Goal: Task Accomplishment & Management: Manage account settings

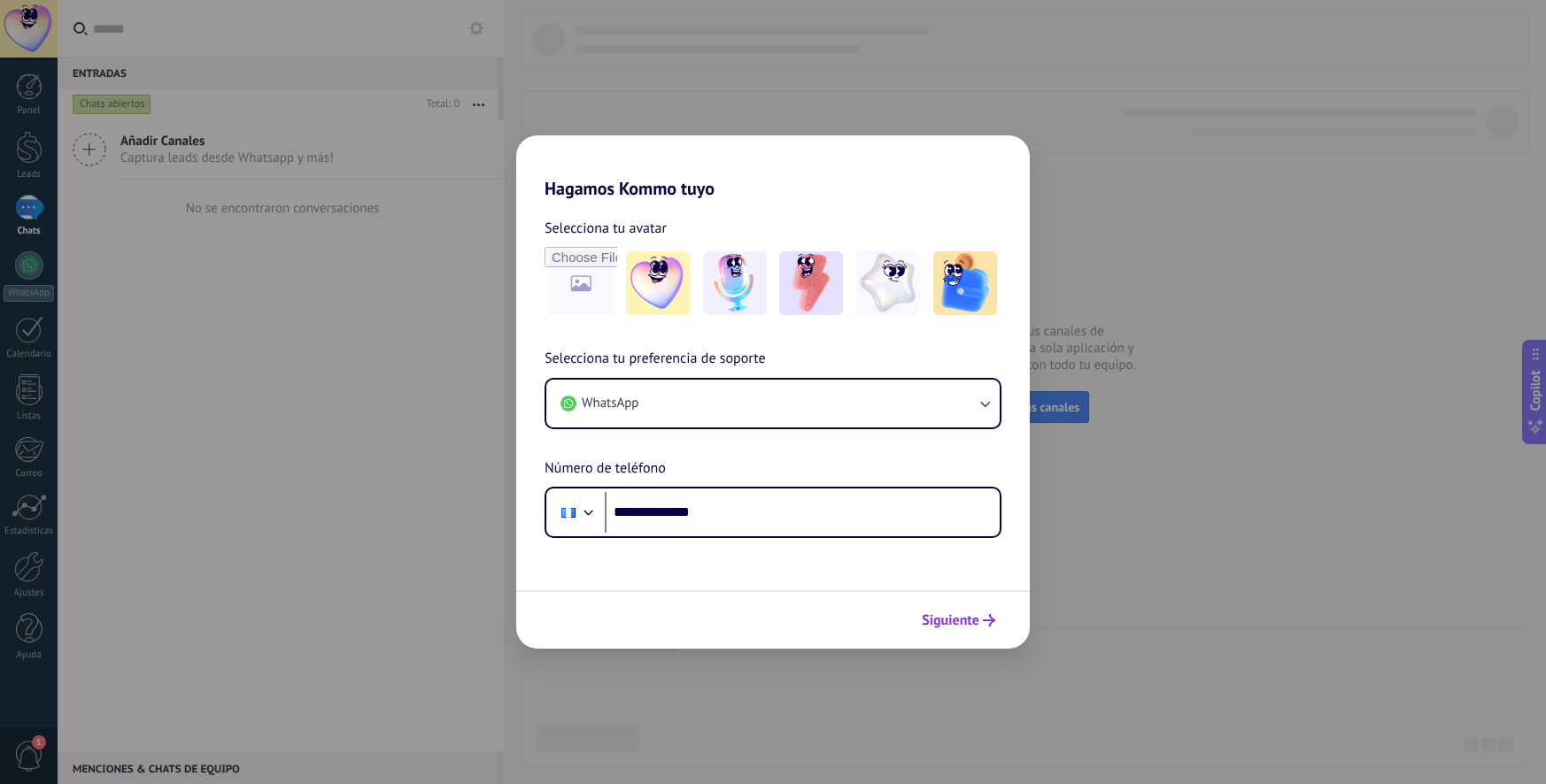
type input "**********"
click at [971, 622] on span "Siguiente" at bounding box center [951, 621] width 58 height 13
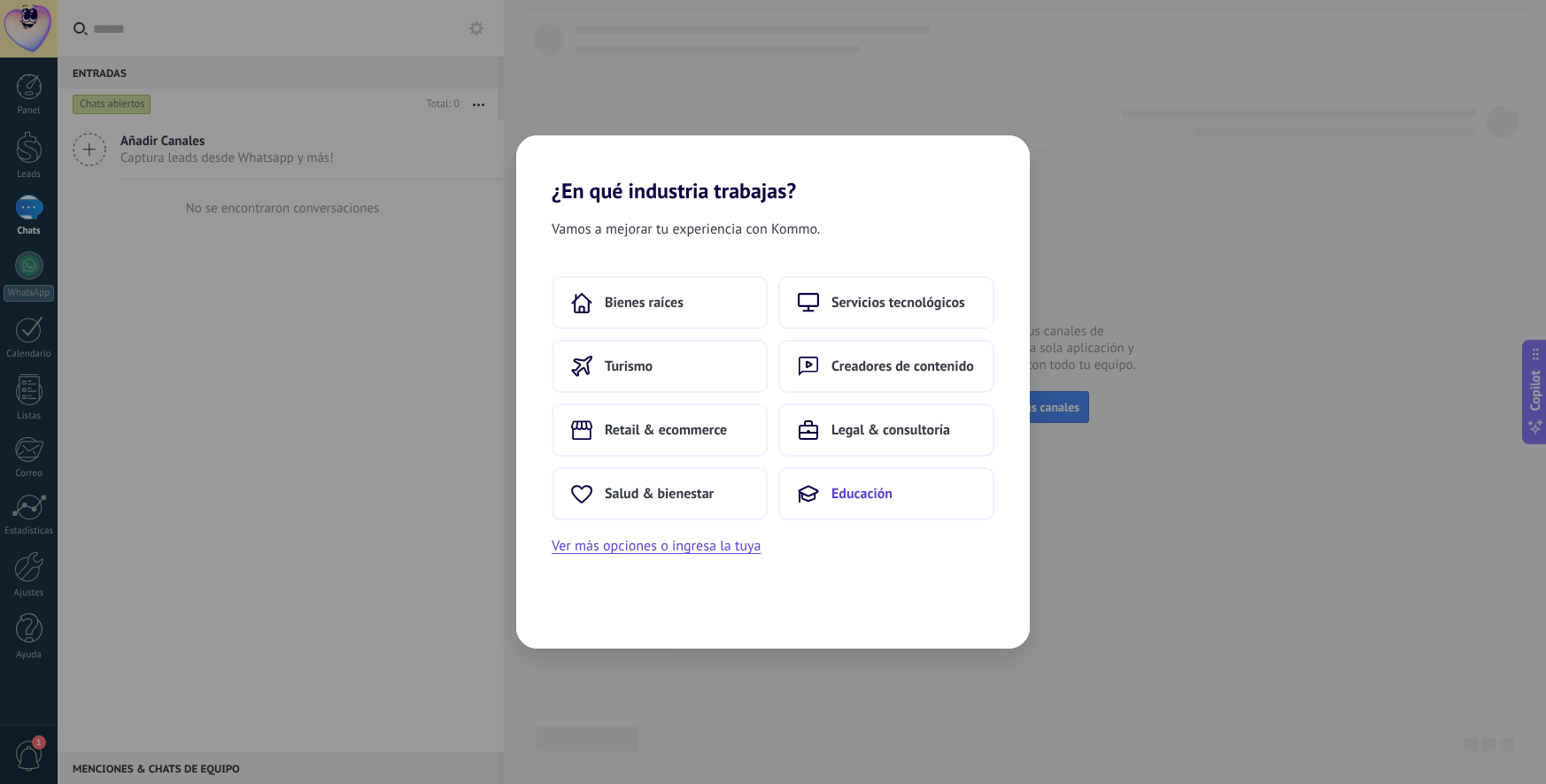
click at [835, 500] on span "Educación" at bounding box center [862, 494] width 61 height 18
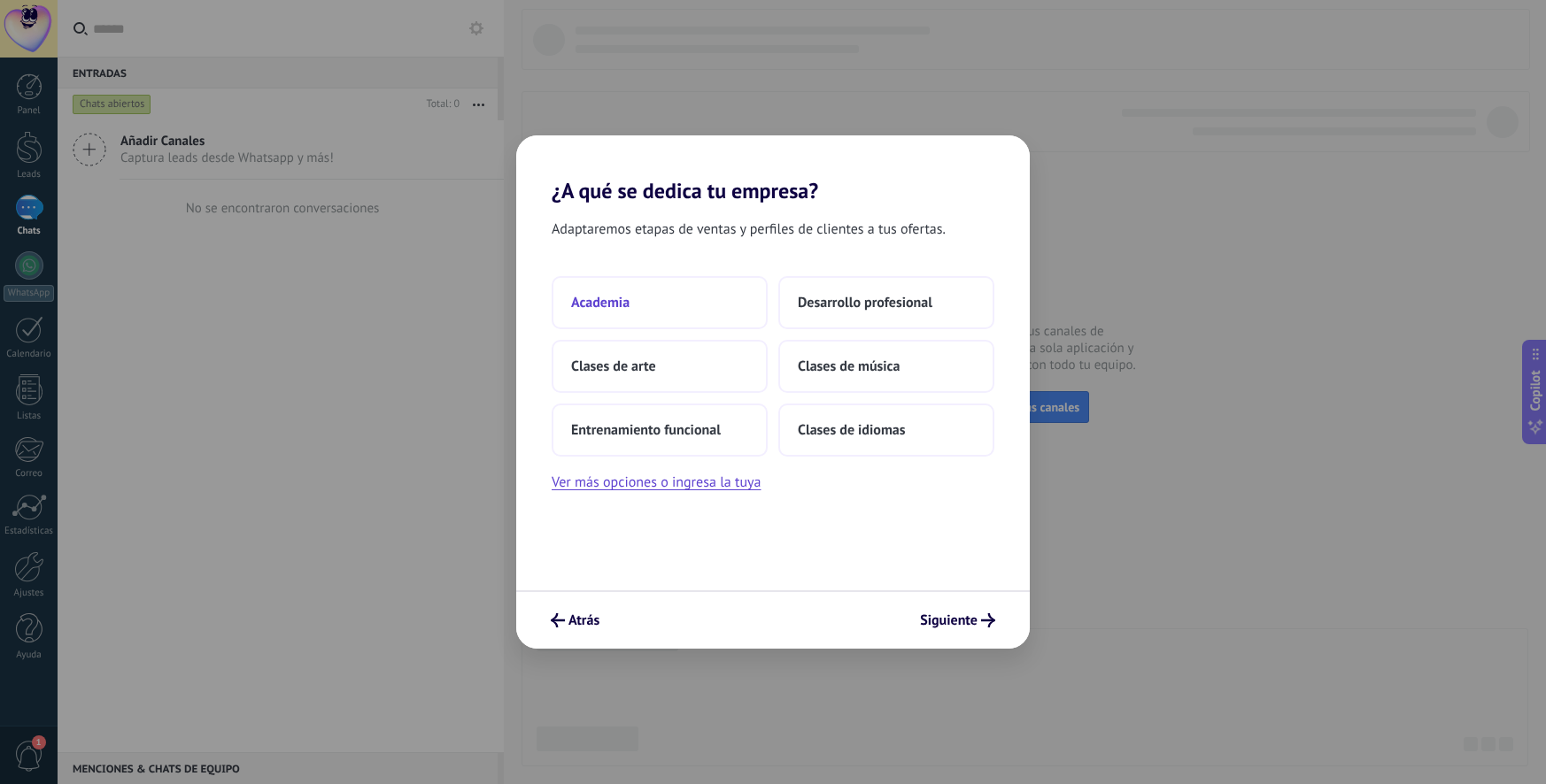
click at [666, 316] on button "Academia" at bounding box center [660, 303] width 216 height 53
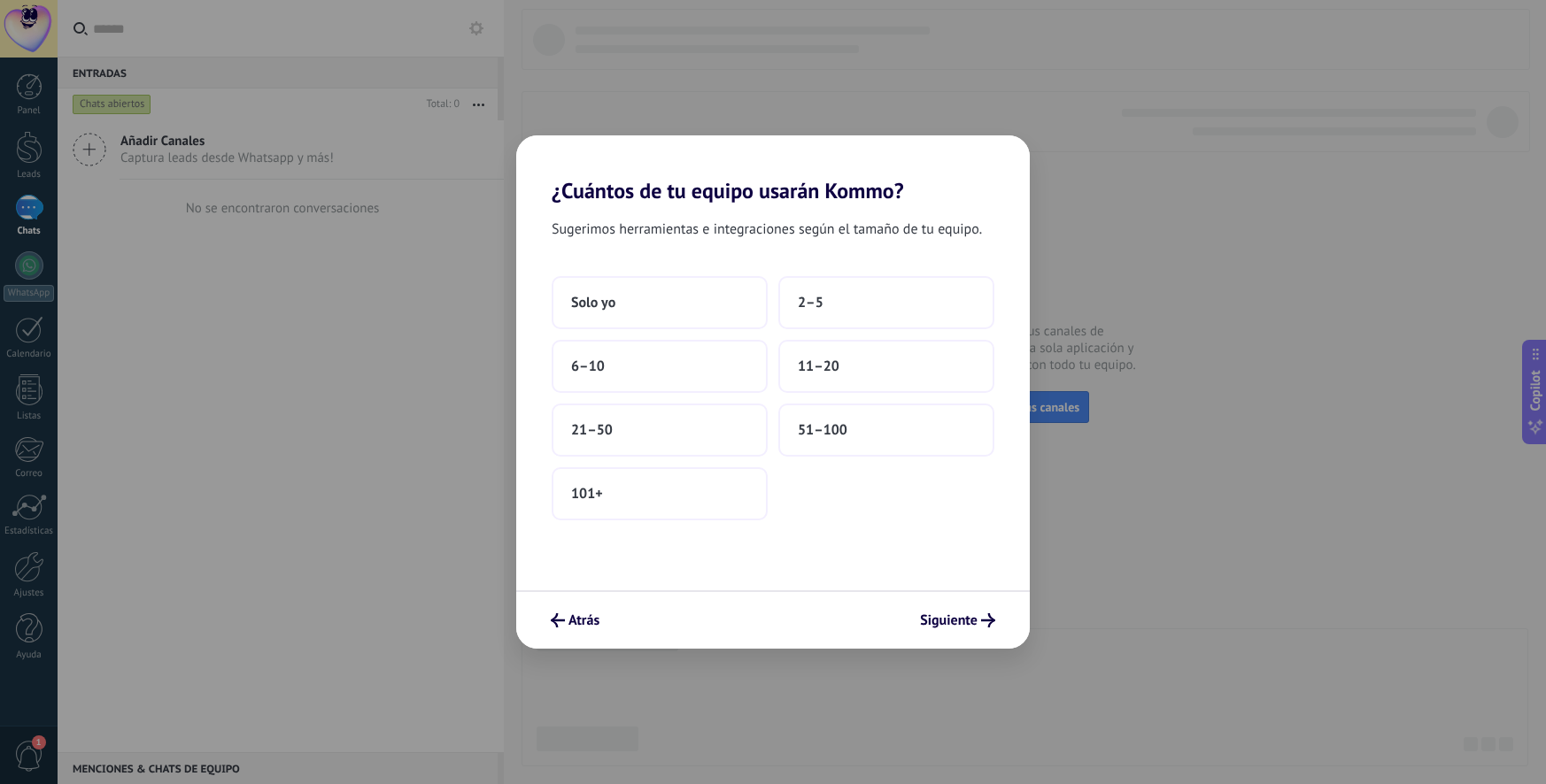
click at [666, 316] on button "Solo yo" at bounding box center [660, 303] width 216 height 53
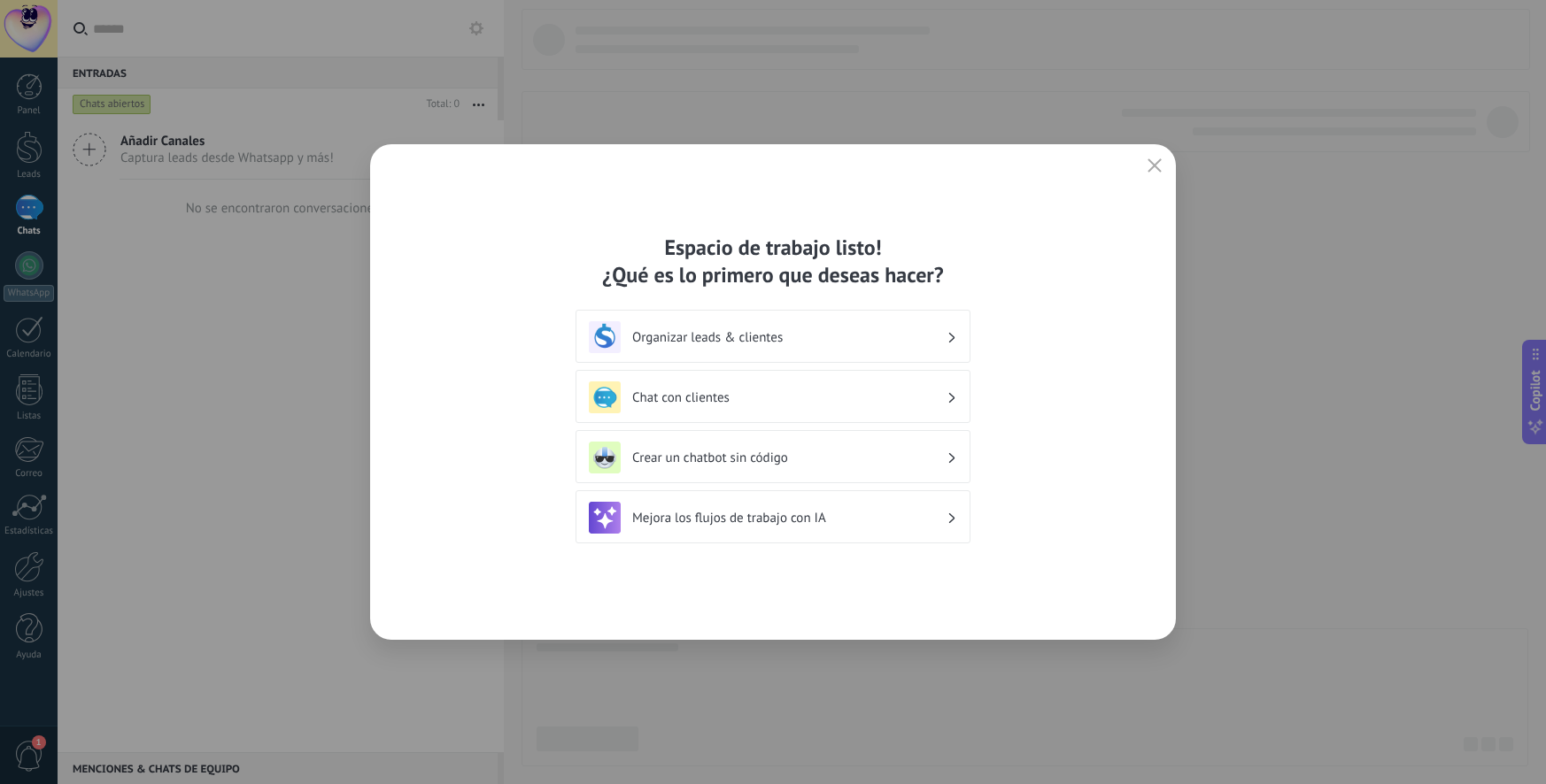
click at [718, 338] on h3 "Organizar leads & clientes" at bounding box center [789, 337] width 315 height 17
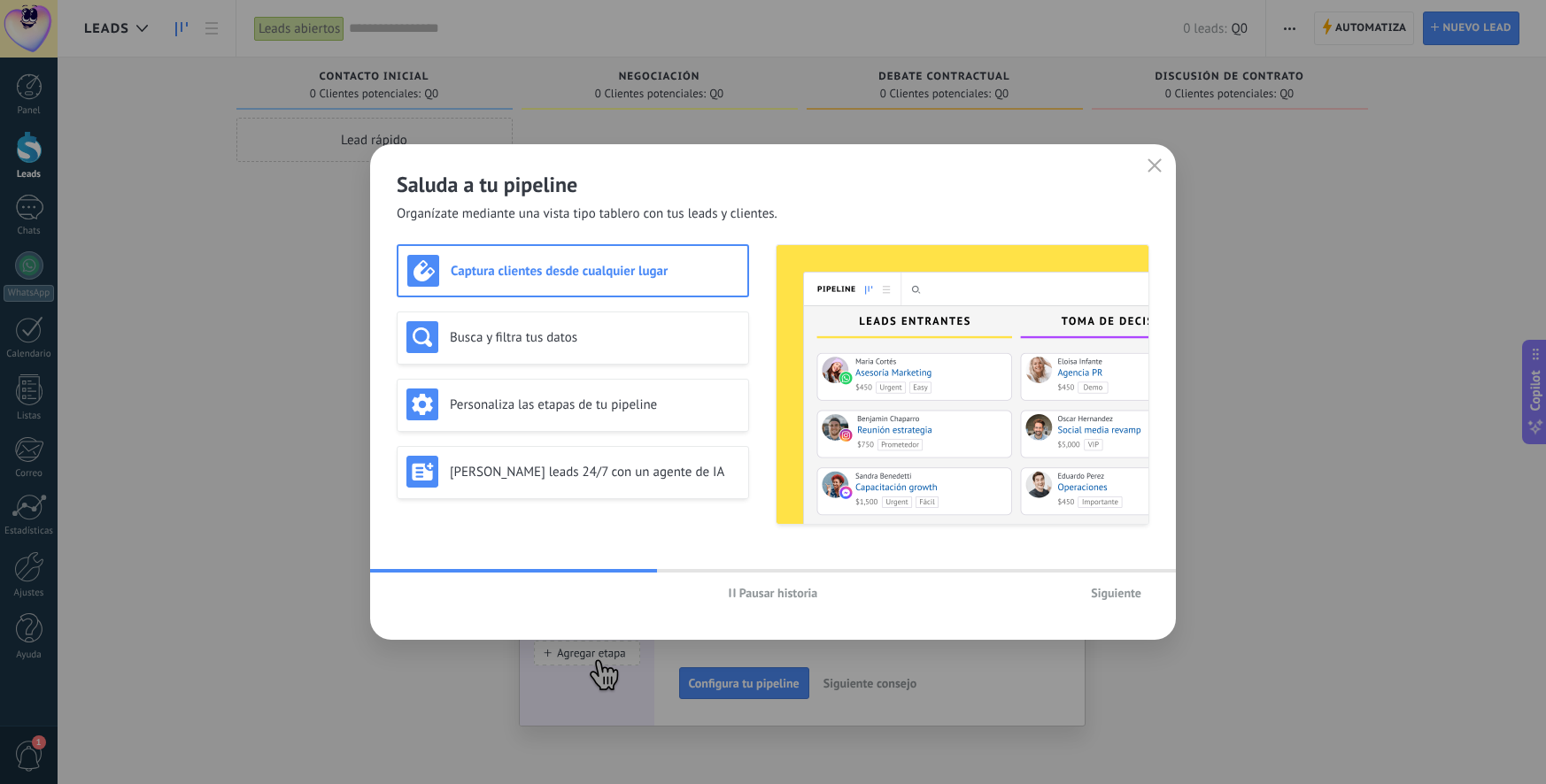
click at [1088, 612] on div "Pausar historia Siguiente" at bounding box center [773, 593] width 806 height 41
click at [1103, 598] on span "Siguiente" at bounding box center [1116, 593] width 50 height 13
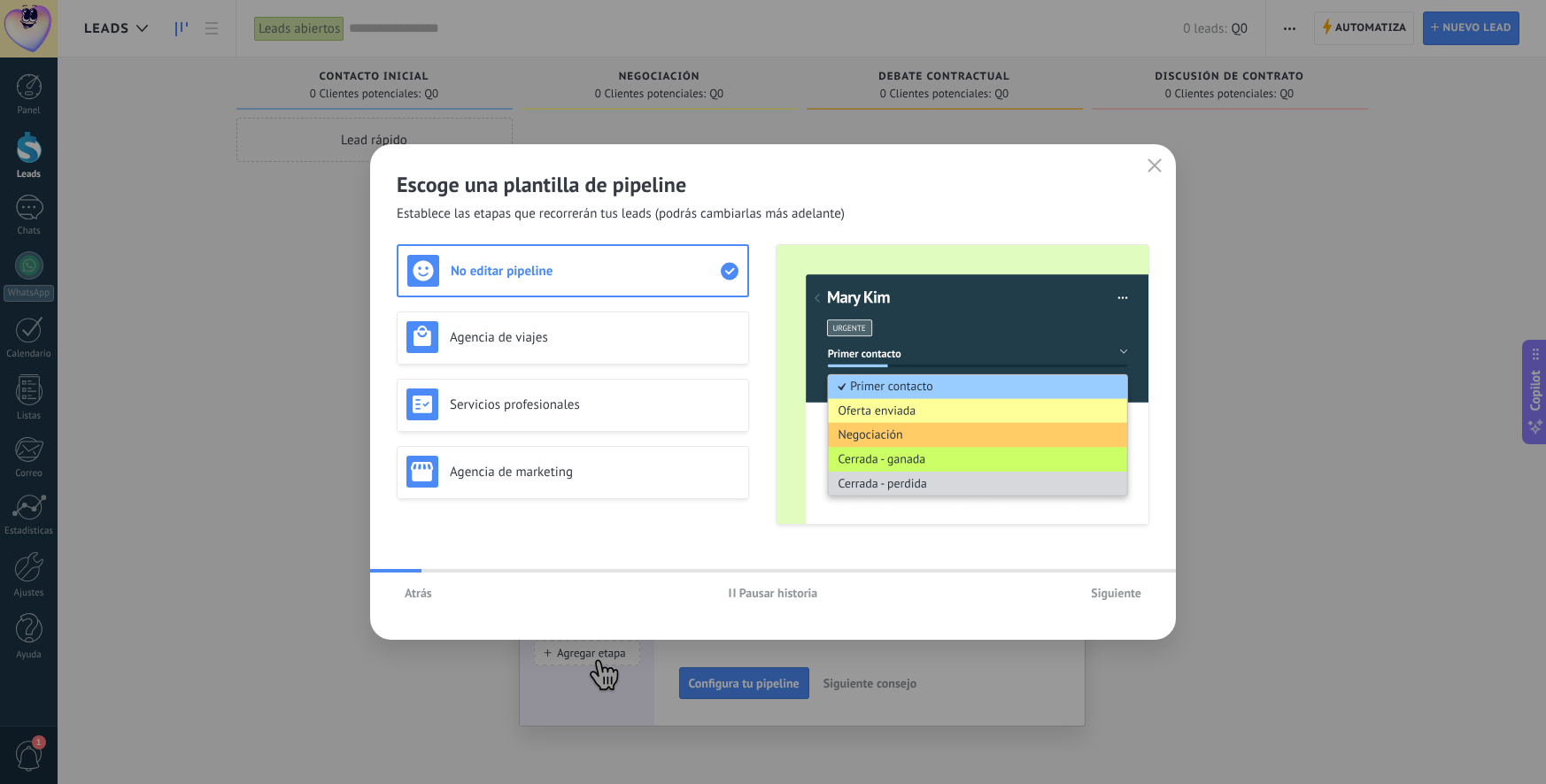
click at [1103, 598] on span "Siguiente" at bounding box center [1116, 593] width 50 height 13
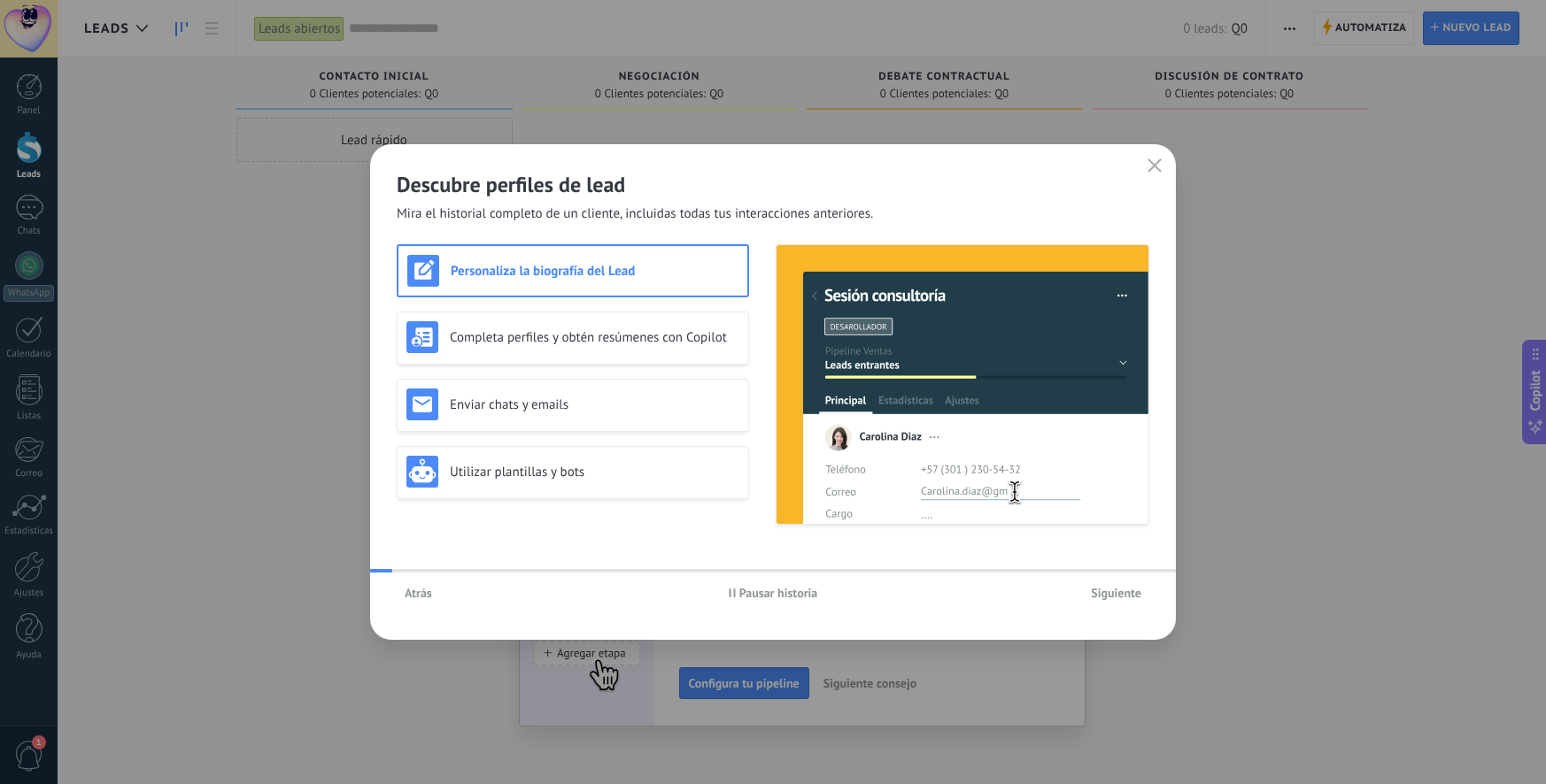
click at [1103, 598] on span "Siguiente" at bounding box center [1116, 593] width 50 height 13
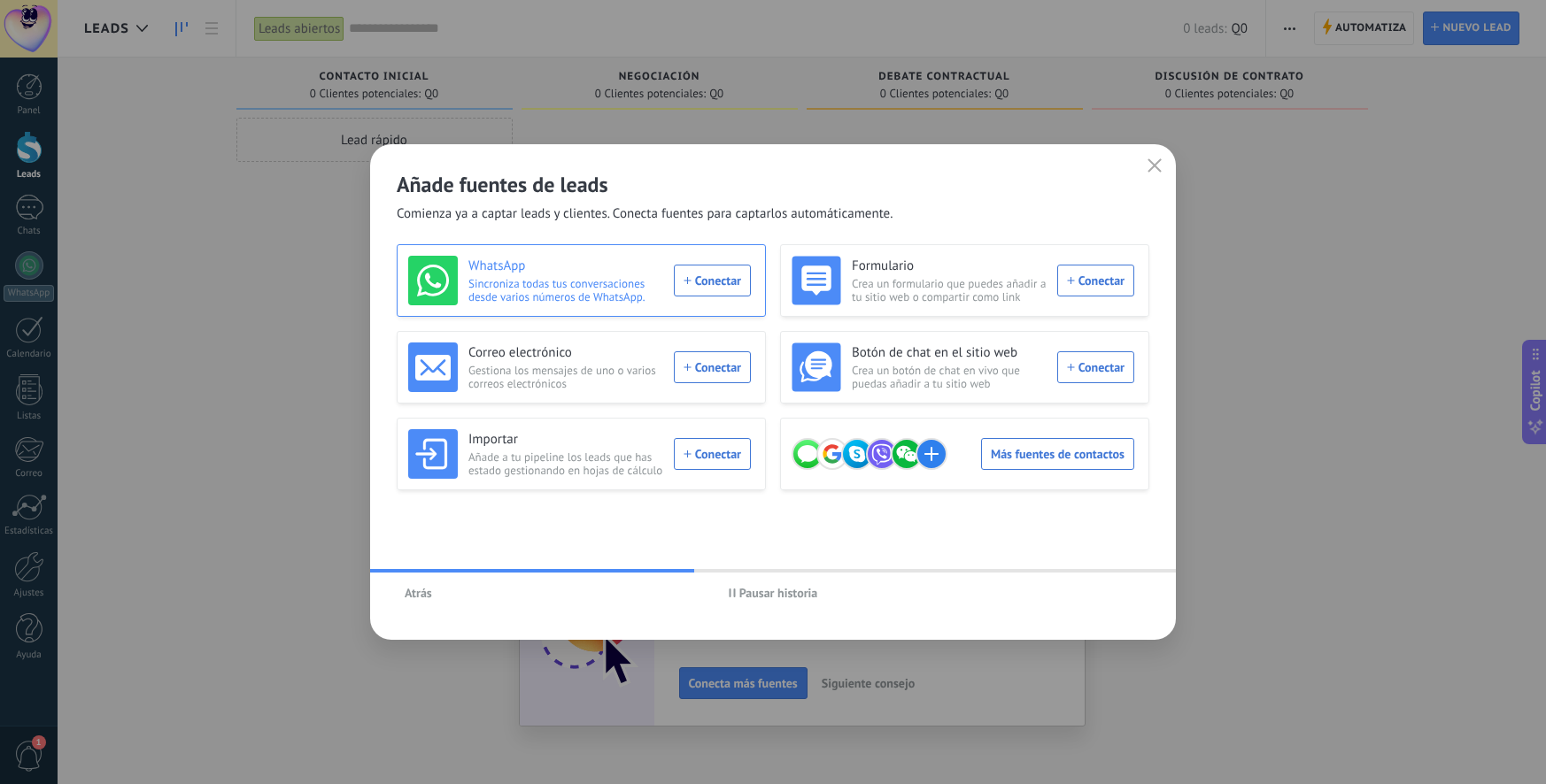
click at [724, 282] on div "WhatsApp Sincroniza todas tus conversaciones desde varios números de WhatsApp. …" at bounding box center [580, 280] width 343 height 50
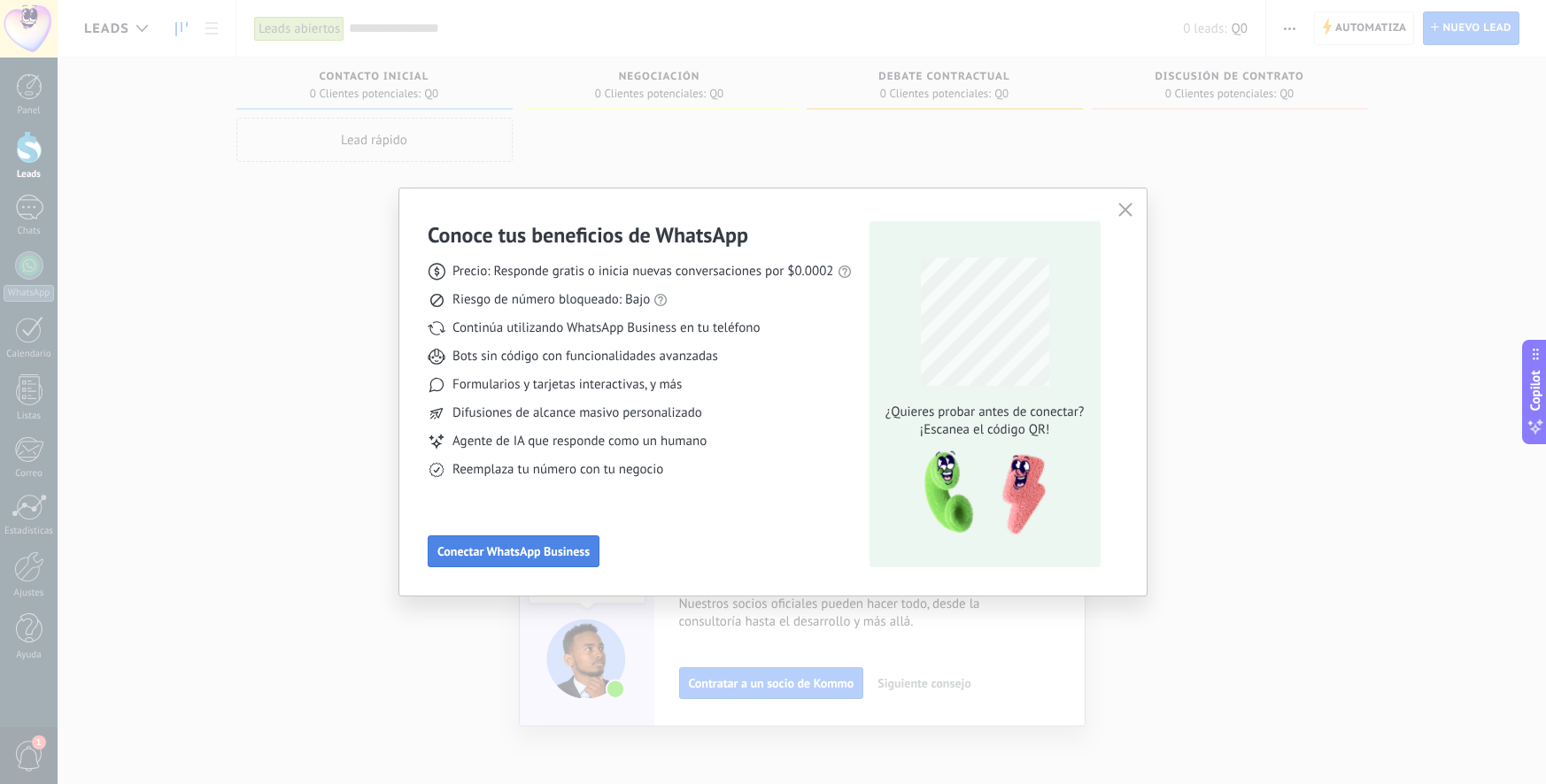
click at [516, 561] on button "Conectar WhatsApp Business" at bounding box center [514, 551] width 172 height 32
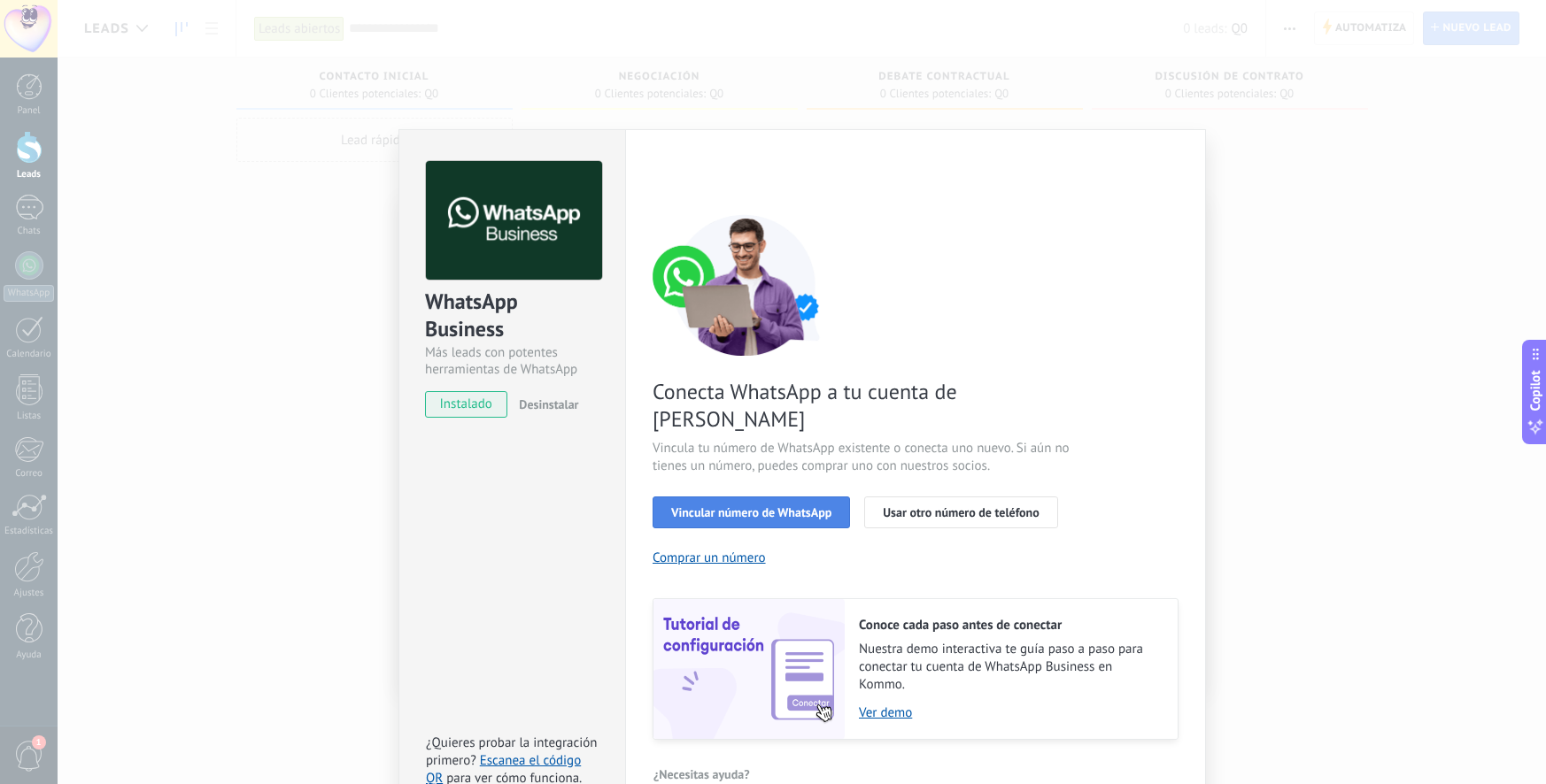
click at [766, 506] on span "Vincular número de WhatsApp" at bounding box center [752, 513] width 160 height 13
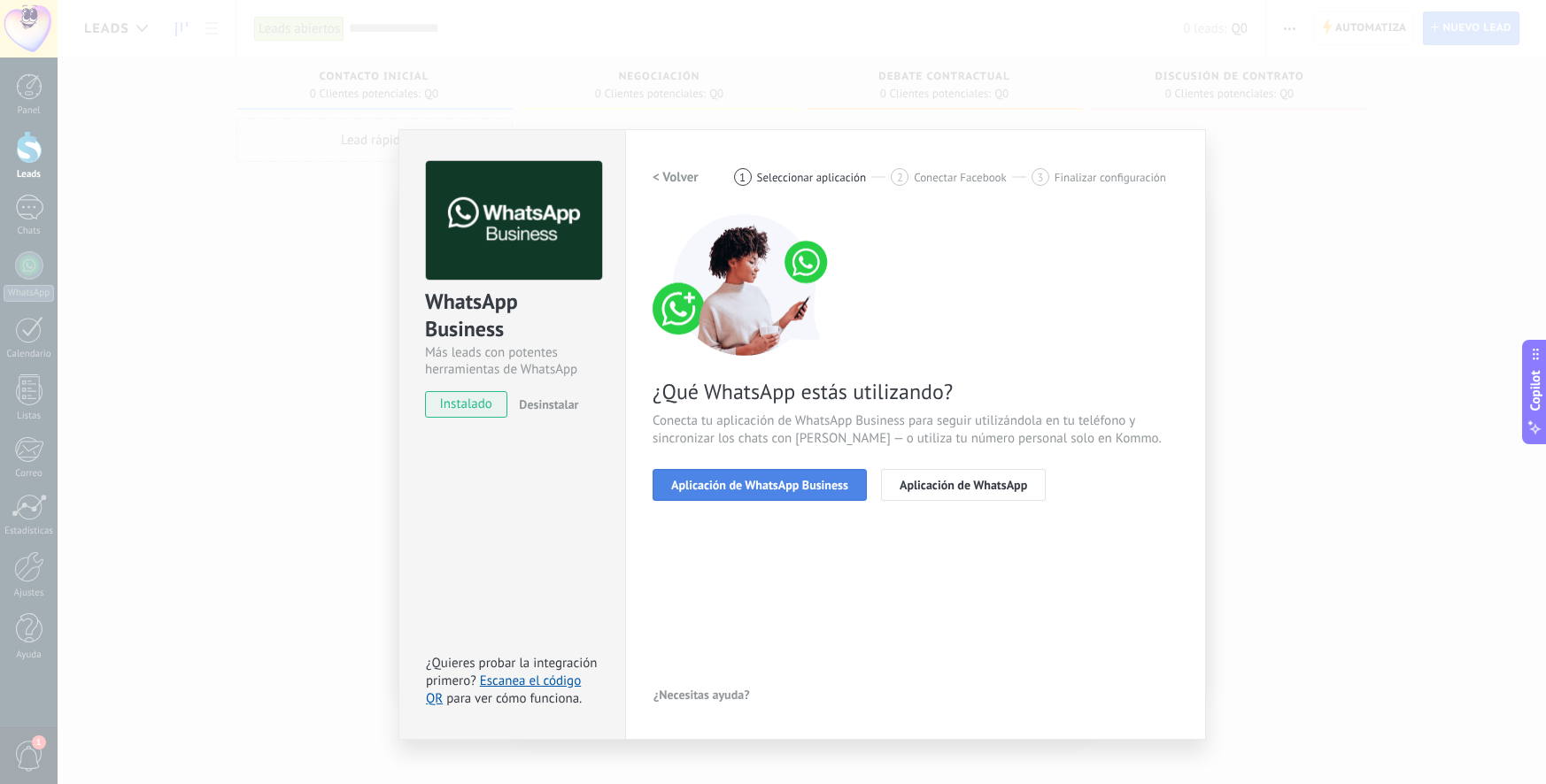
click at [781, 490] on span "Aplicación de WhatsApp Business" at bounding box center [760, 485] width 177 height 13
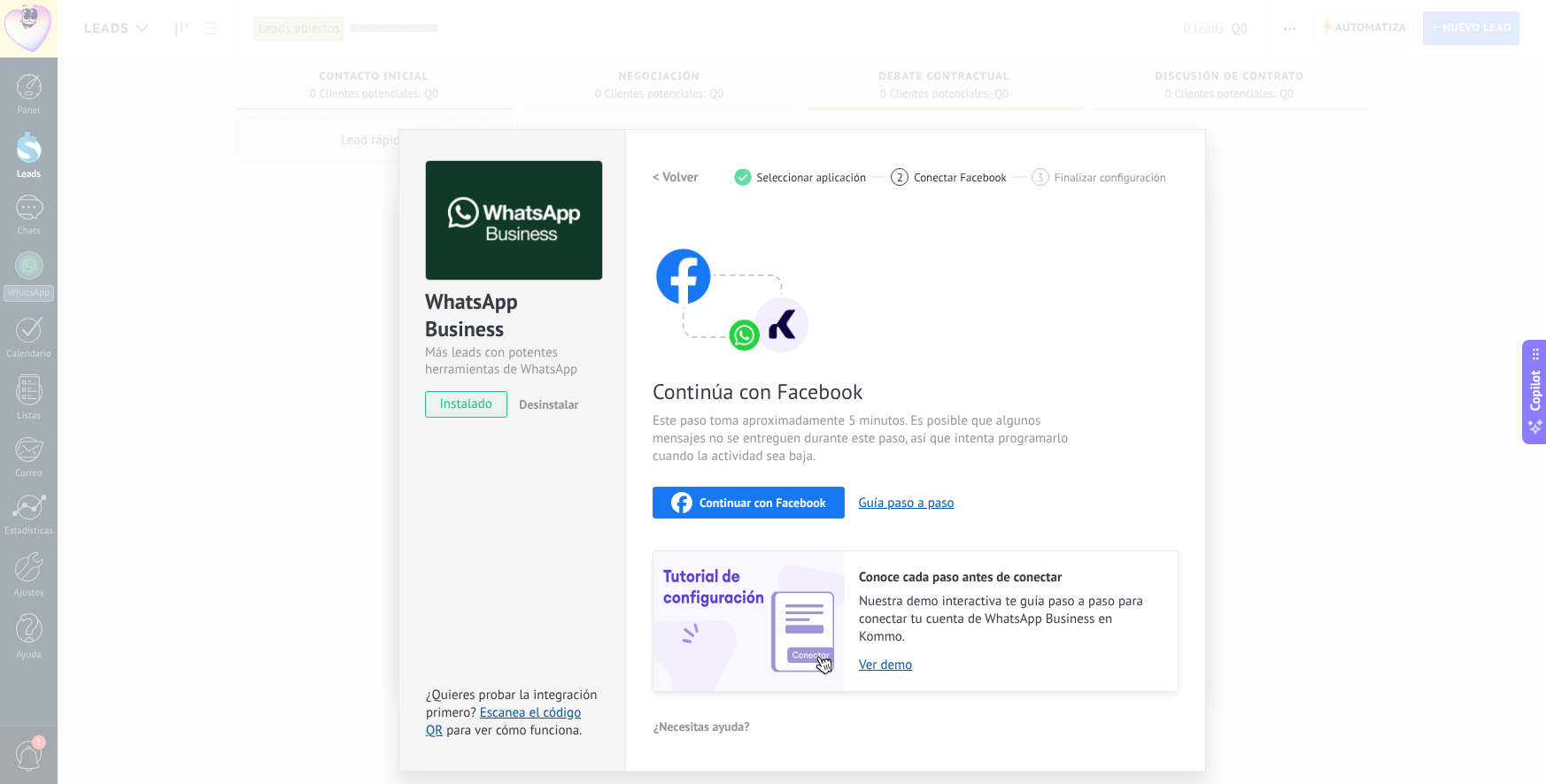
click at [697, 178] on h2 "< Volver" at bounding box center [675, 178] width 46 height 17
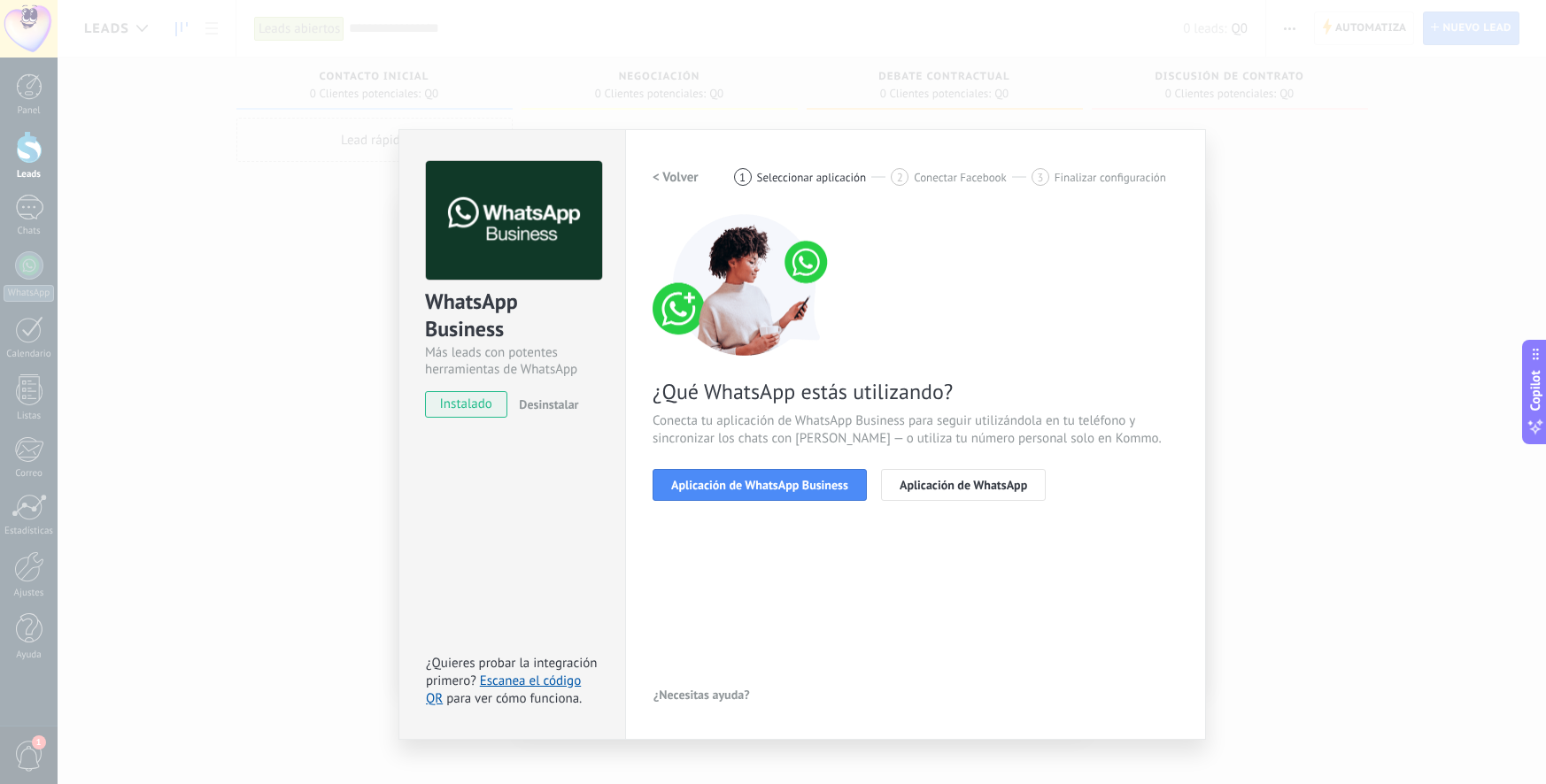
click at [697, 178] on h2 "< Volver" at bounding box center [675, 178] width 46 height 17
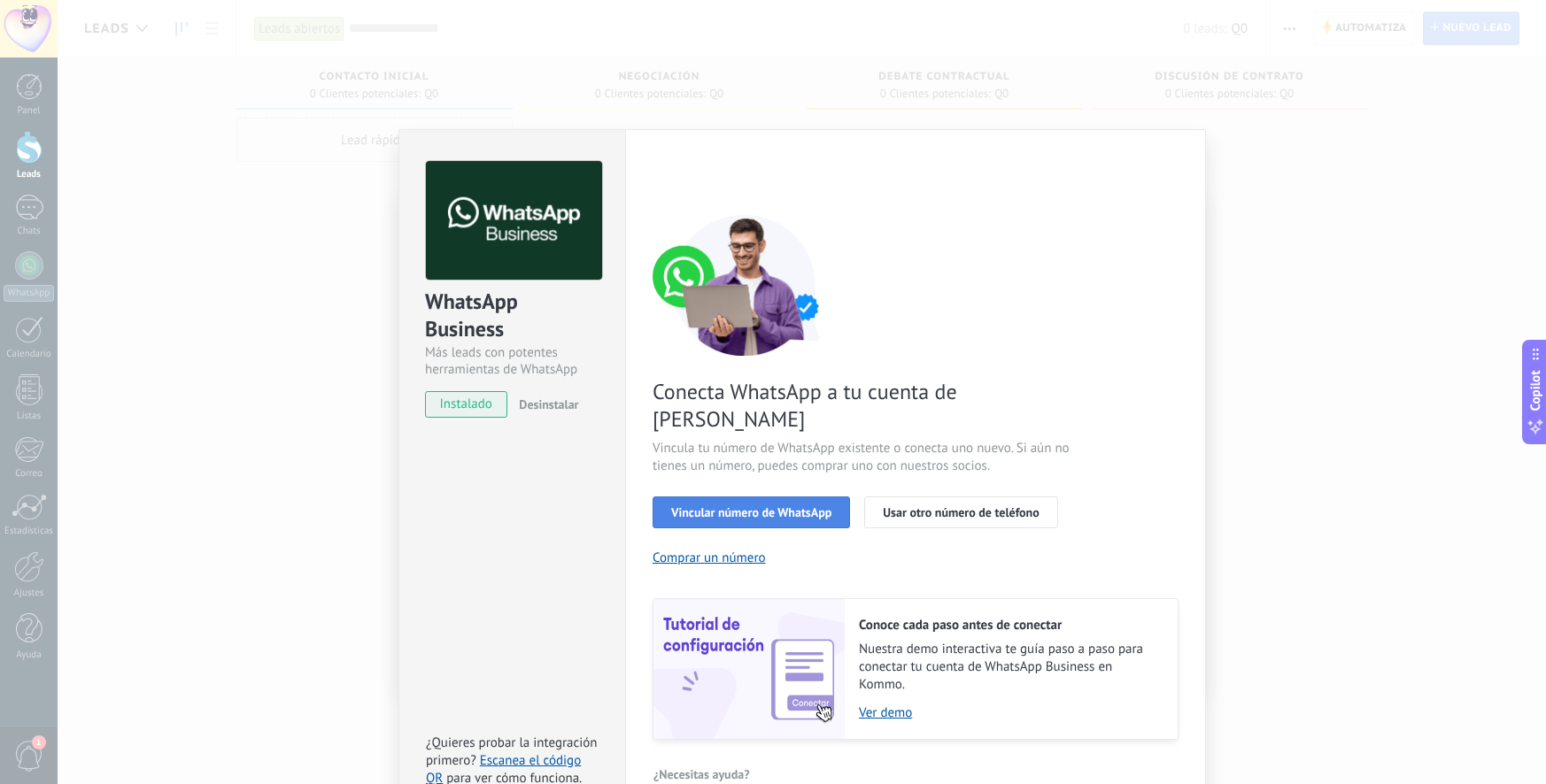
scroll to position [8, 0]
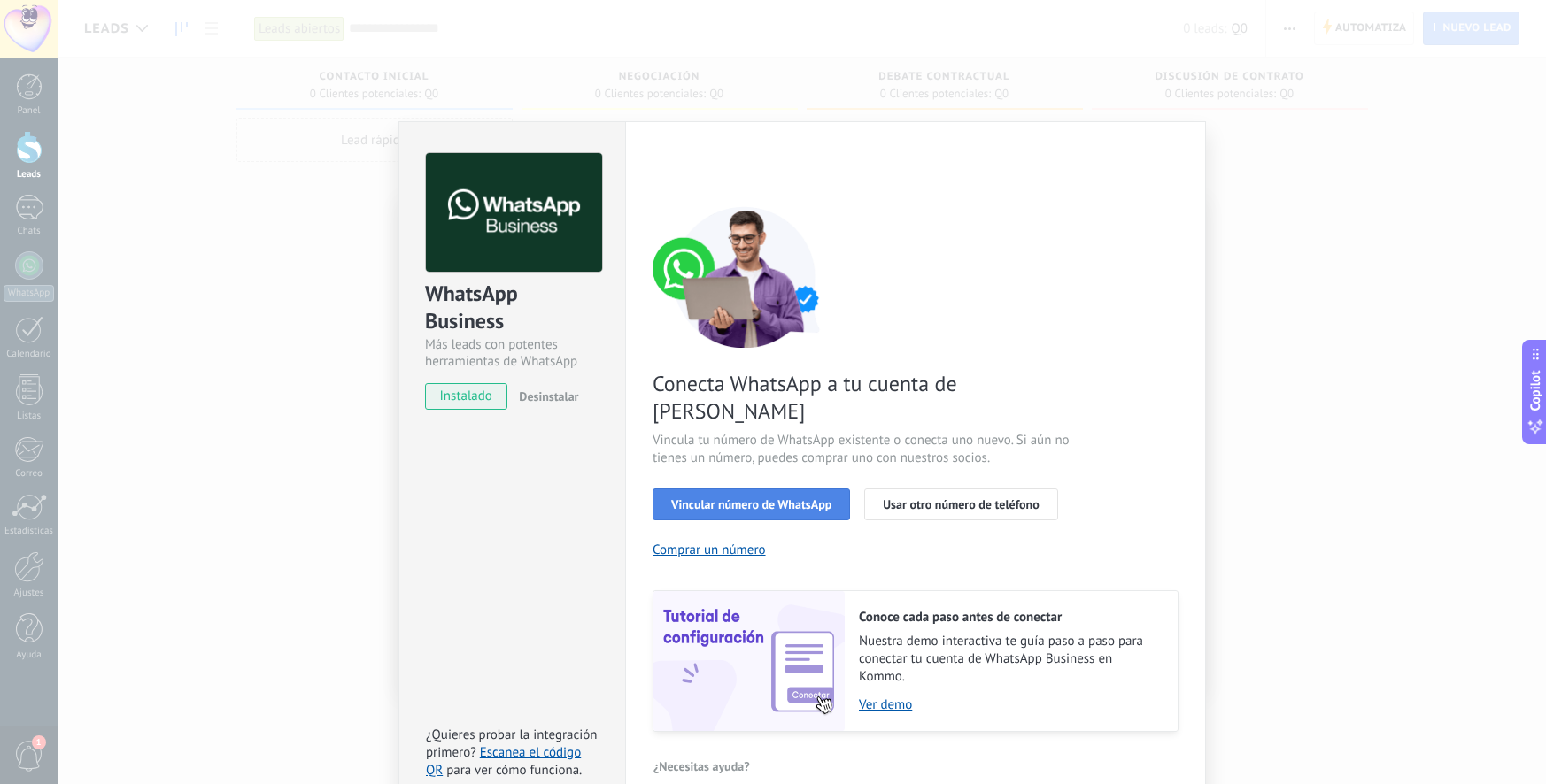
click at [723, 498] on span "Vincular número de WhatsApp" at bounding box center [752, 505] width 160 height 13
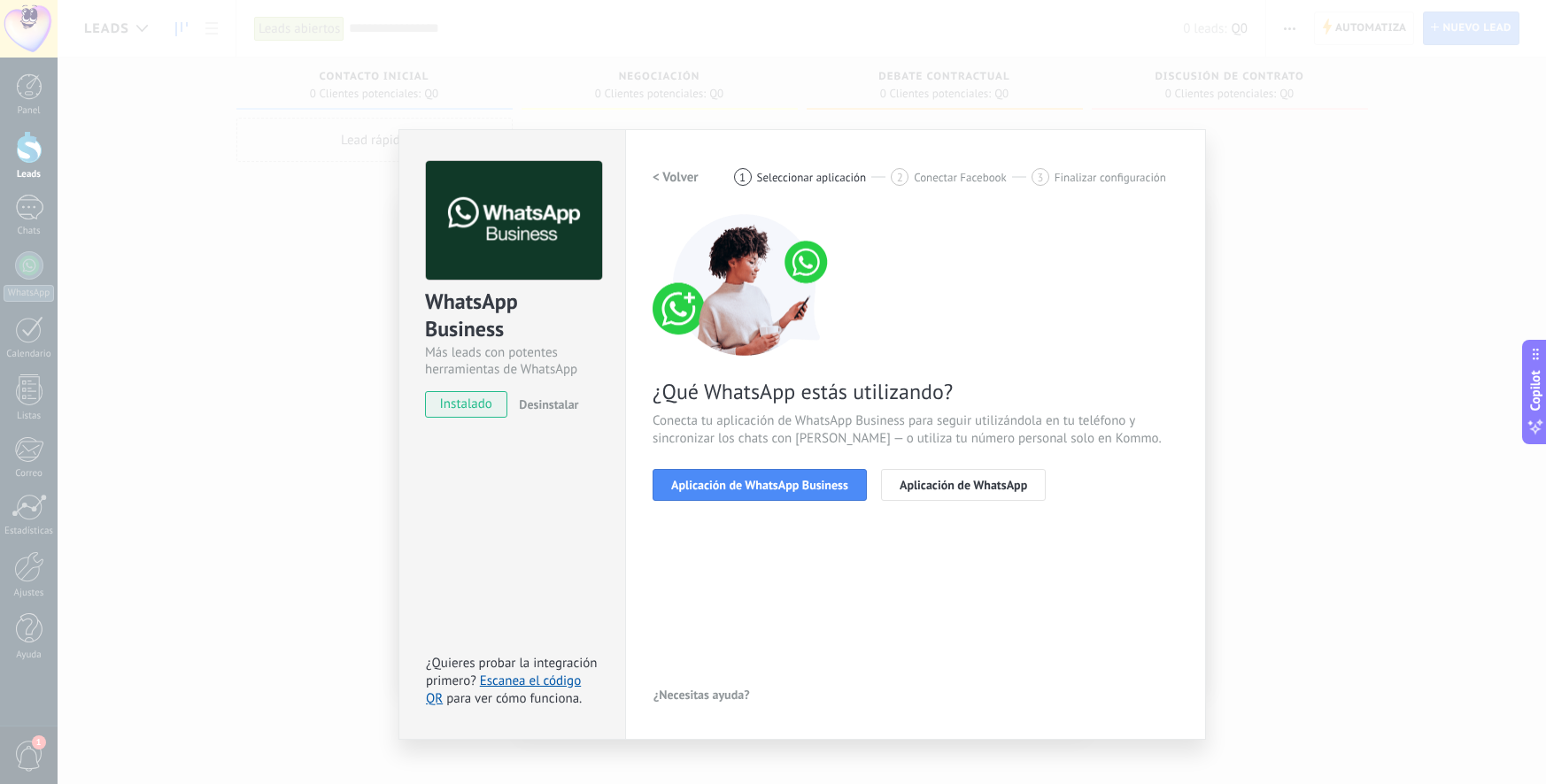
scroll to position [0, 0]
click at [810, 490] on span "Aplicación de WhatsApp Business" at bounding box center [760, 485] width 177 height 13
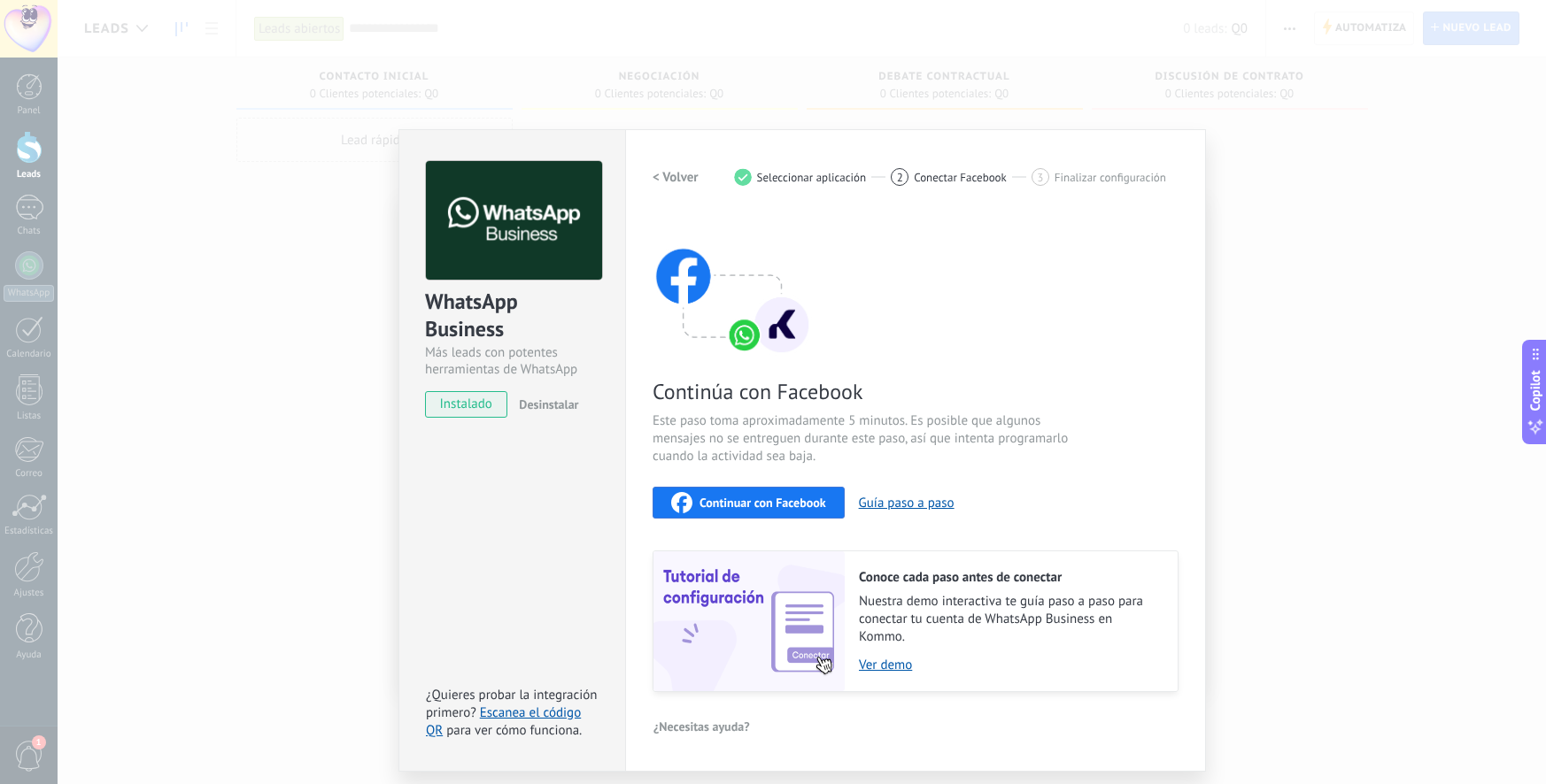
click at [792, 503] on span "Continuar con Facebook" at bounding box center [763, 503] width 126 height 13
click at [360, 393] on div "WhatsApp Business Más leads con potentes herramientas de WhatsApp instalado Des…" at bounding box center [801, 392] width 1488 height 784
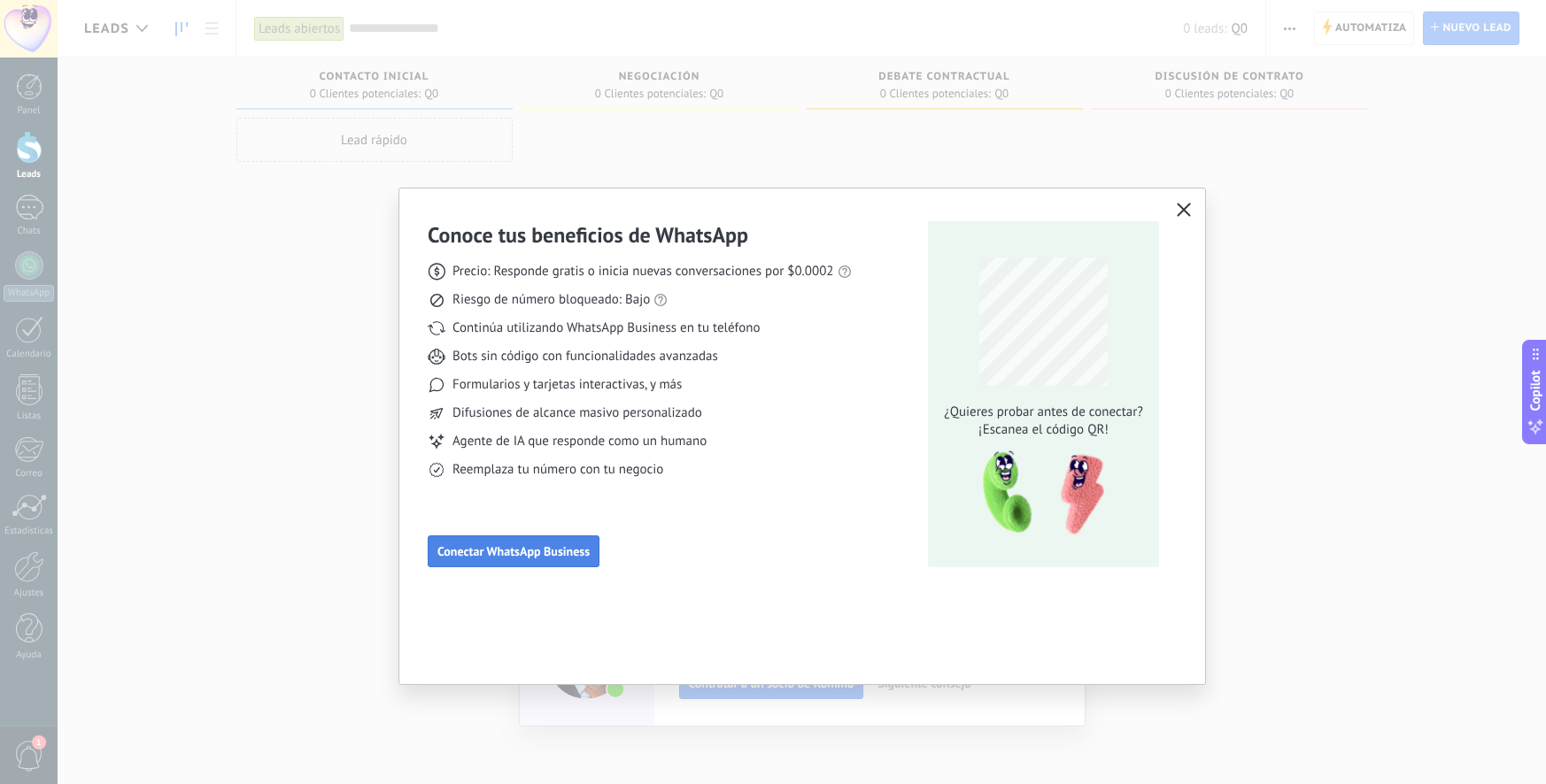
click at [580, 558] on span "Conectar WhatsApp Business" at bounding box center [513, 552] width 152 height 13
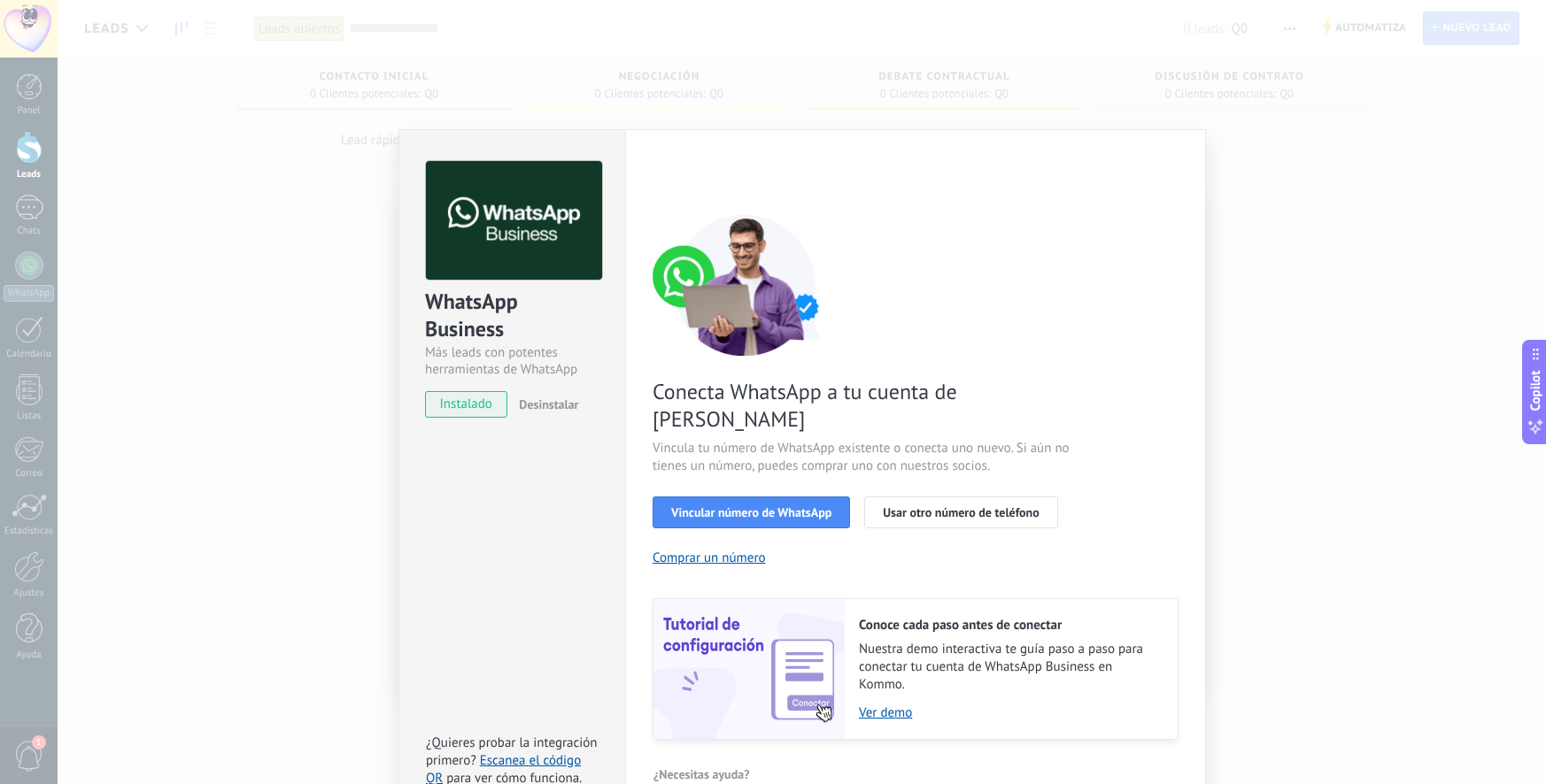
drag, startPoint x: 801, startPoint y: 481, endPoint x: 803, endPoint y: 529, distance: 48.0
click at [803, 529] on div "Conecta WhatsApp a tu cuenta de Kommo Vincula tu número de WhatsApp existente o…" at bounding box center [916, 478] width 526 height 526
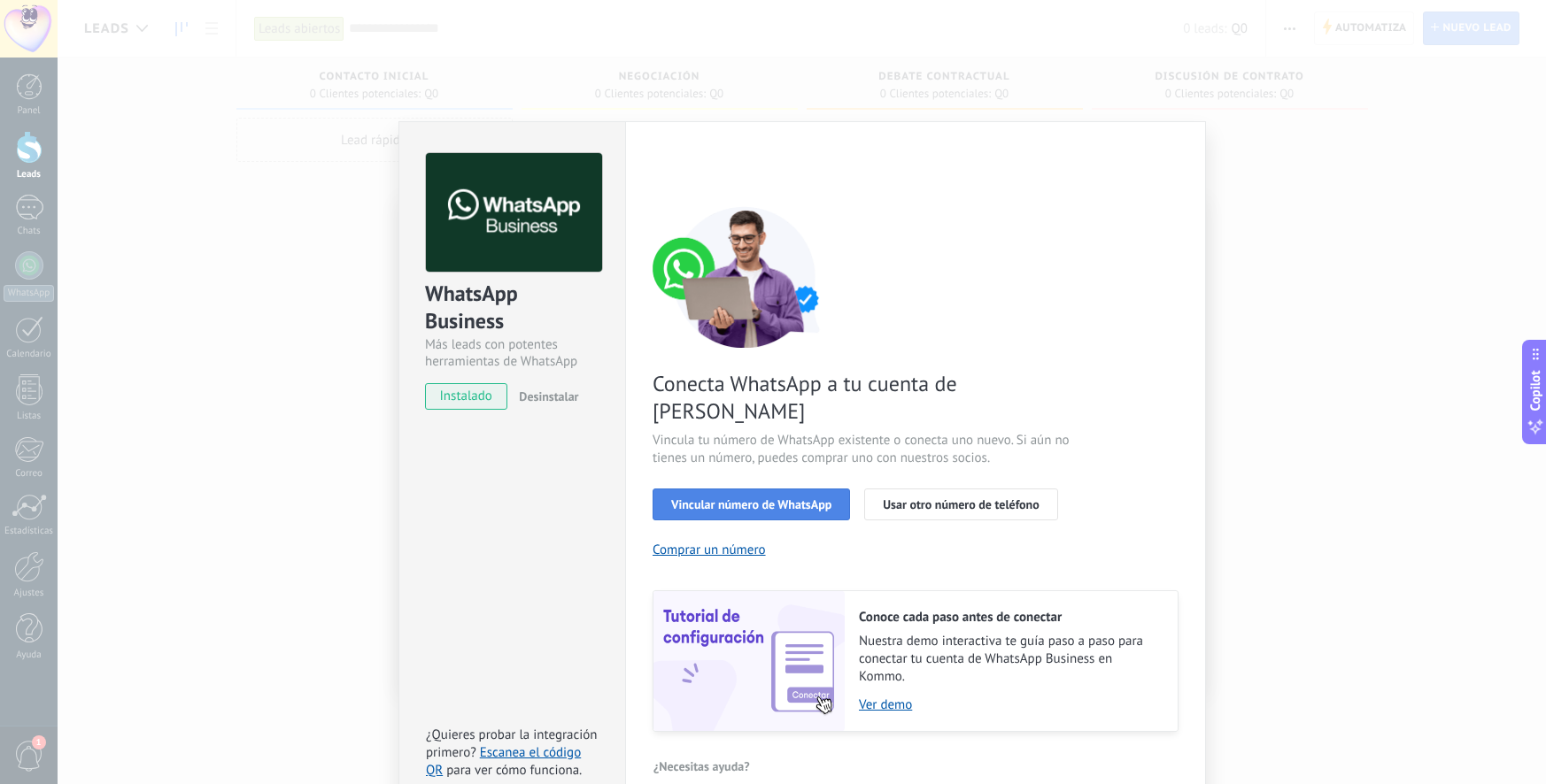
click at [782, 488] on button "Vincular número de WhatsApp" at bounding box center [751, 504] width 197 height 32
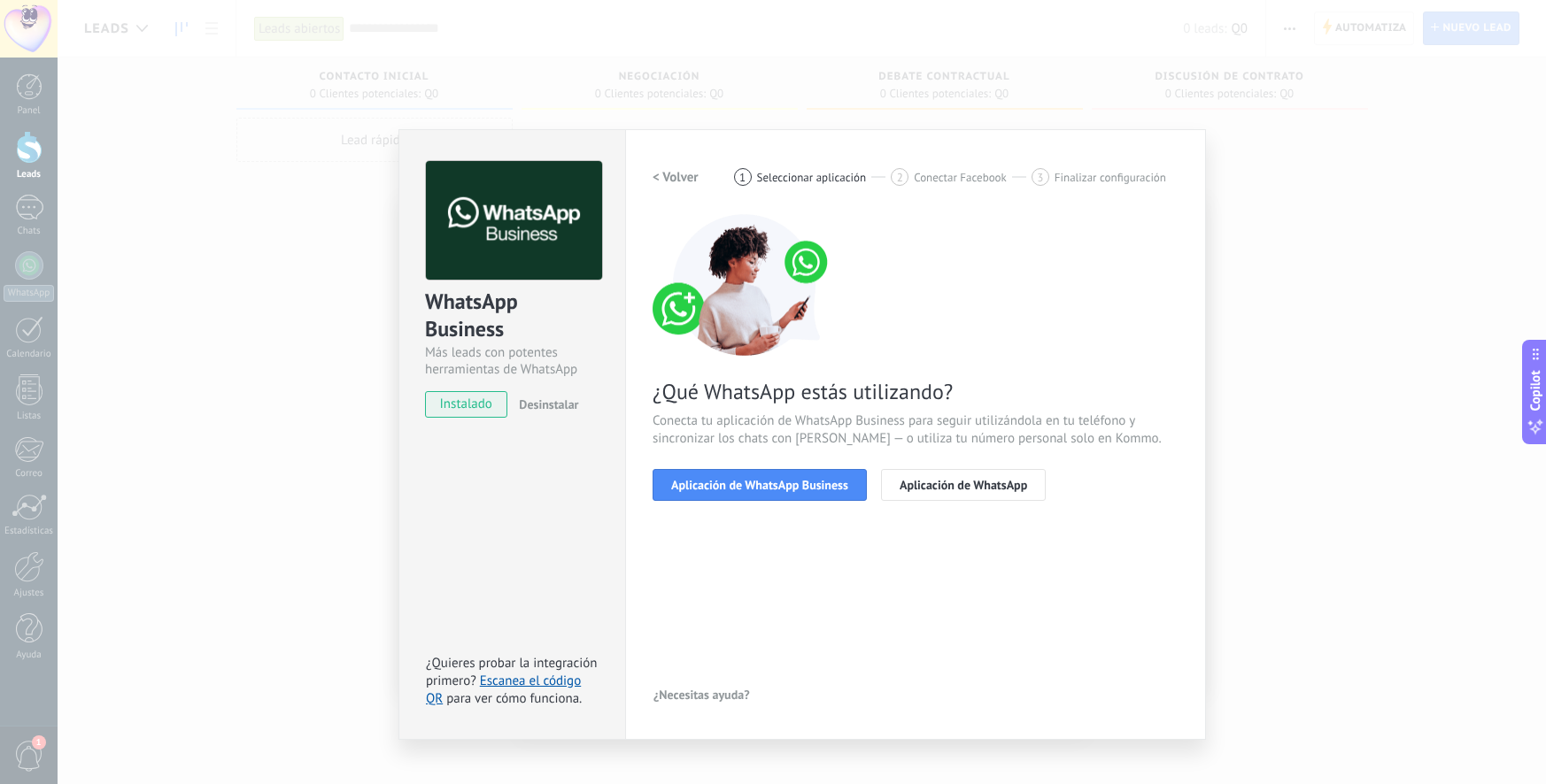
scroll to position [0, 0]
click at [822, 479] on span "Aplicación de WhatsApp Business" at bounding box center [760, 485] width 177 height 13
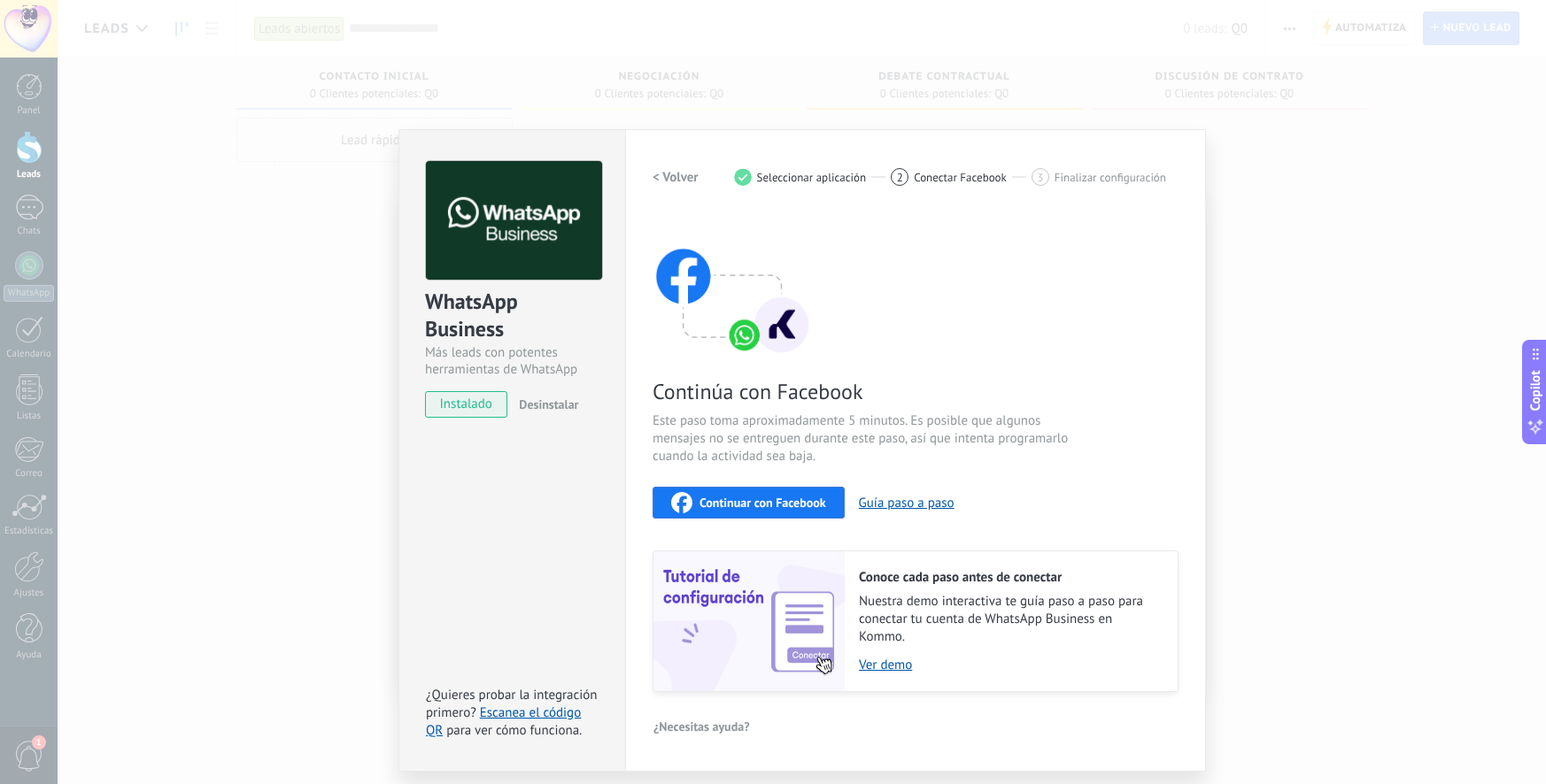
click at [812, 504] on span "Continuar con Facebook" at bounding box center [763, 503] width 126 height 13
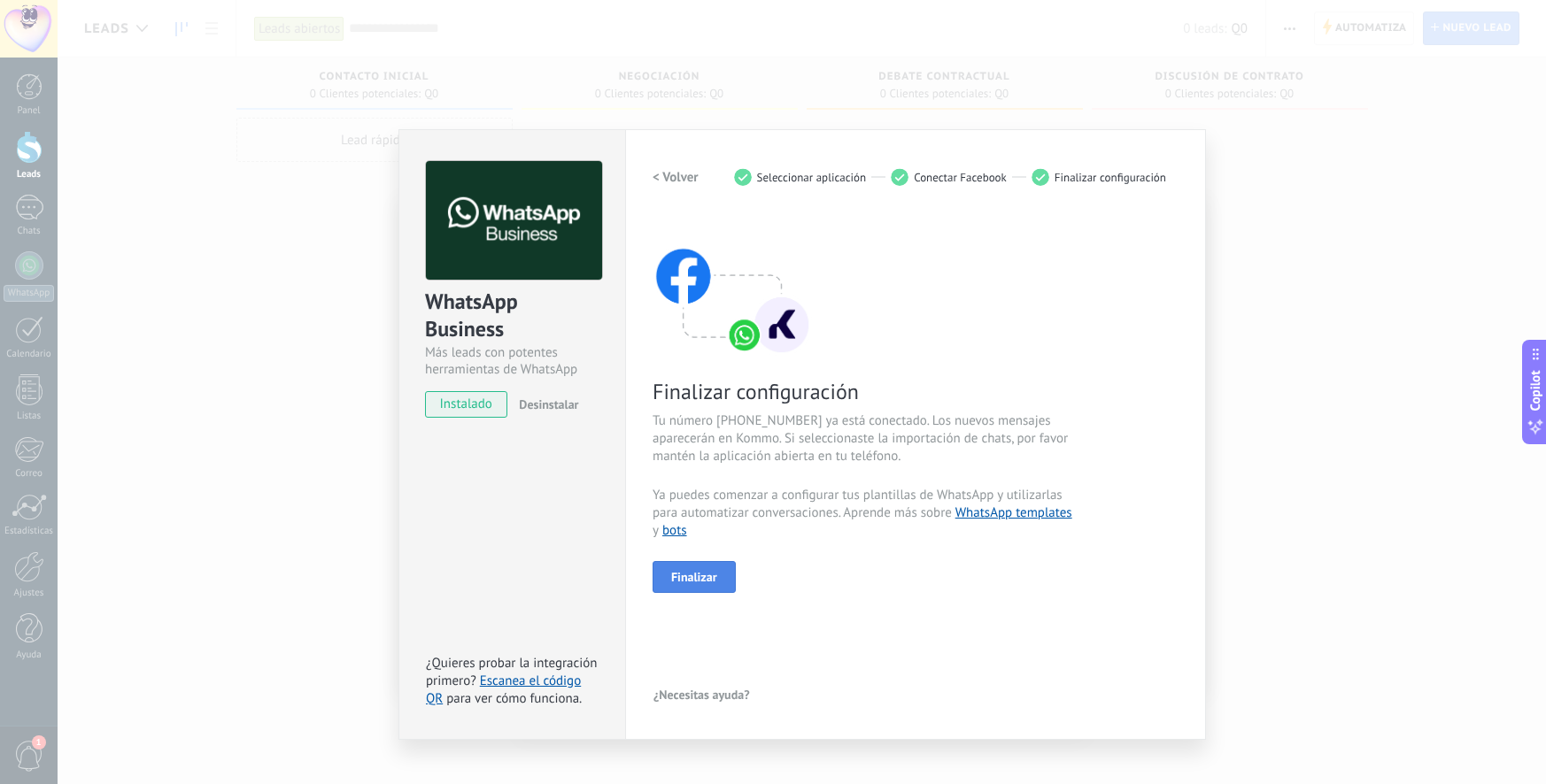
click at [713, 573] on span "Finalizar" at bounding box center [694, 578] width 46 height 13
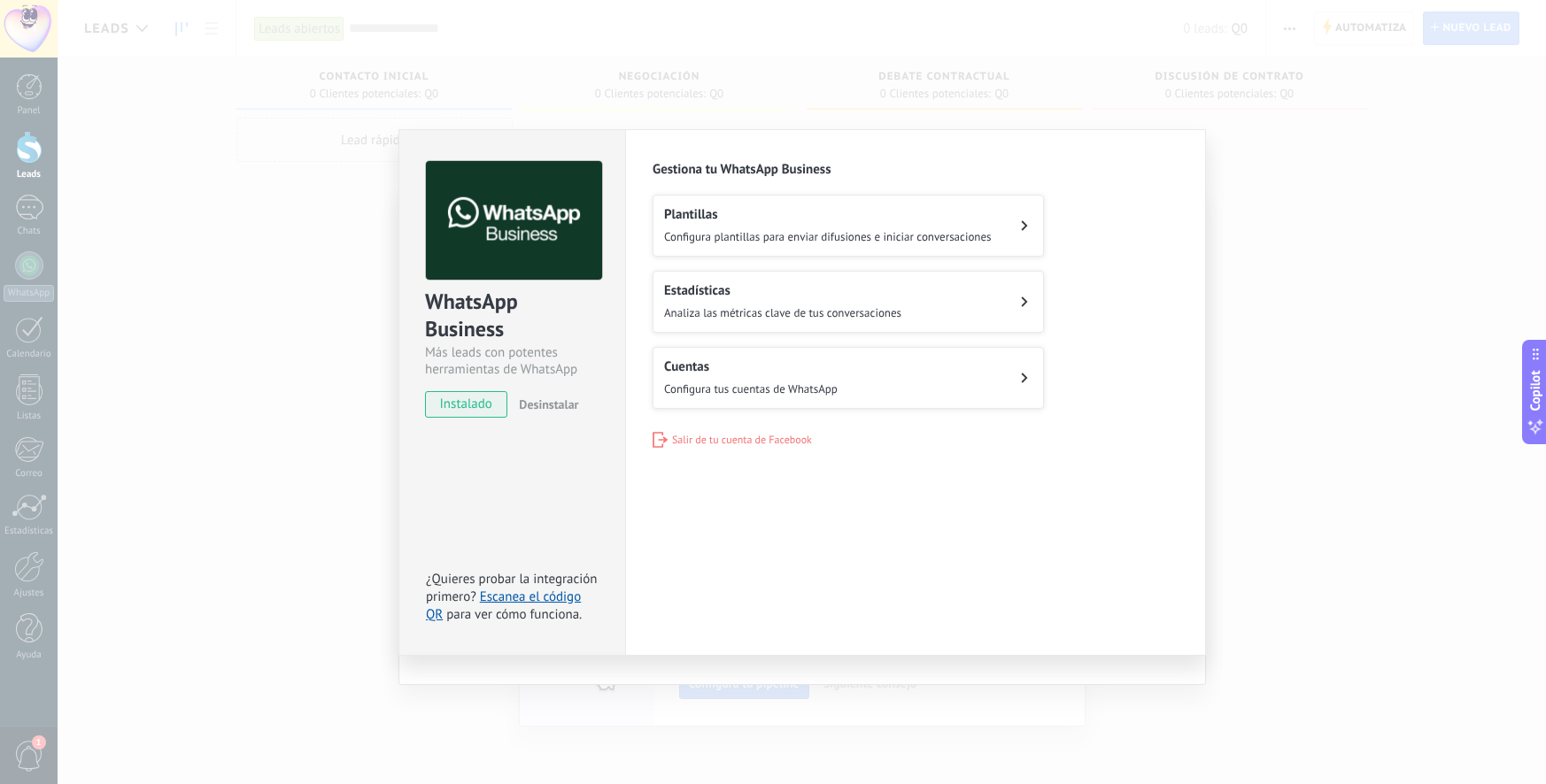
click at [796, 378] on div "Cuentas Configura tus cuentas de WhatsApp" at bounding box center [751, 378] width 174 height 39
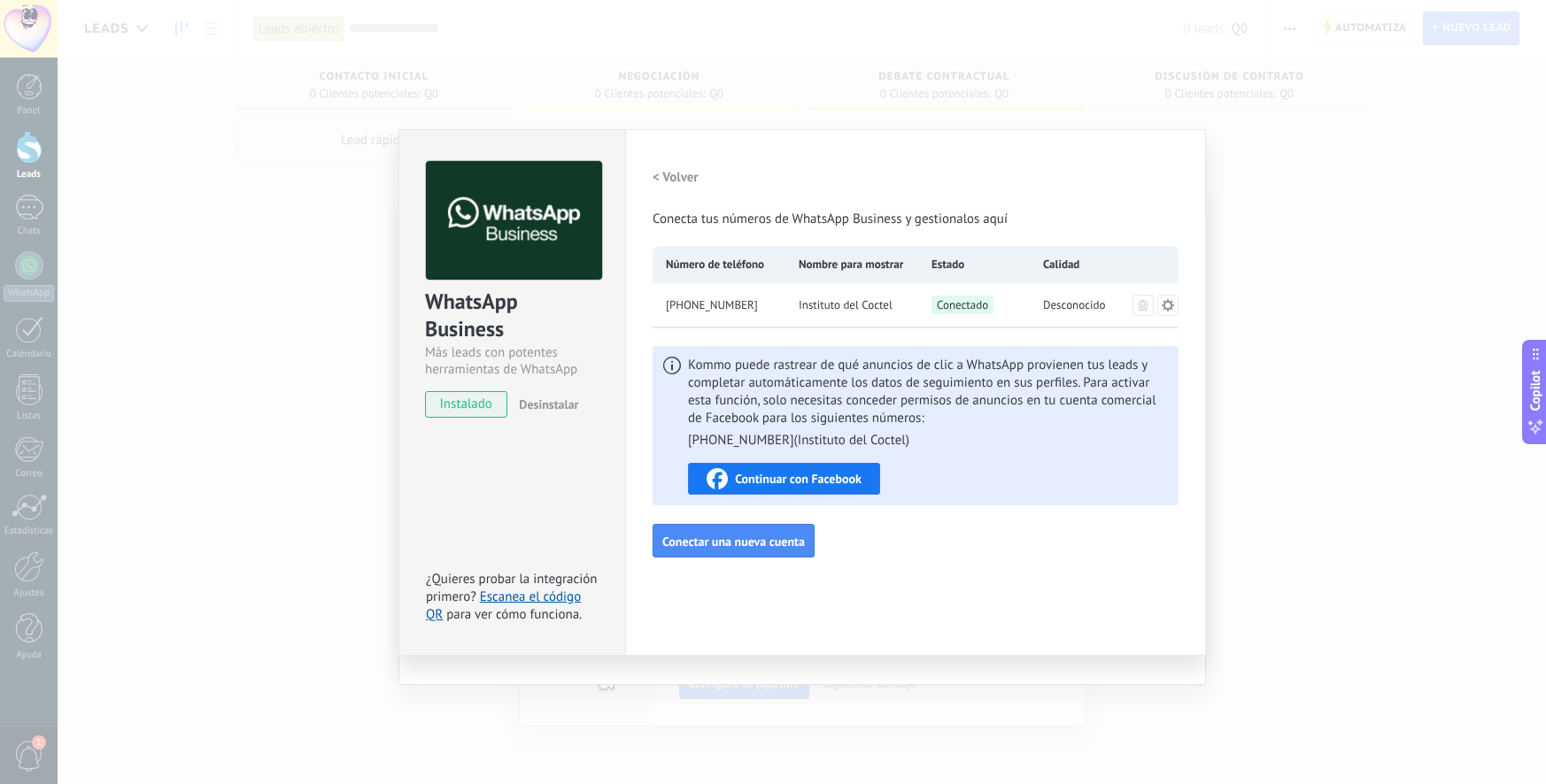
click at [672, 186] on button "< Volver" at bounding box center [675, 177] width 46 height 32
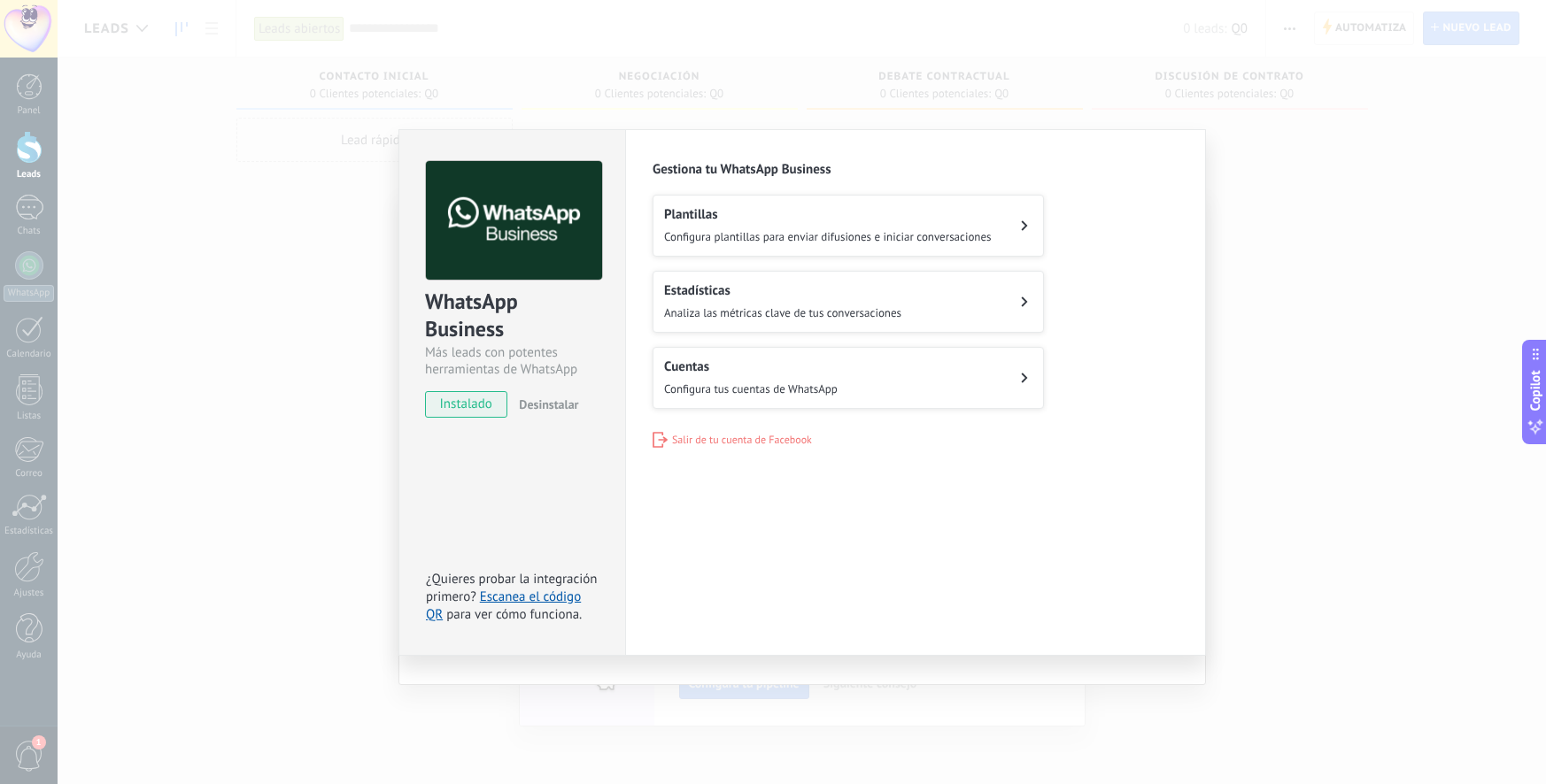
click at [701, 224] on div "Plantillas Configura plantillas para enviar difusiones e iniciar conversaciones" at bounding box center [828, 225] width 327 height 39
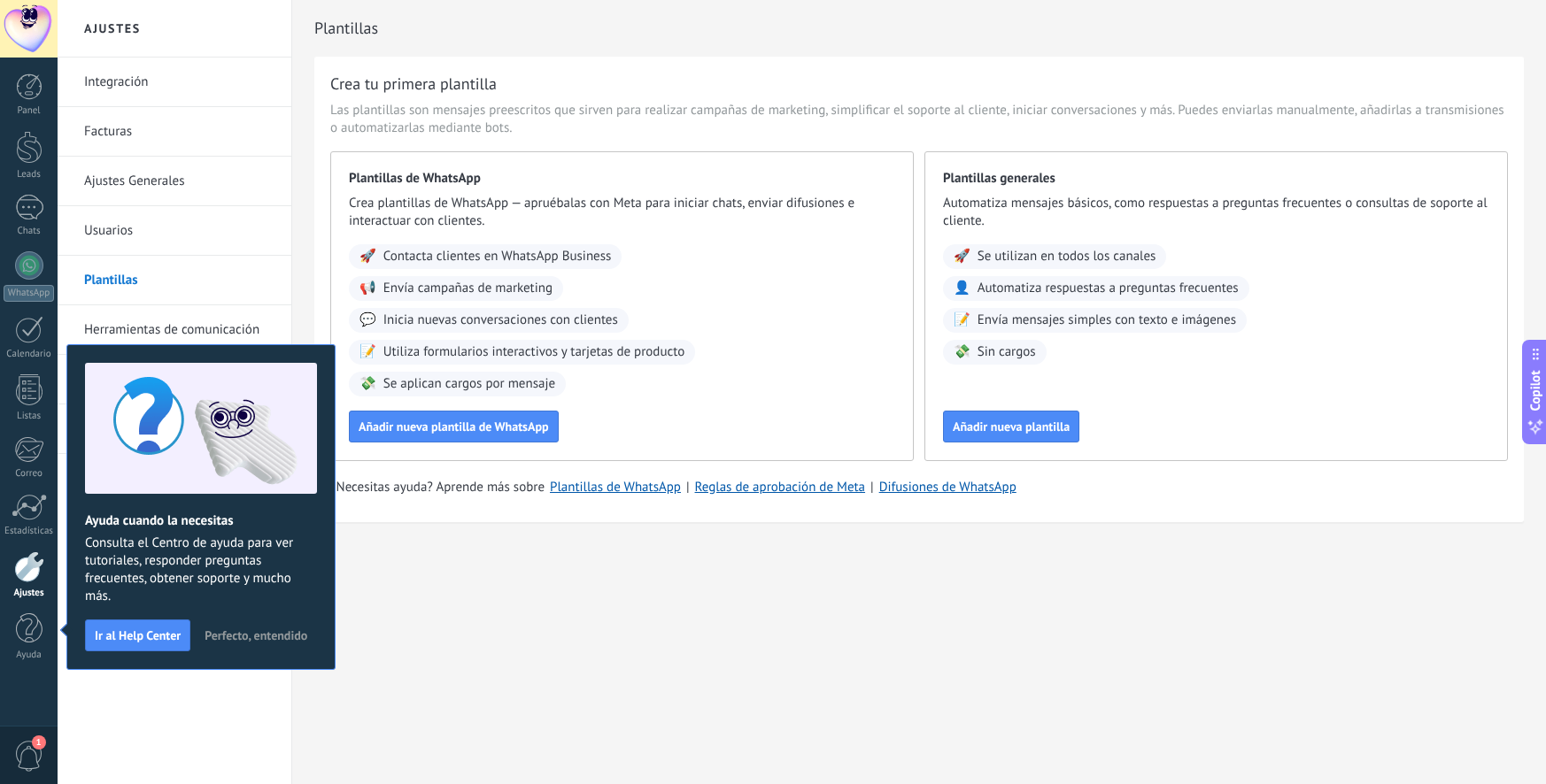
click at [262, 636] on span "Perfecto, entendido" at bounding box center [256, 635] width 103 height 13
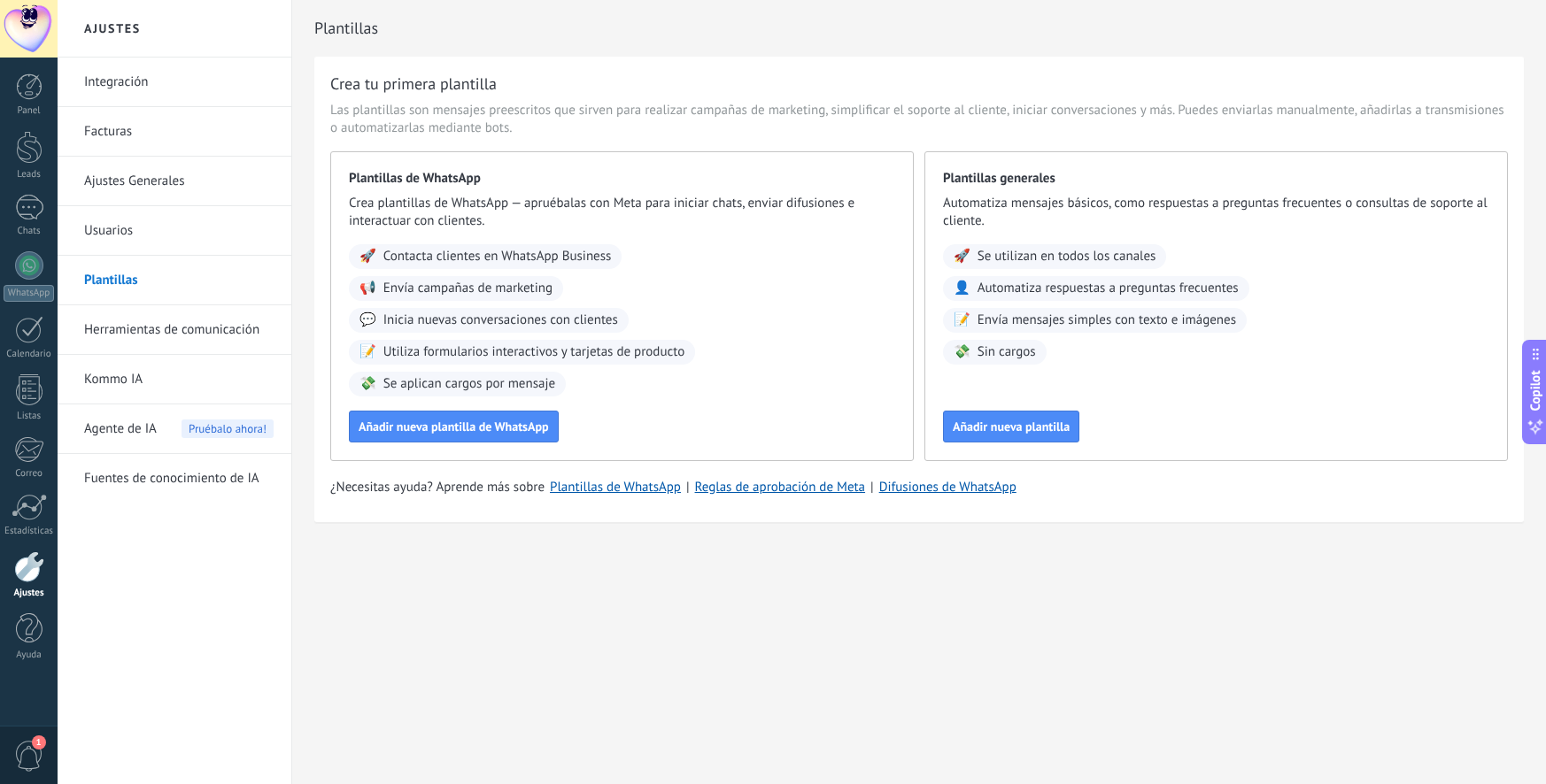
click at [7, 192] on div "Panel Leads Chats WhatsApp Clientes" at bounding box center [29, 377] width 58 height 606
click at [23, 205] on div at bounding box center [29, 207] width 28 height 25
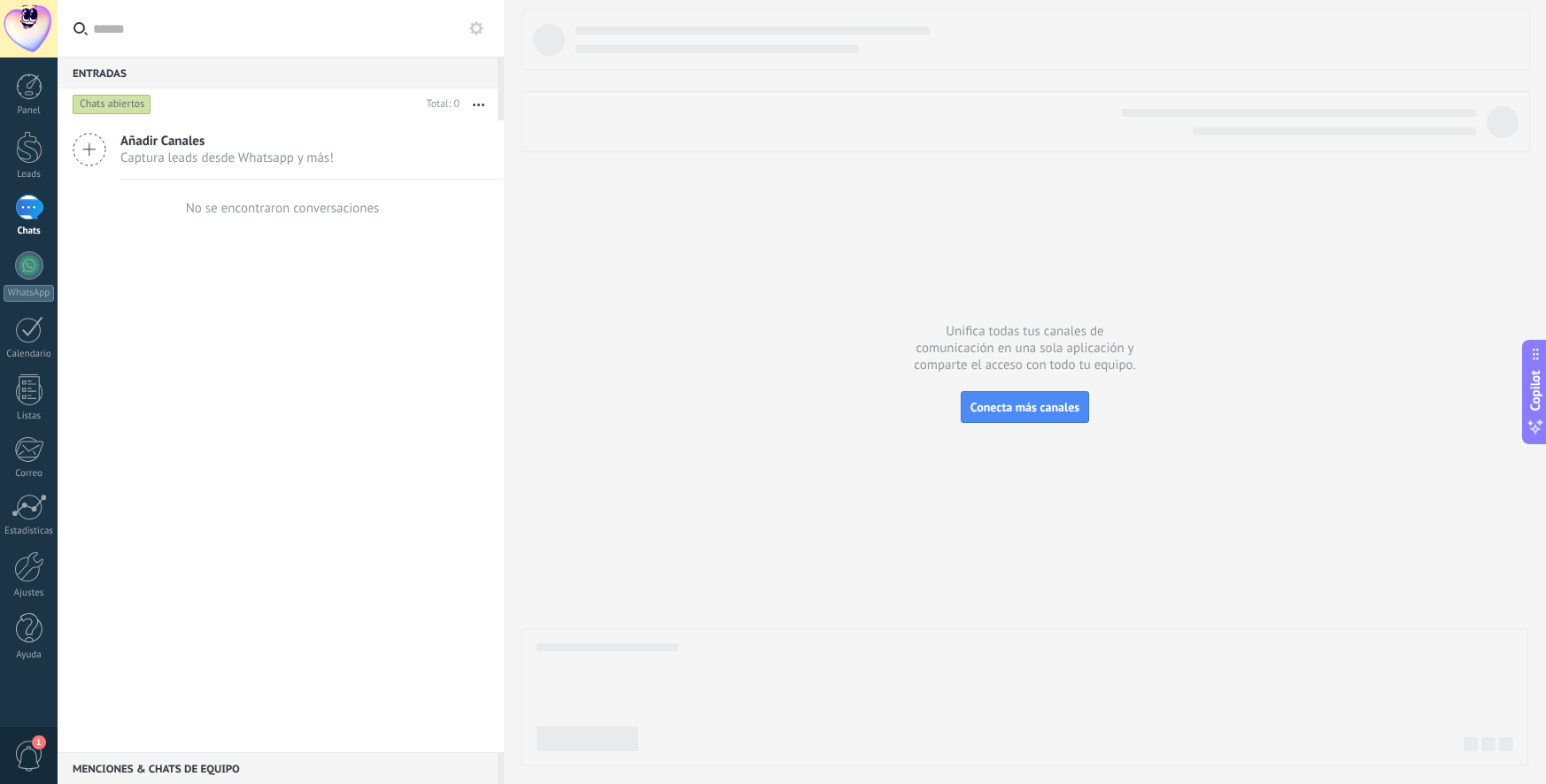
click at [247, 142] on span "Añadir Canales" at bounding box center [227, 141] width 214 height 17
click at [91, 148] on icon at bounding box center [89, 149] width 33 height 33
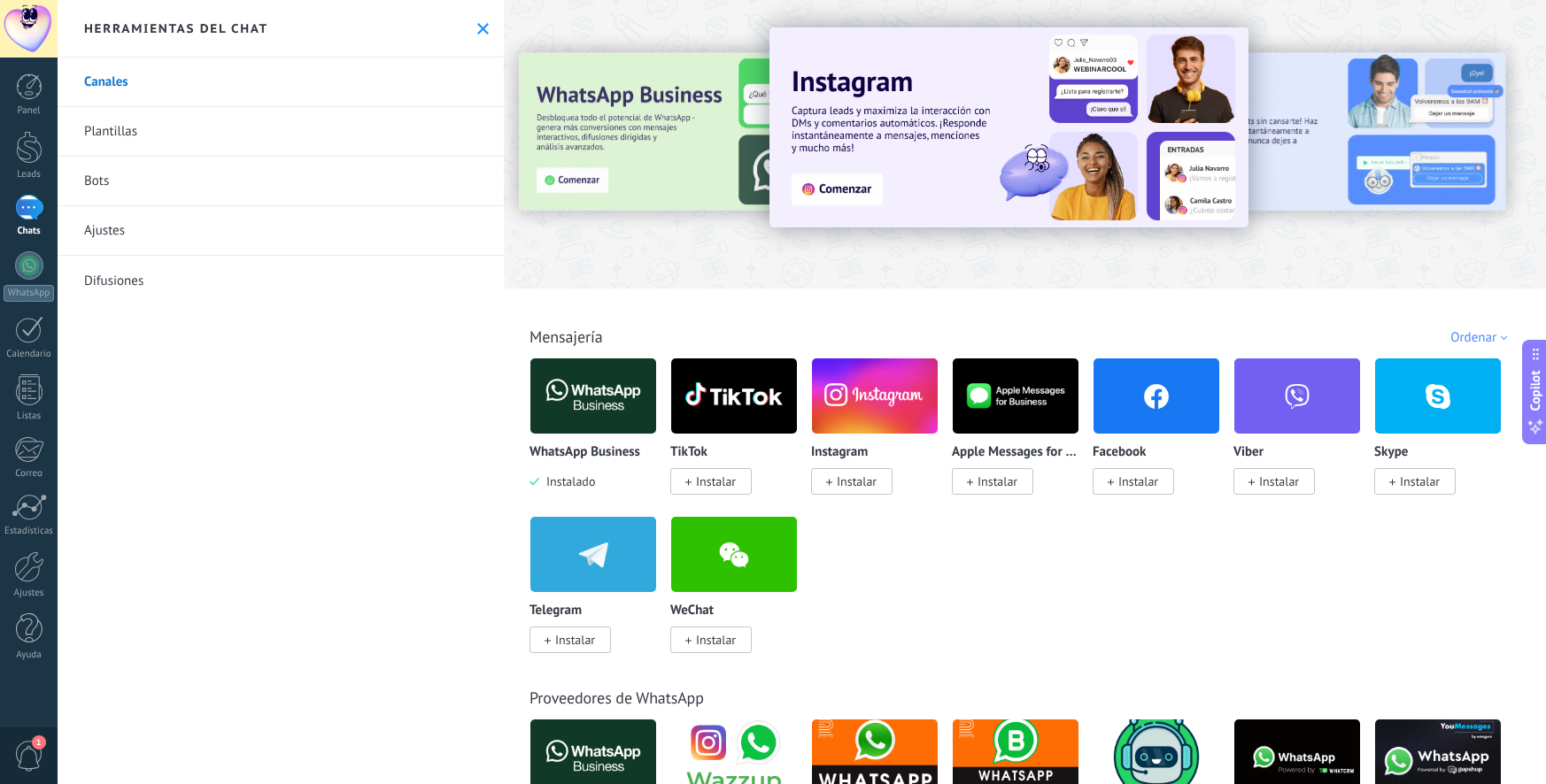
click at [133, 123] on link "Plantillas" at bounding box center [280, 132] width 446 height 50
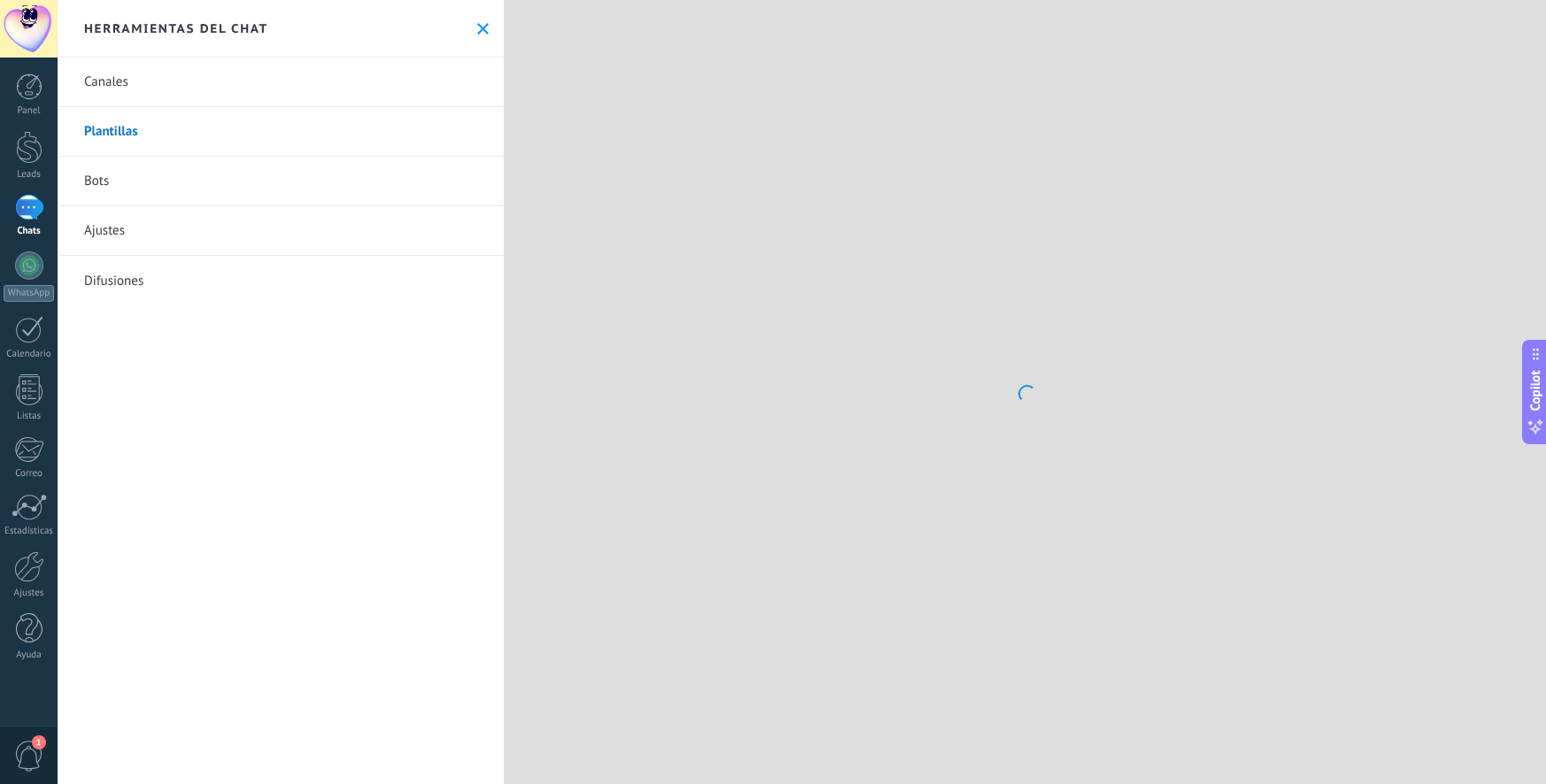
click at [132, 87] on link "Canales" at bounding box center [280, 82] width 446 height 50
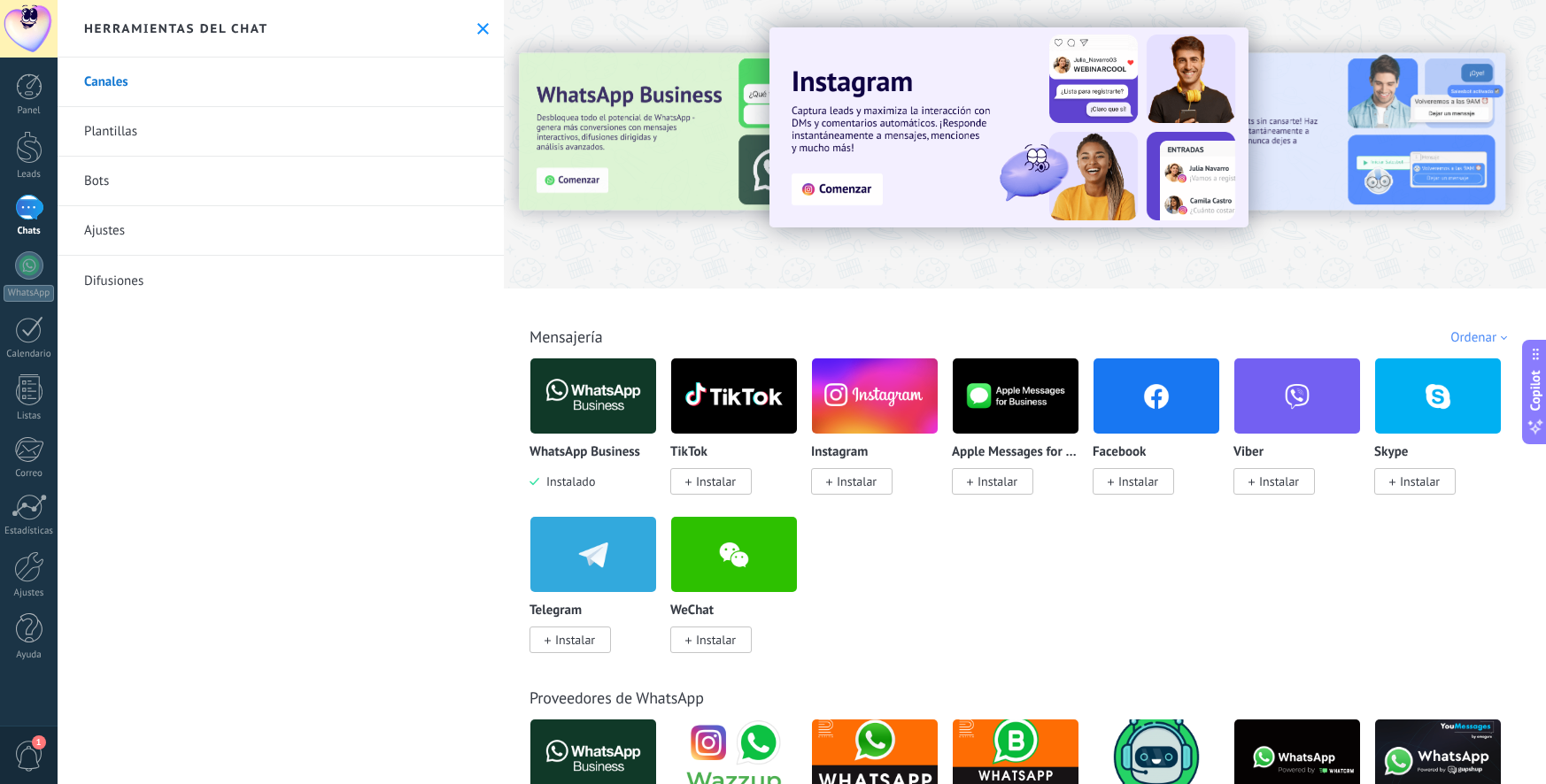
click at [1139, 479] on span "Instalar" at bounding box center [1139, 482] width 40 height 16
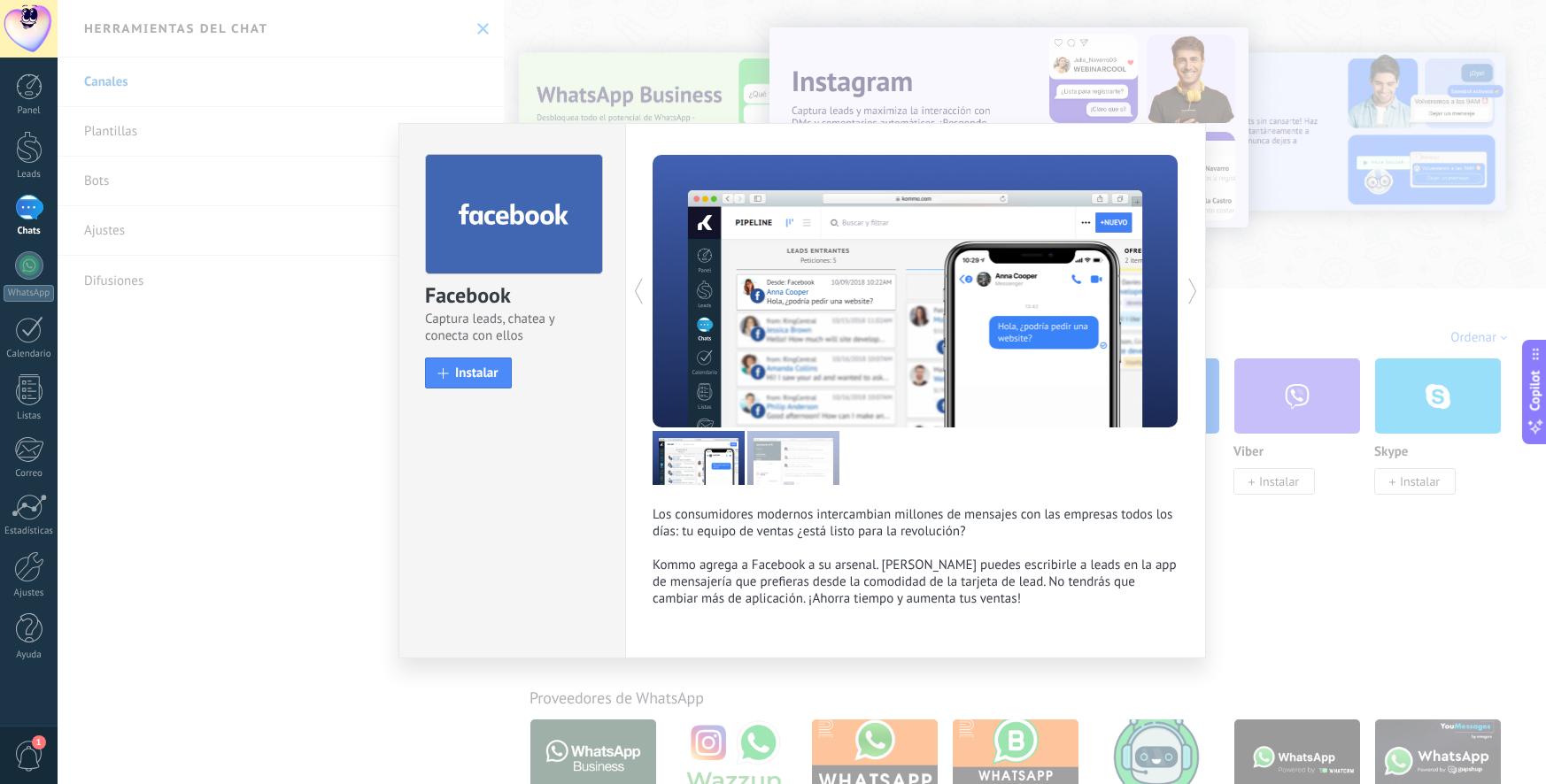
click at [308, 236] on div "Facebook Captura leads, chatea y conecta con ellos install Instalar Los consumi…" at bounding box center [801, 392] width 1488 height 784
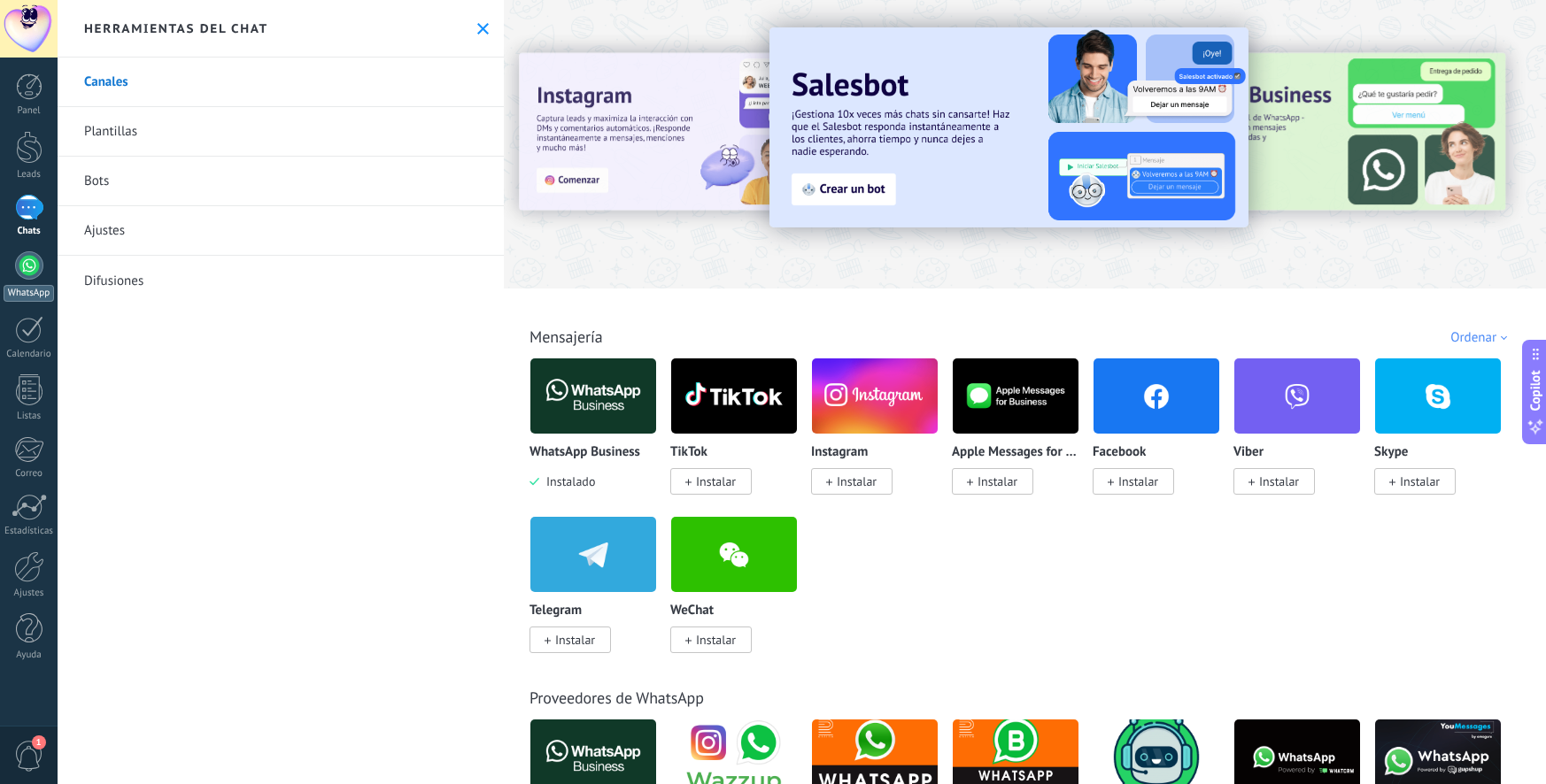
click at [35, 267] on div at bounding box center [29, 265] width 28 height 28
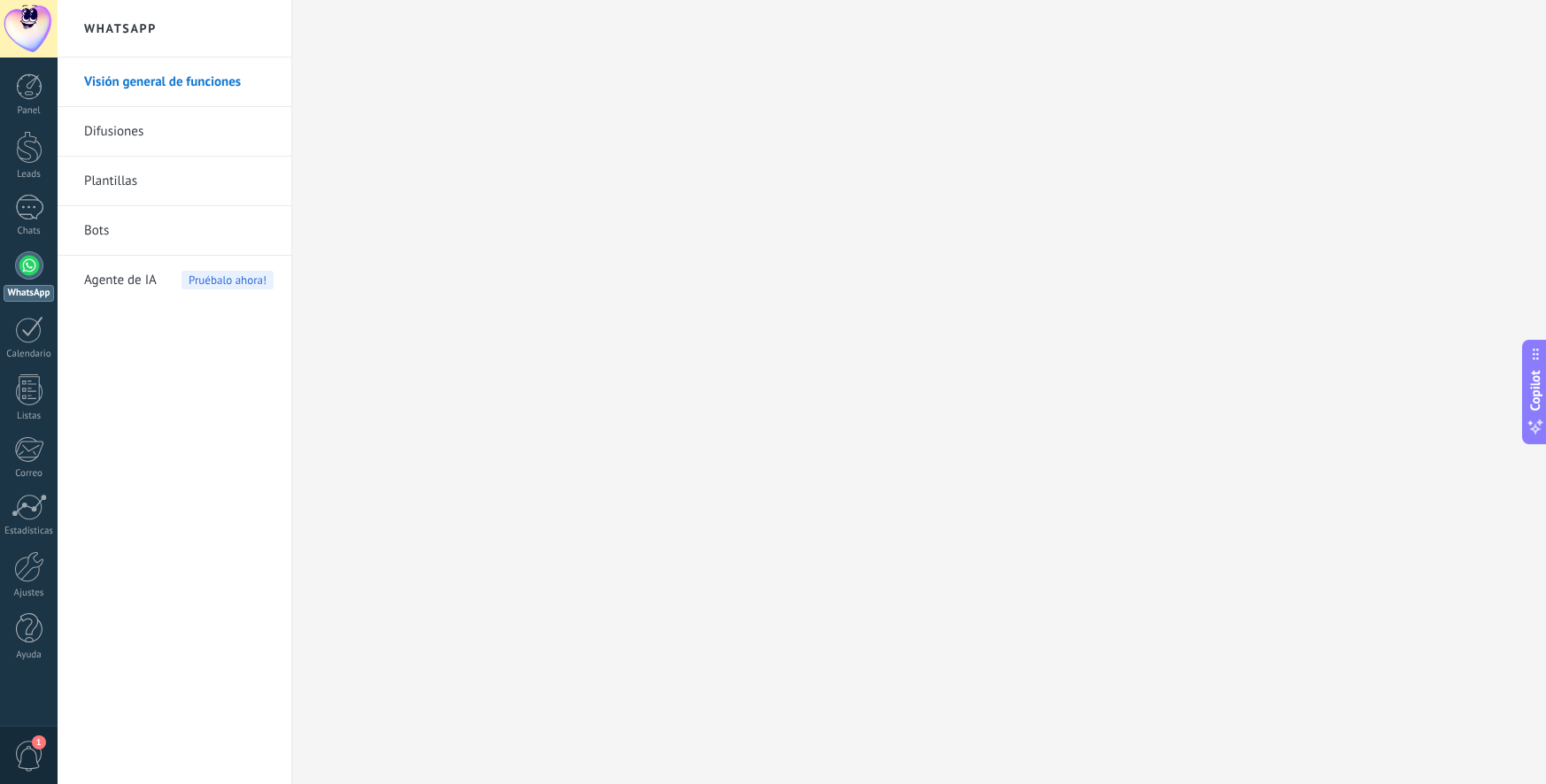
click at [200, 123] on link "Difusiones" at bounding box center [178, 132] width 189 height 50
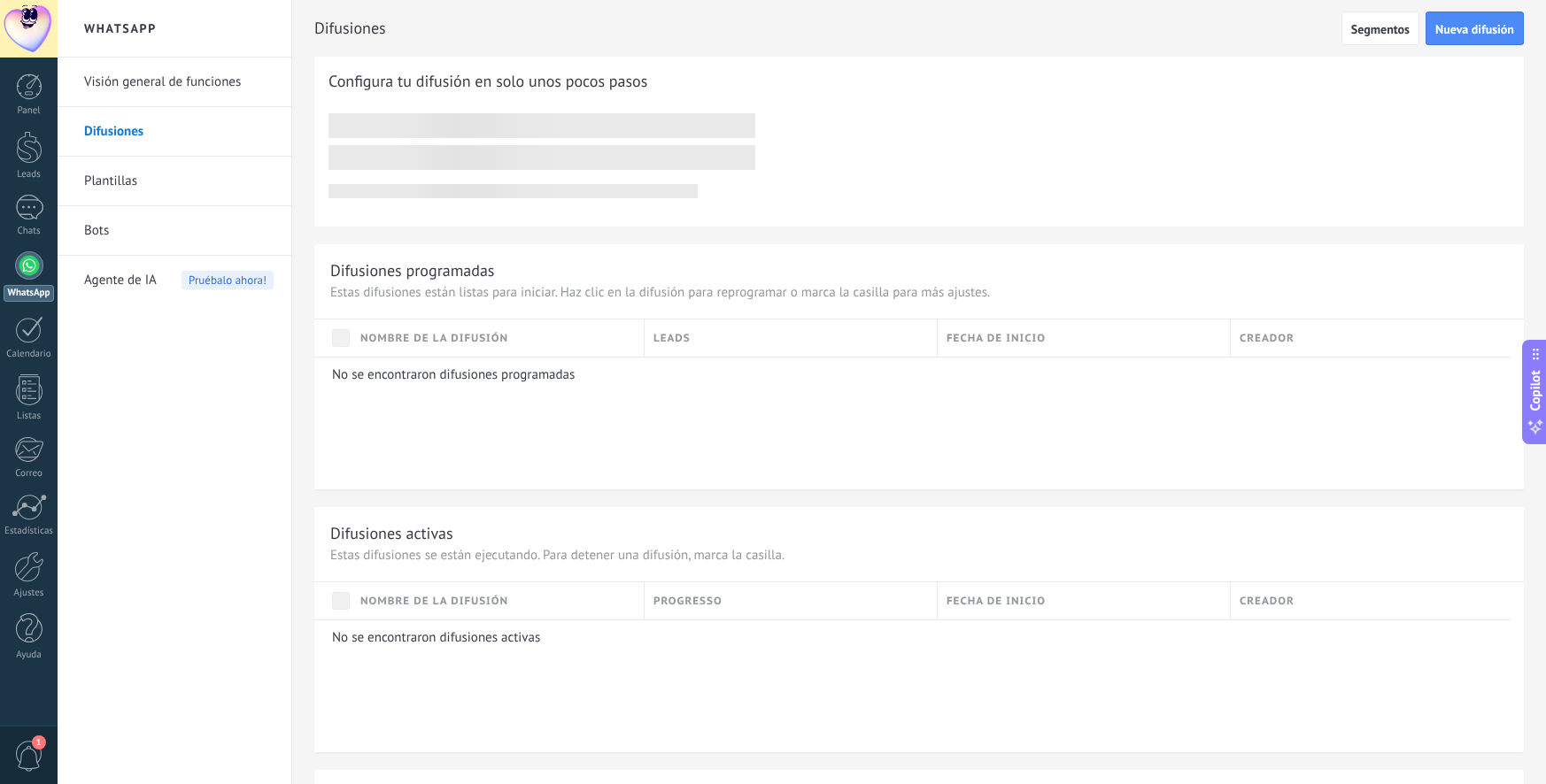
click at [181, 176] on link "Plantillas" at bounding box center [178, 181] width 189 height 50
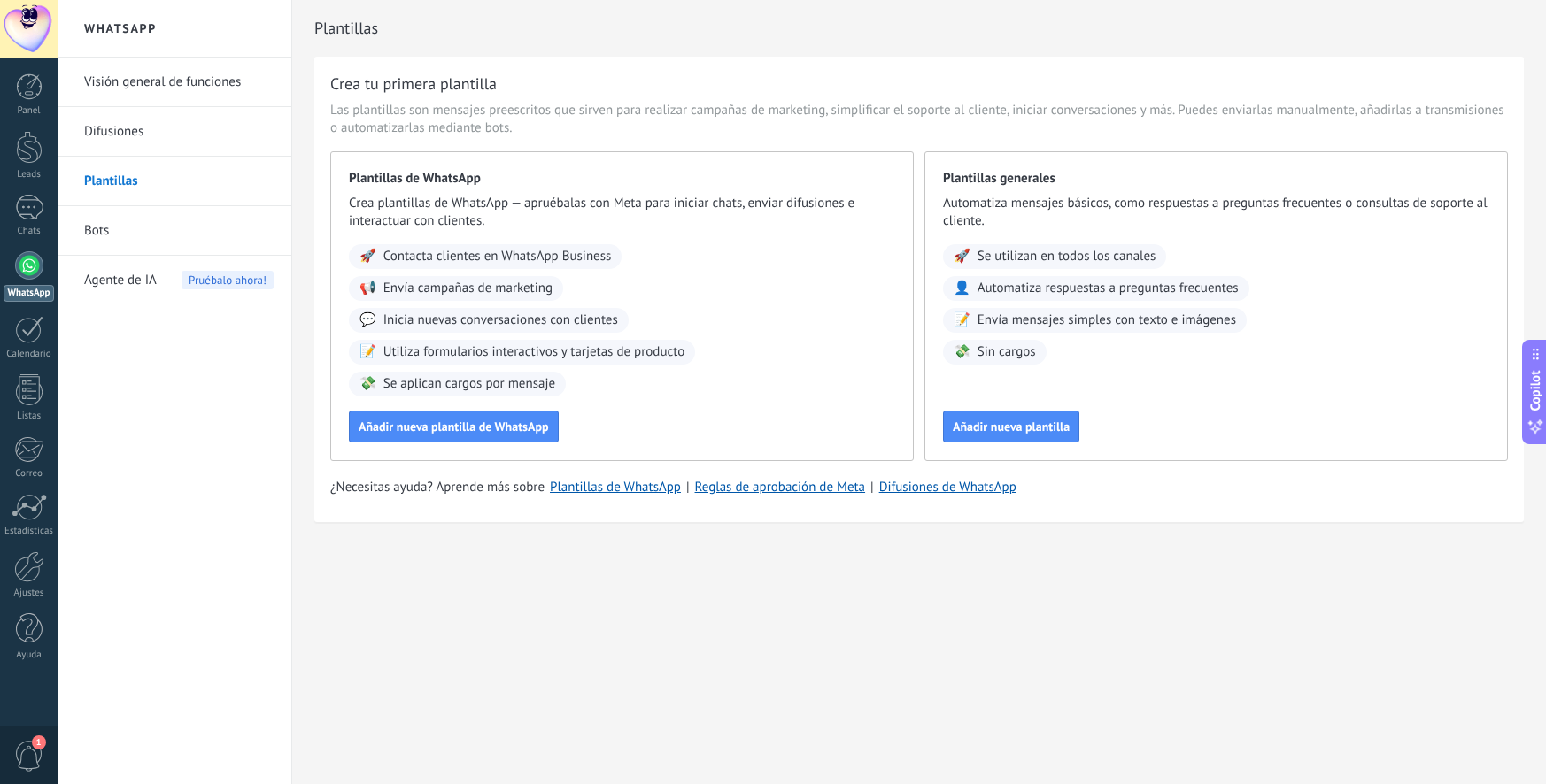
click at [166, 214] on link "Bots" at bounding box center [178, 231] width 189 height 50
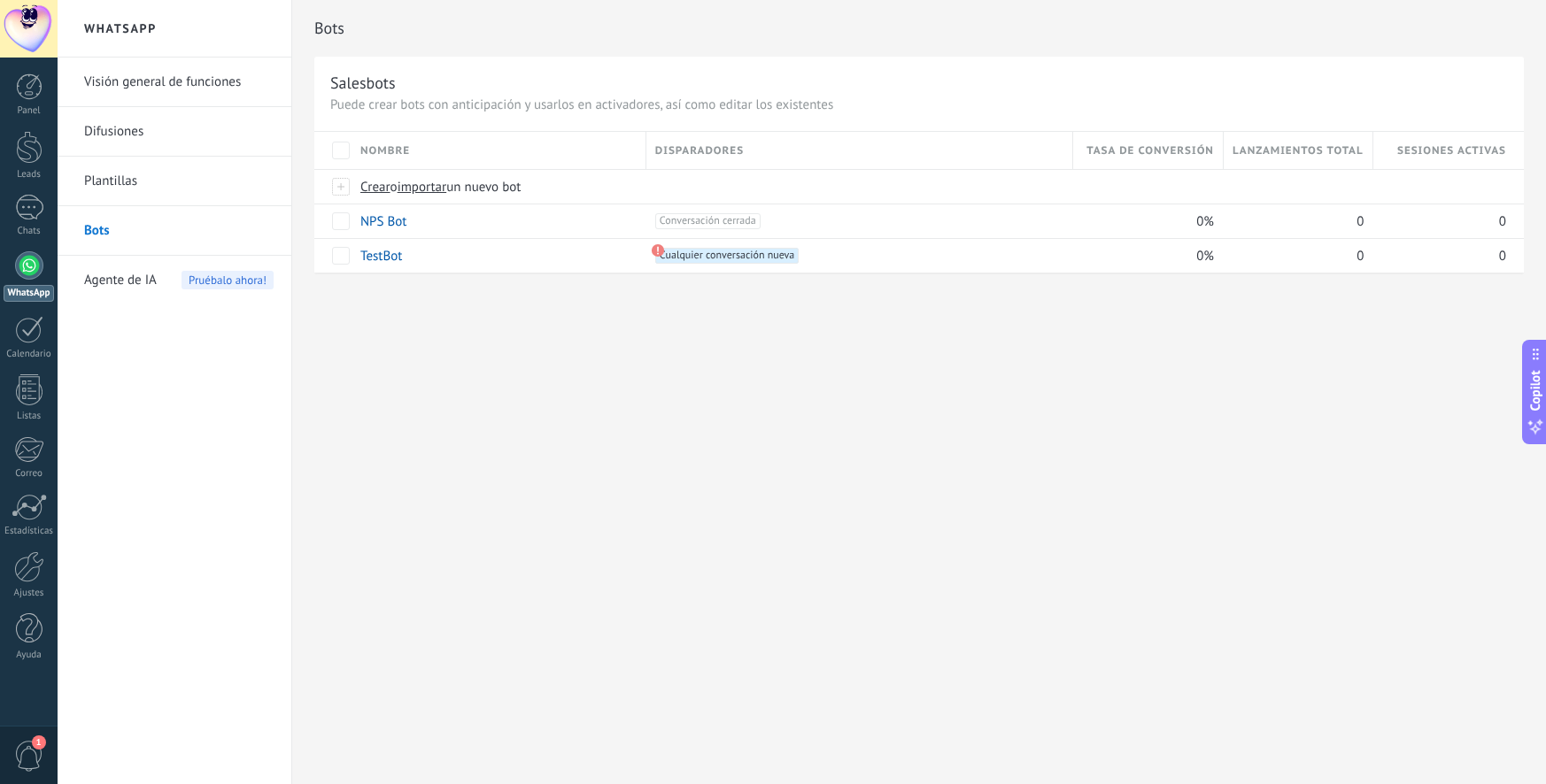
click at [153, 281] on span "Agente de IA" at bounding box center [120, 280] width 73 height 50
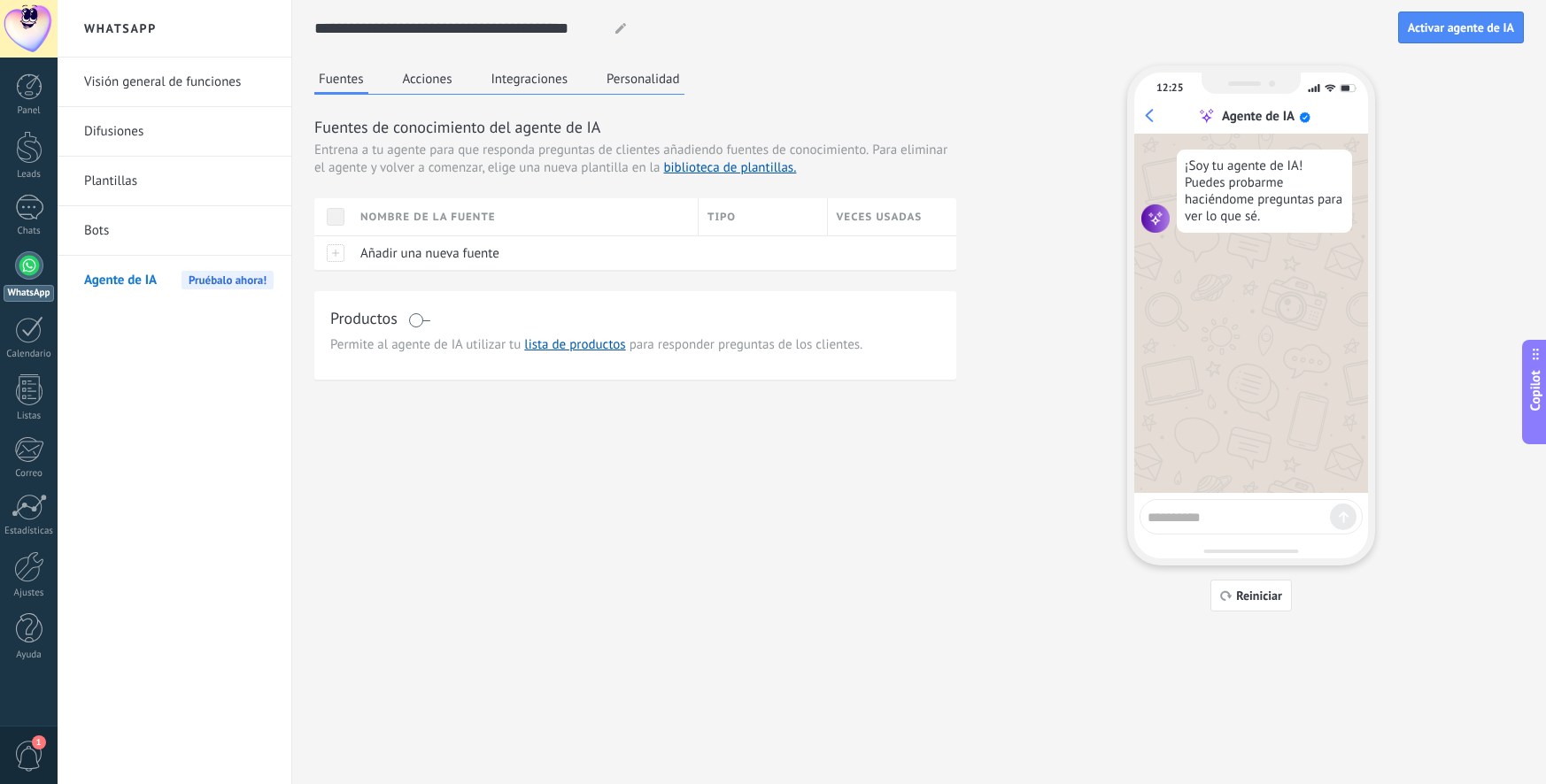
click at [137, 91] on link "Visión general de funciones" at bounding box center [178, 82] width 189 height 50
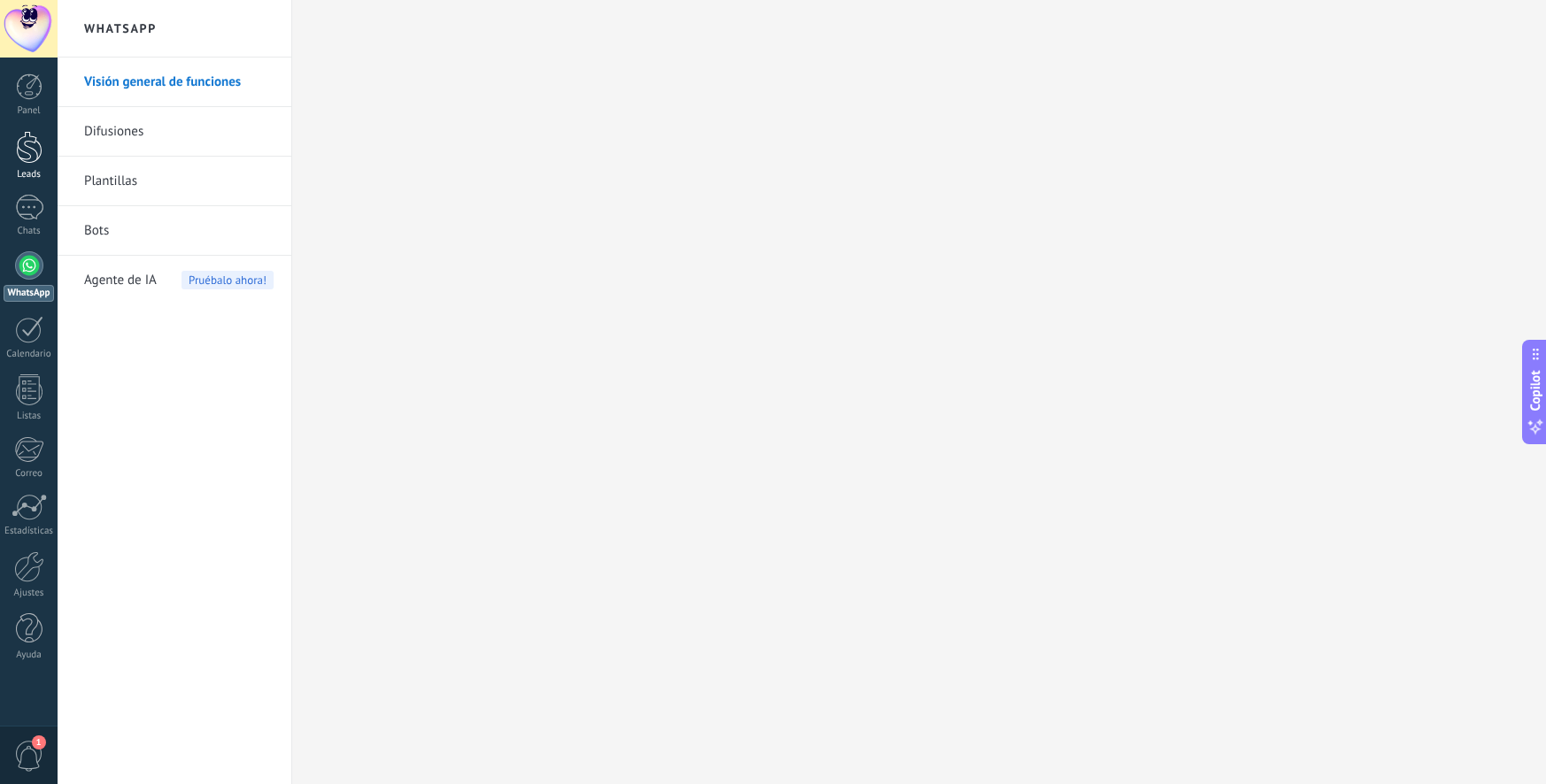
click at [18, 175] on div "Leads" at bounding box center [29, 175] width 51 height 12
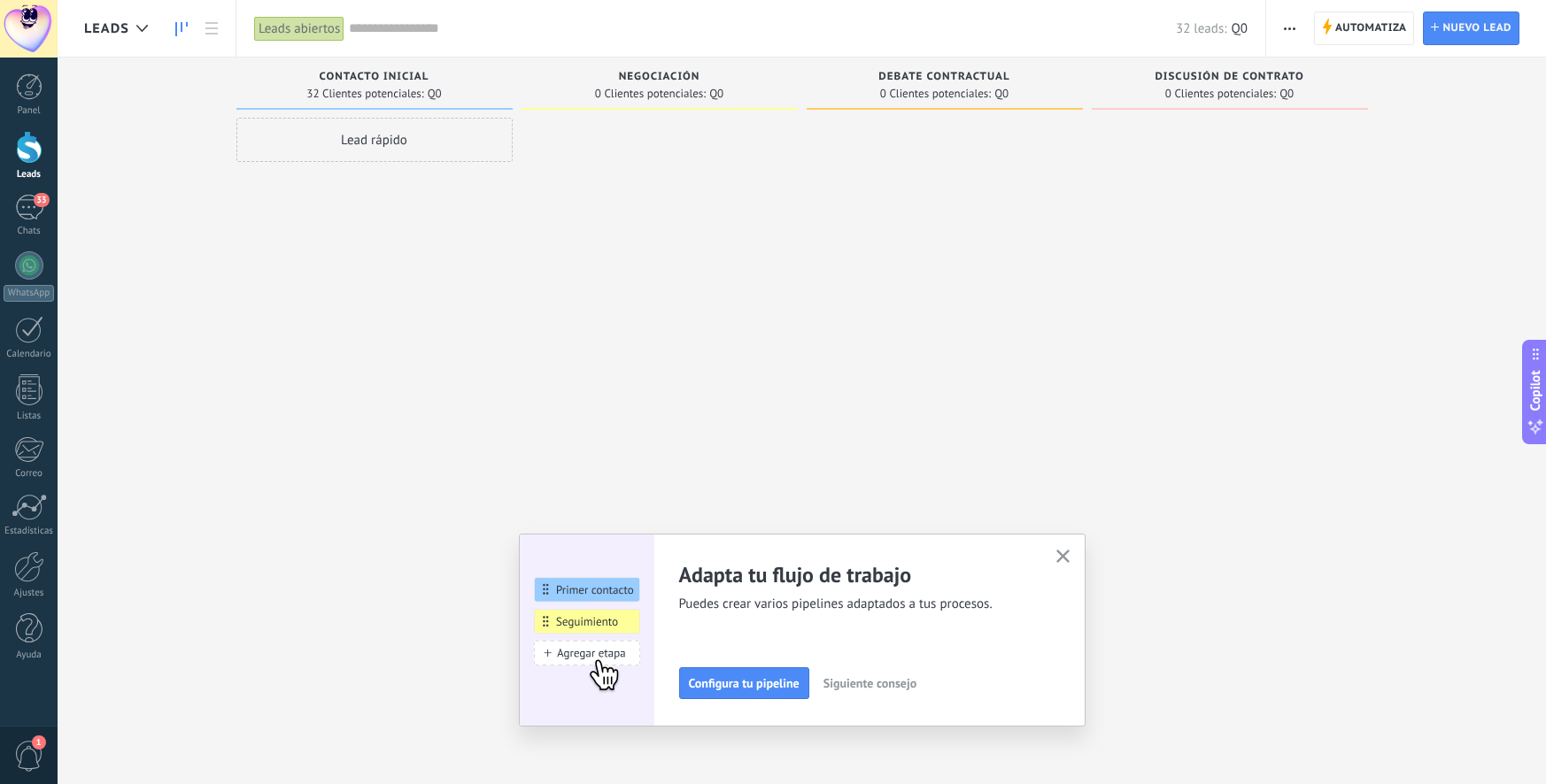
click at [1060, 549] on button "button" at bounding box center [1063, 557] width 23 height 24
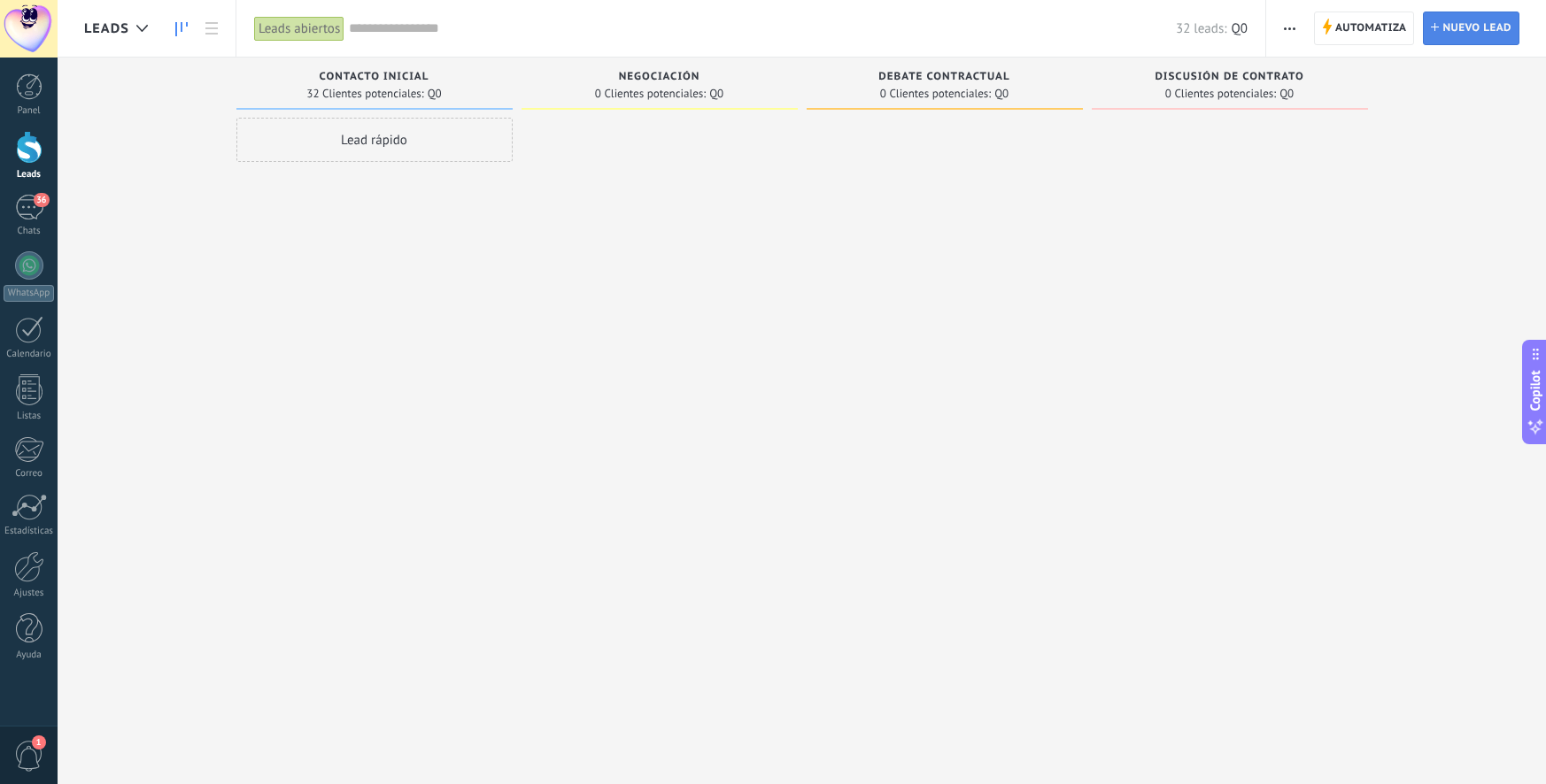
click at [1452, 29] on span "Nuevo lead" at bounding box center [1477, 28] width 69 height 32
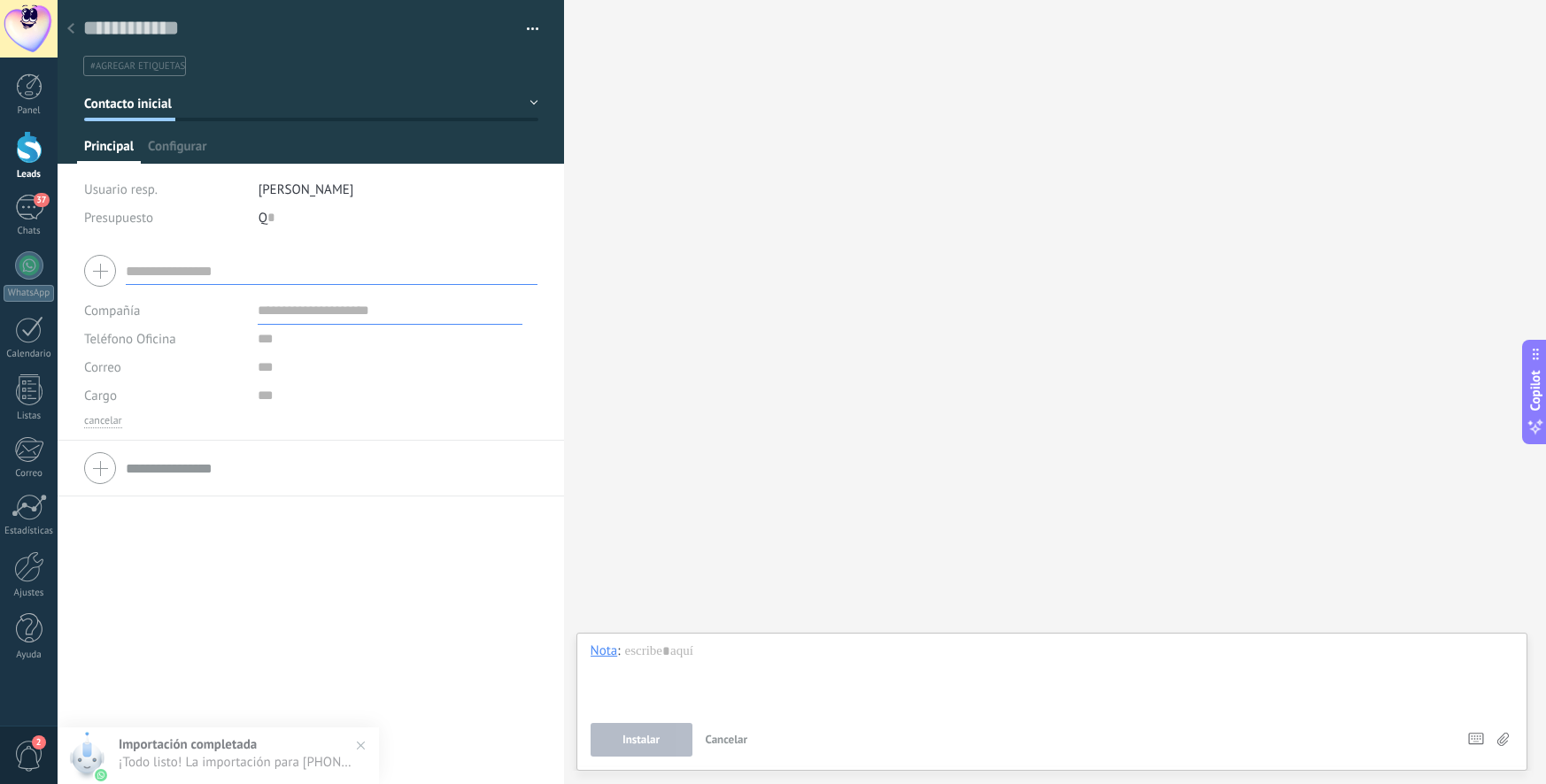
click at [50, 173] on div "Leads" at bounding box center [29, 175] width 51 height 12
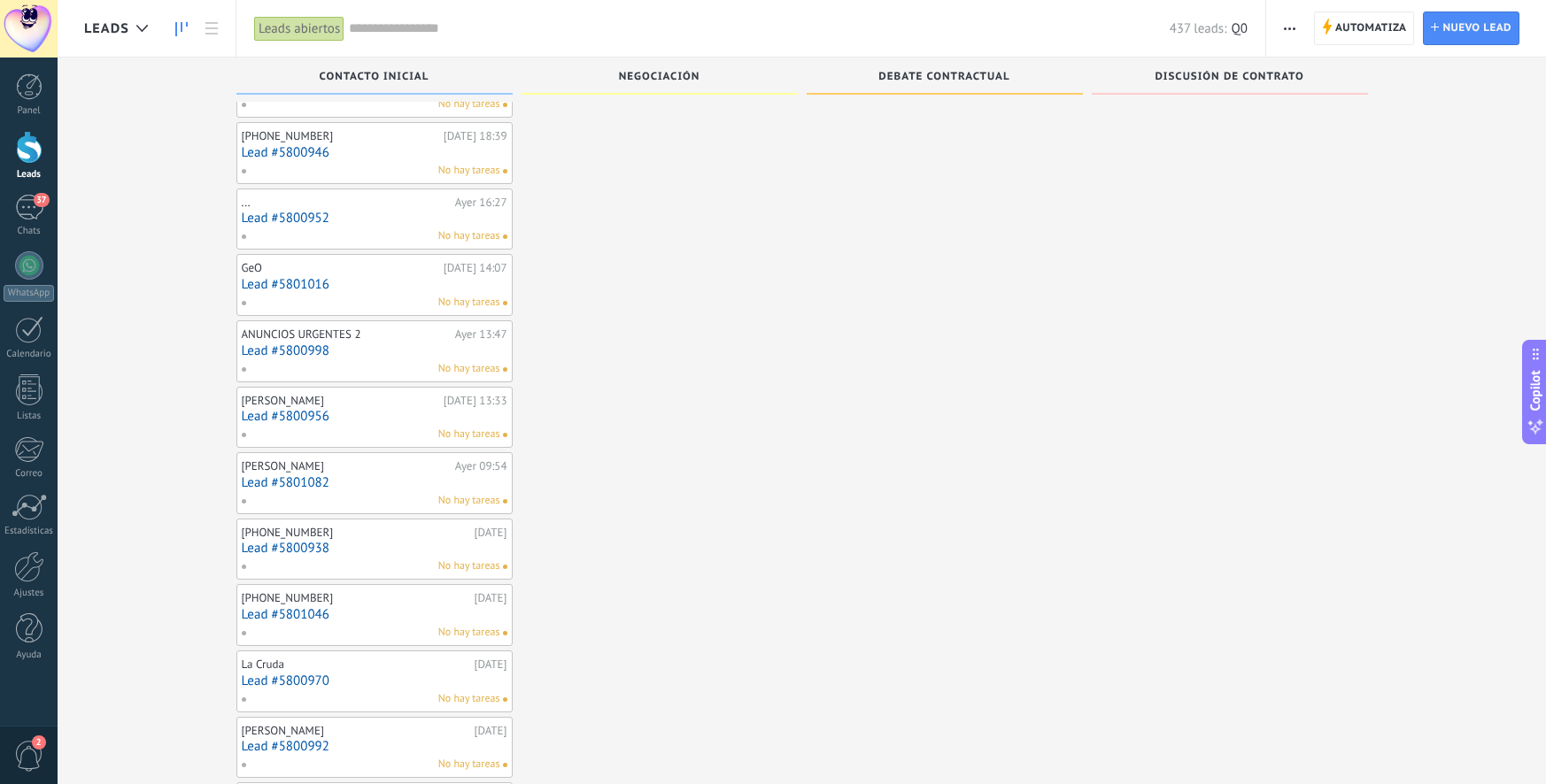
scroll to position [177, 0]
click at [379, 146] on link "Lead #5800946" at bounding box center [374, 152] width 266 height 15
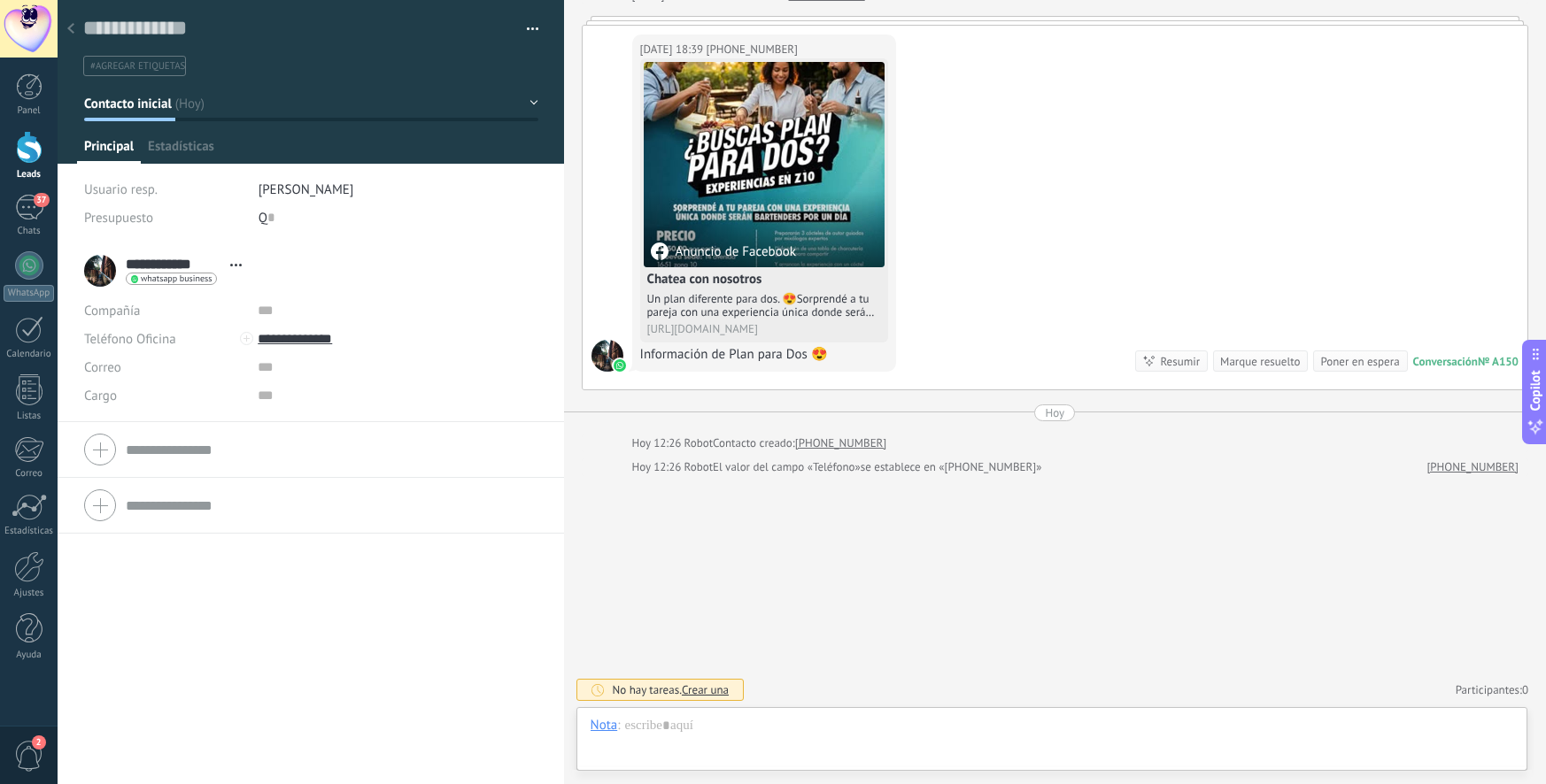
scroll to position [26, 0]
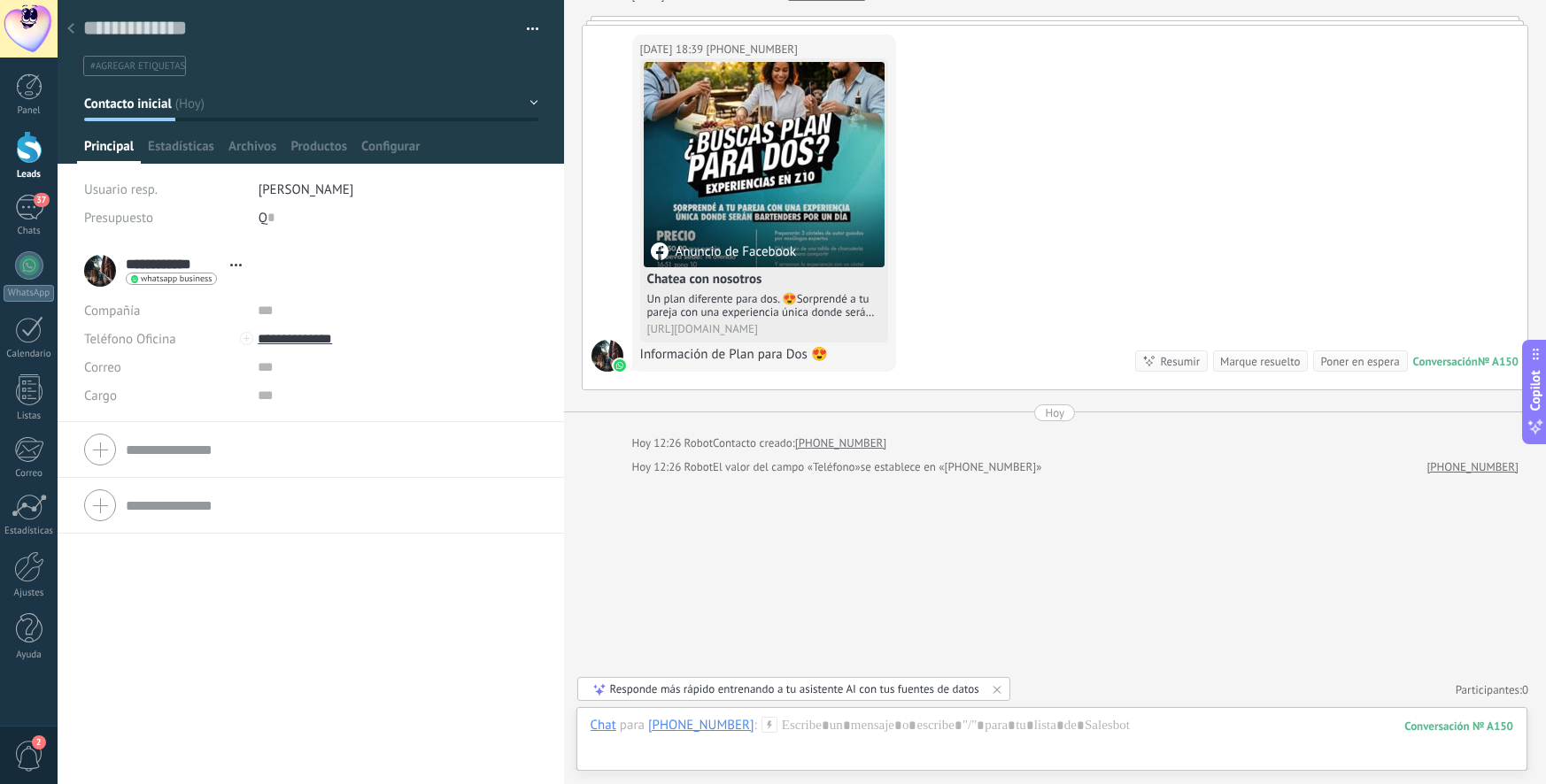
click at [19, 144] on div at bounding box center [29, 147] width 26 height 32
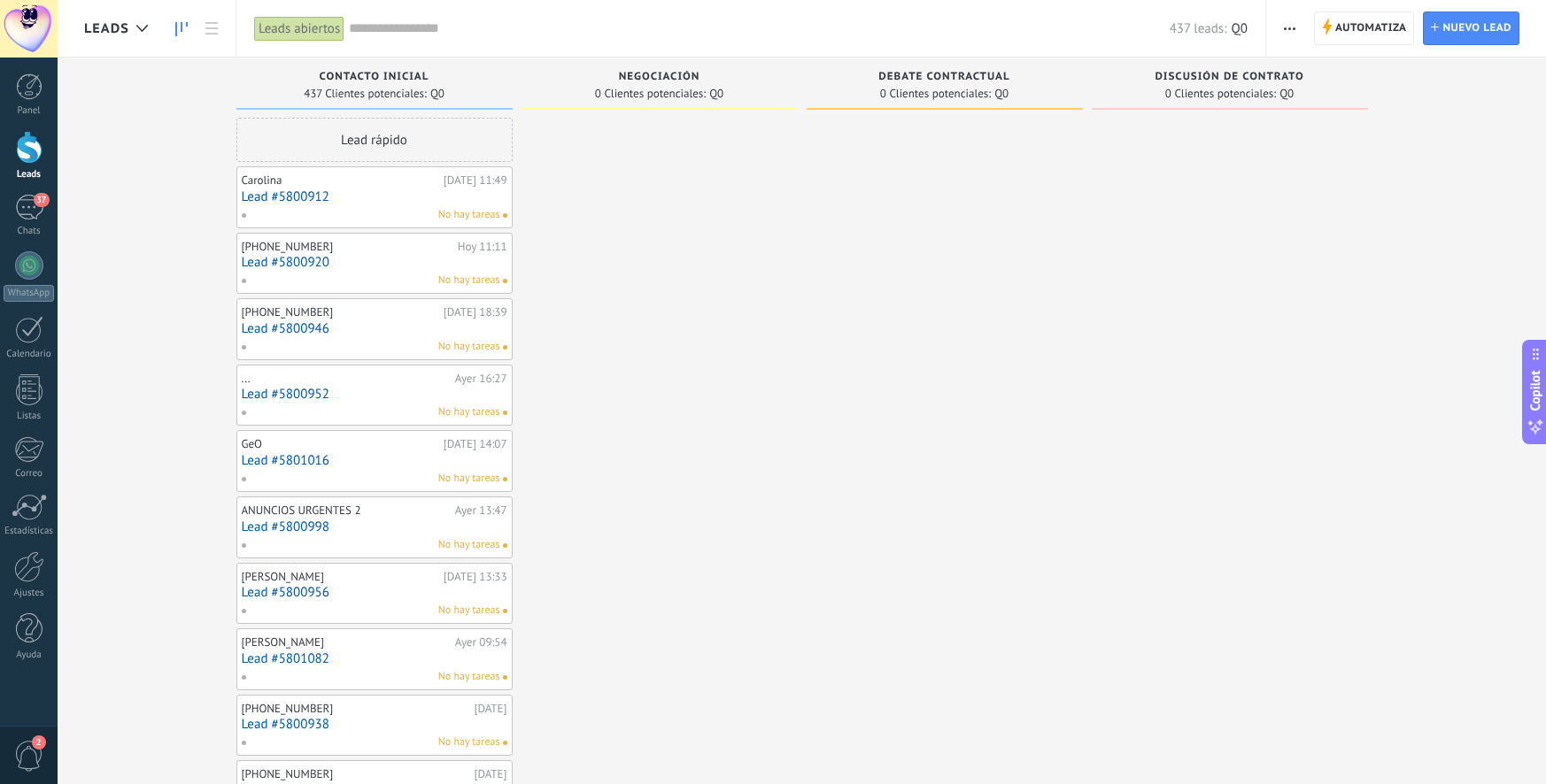
click at [395, 192] on link "Lead #5800912" at bounding box center [374, 196] width 266 height 15
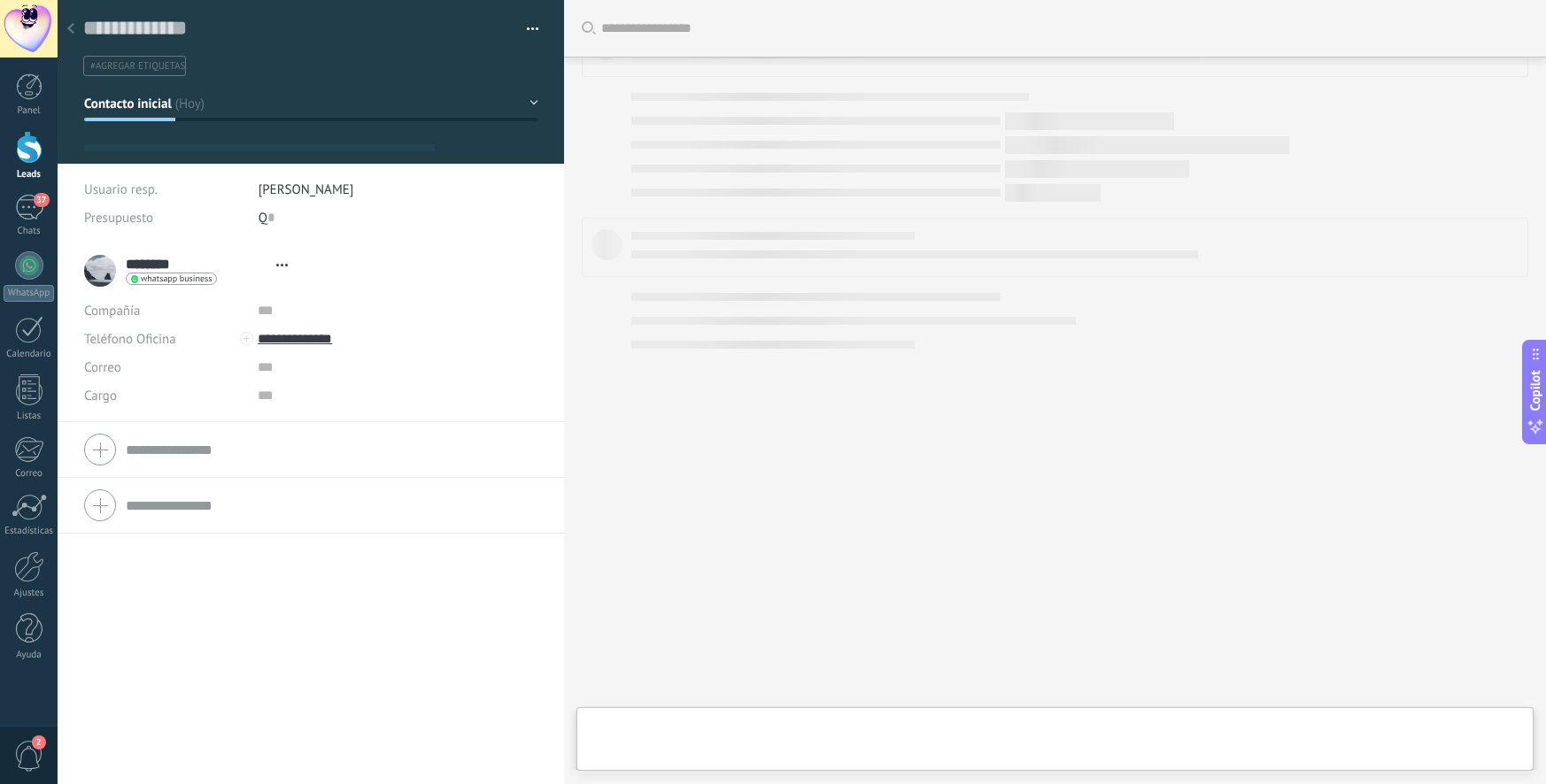
type textarea "**********"
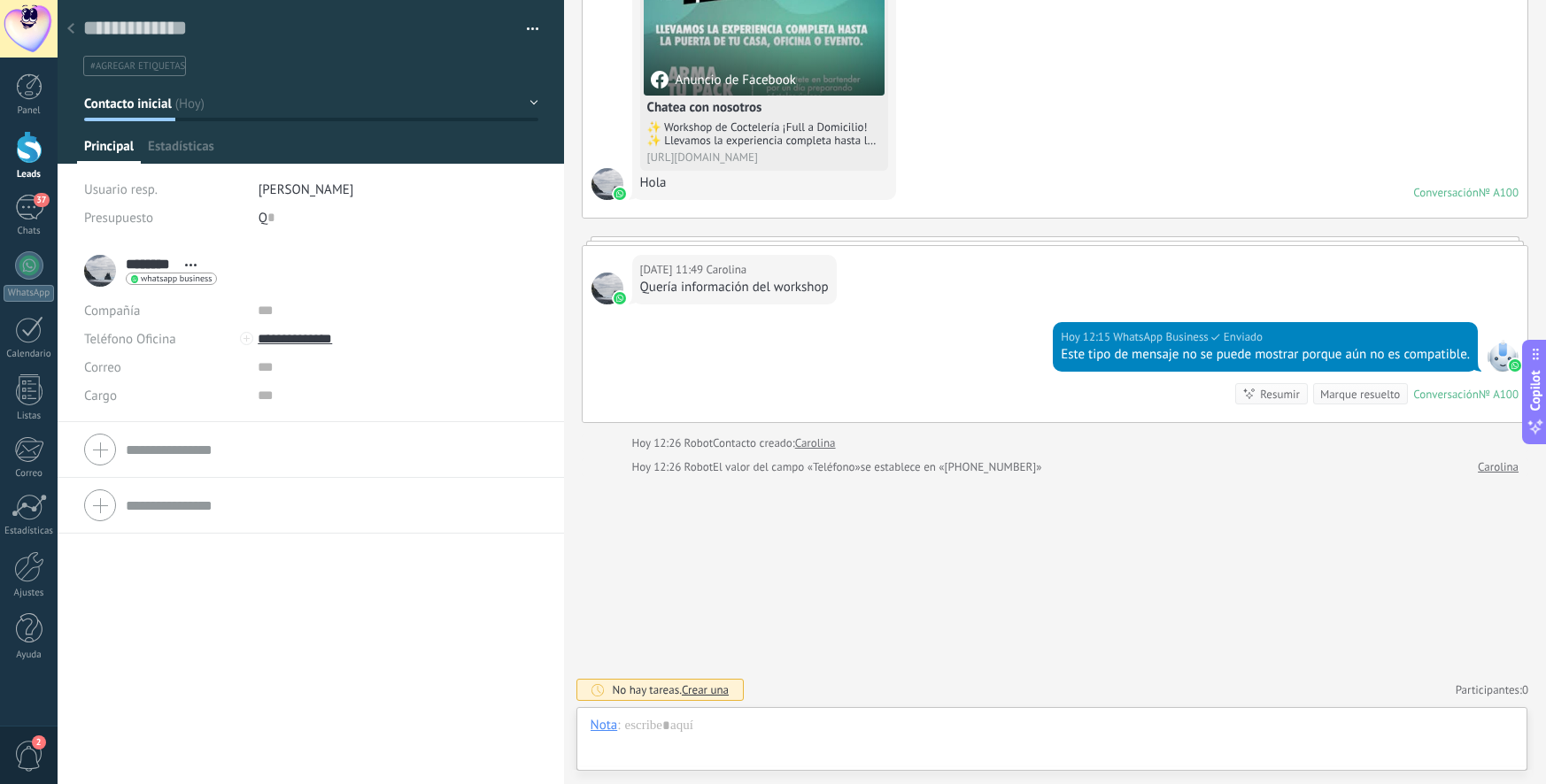
scroll to position [26, 0]
click at [792, 737] on div at bounding box center [1052, 743] width 923 height 53
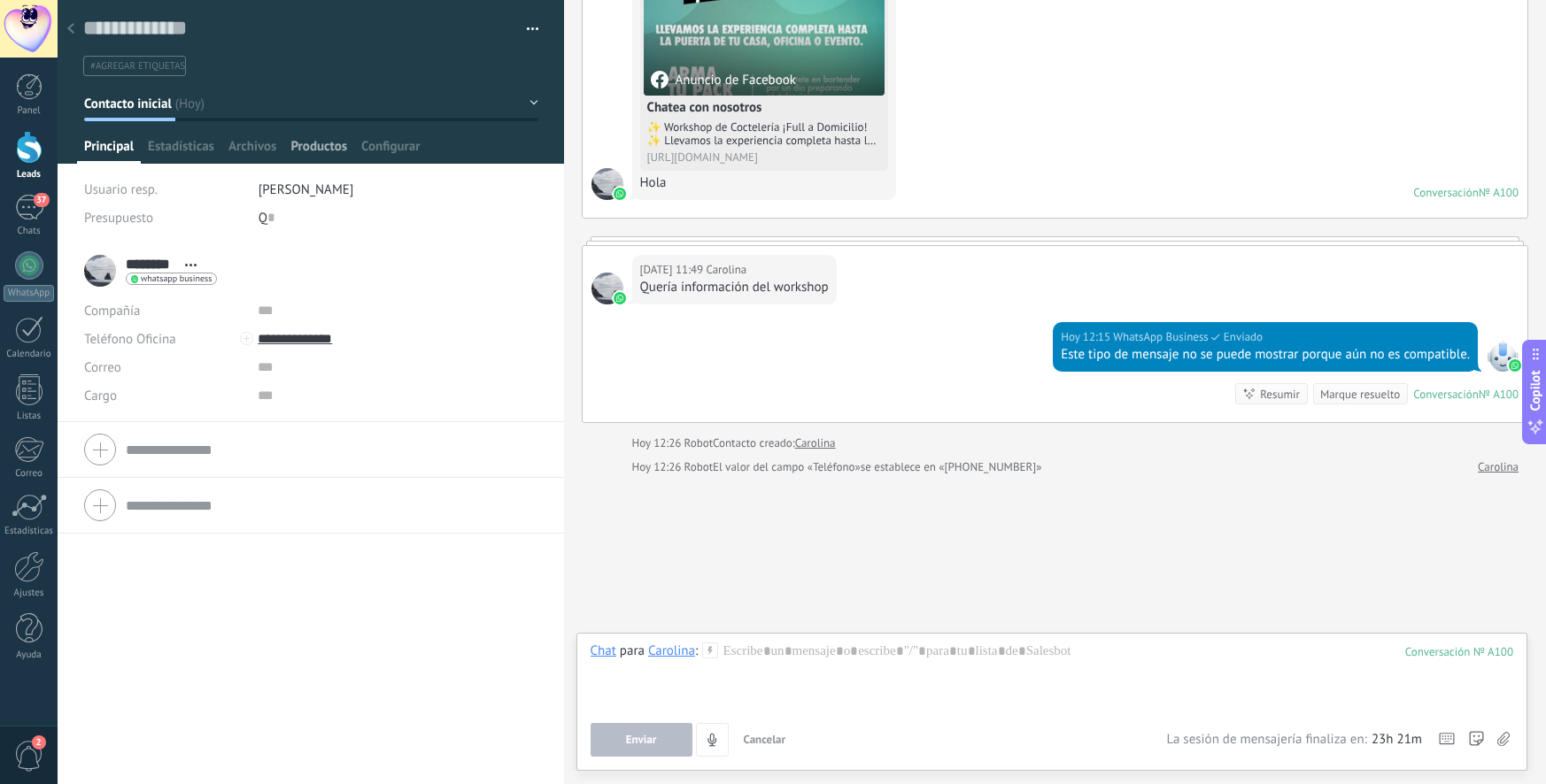
click at [328, 147] on span "Productos" at bounding box center [318, 150] width 57 height 25
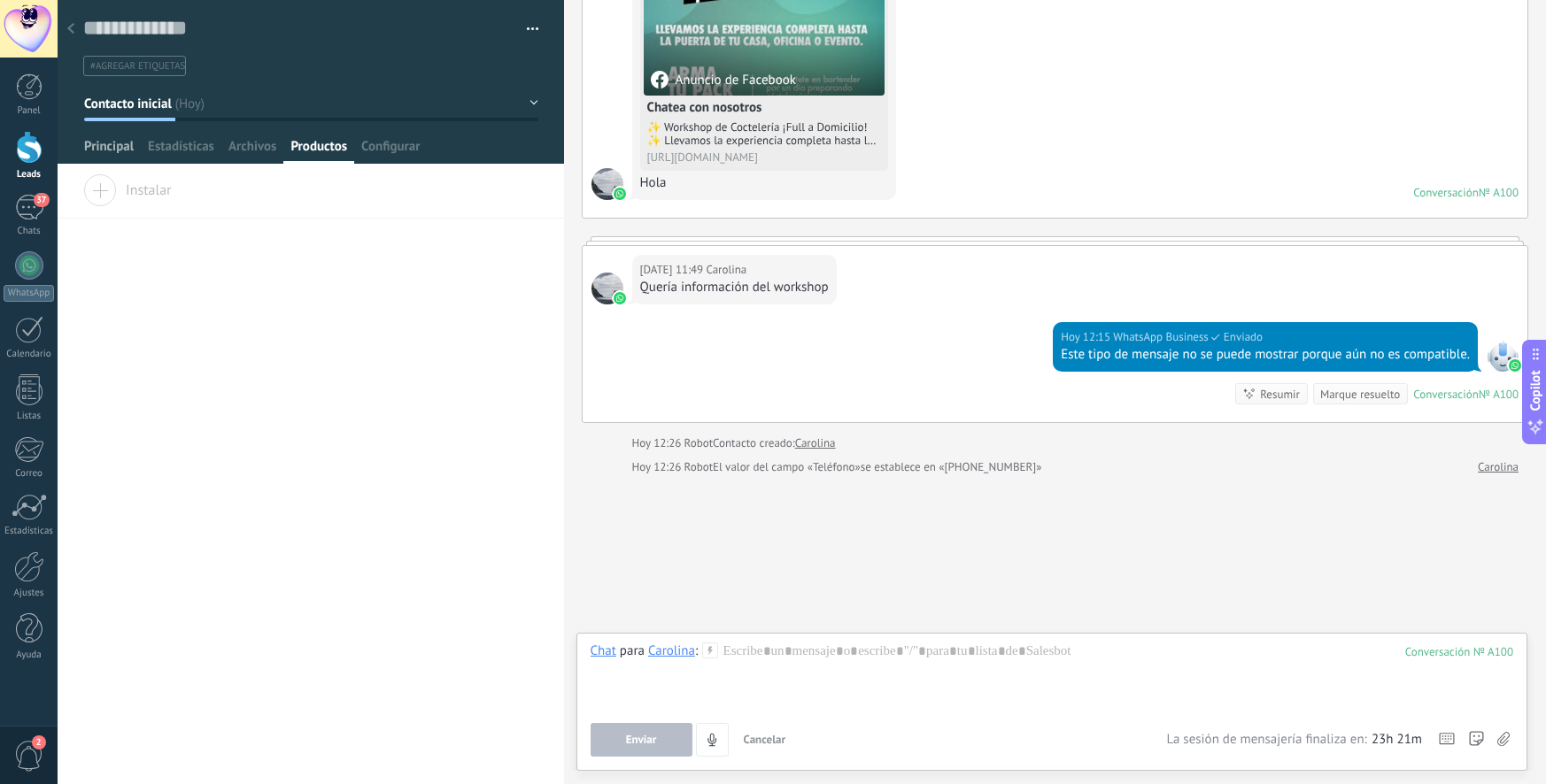
click at [110, 154] on span "Principal" at bounding box center [108, 150] width 50 height 25
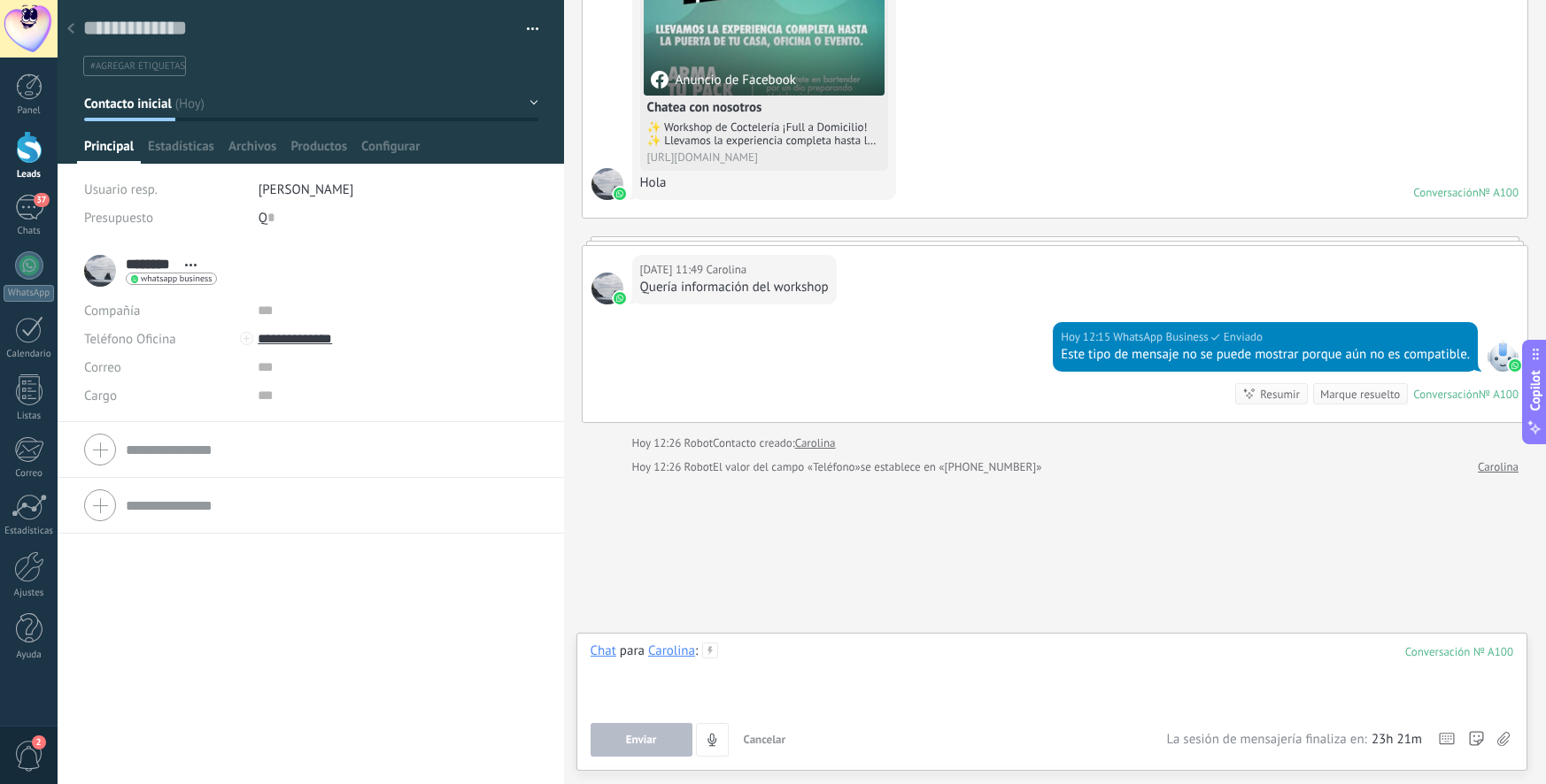
click at [781, 690] on div at bounding box center [1052, 676] width 923 height 68
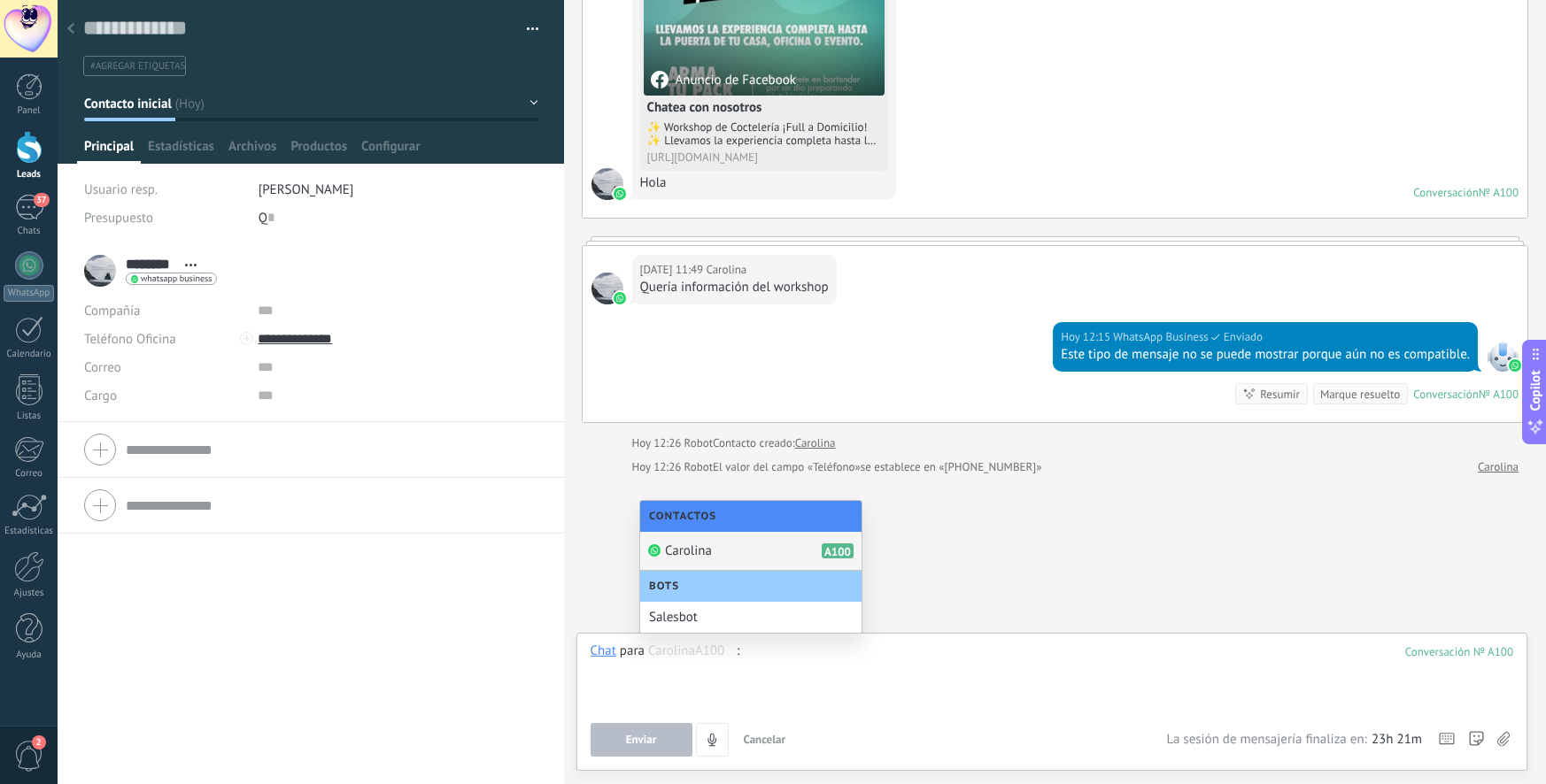
click at [1055, 580] on div "Buscar Carga más [DATE] [DATE] 11:49 Robot Lead creado: Lead #5800912 [DATE] 11…" at bounding box center [1056, 252] width 983 height 1066
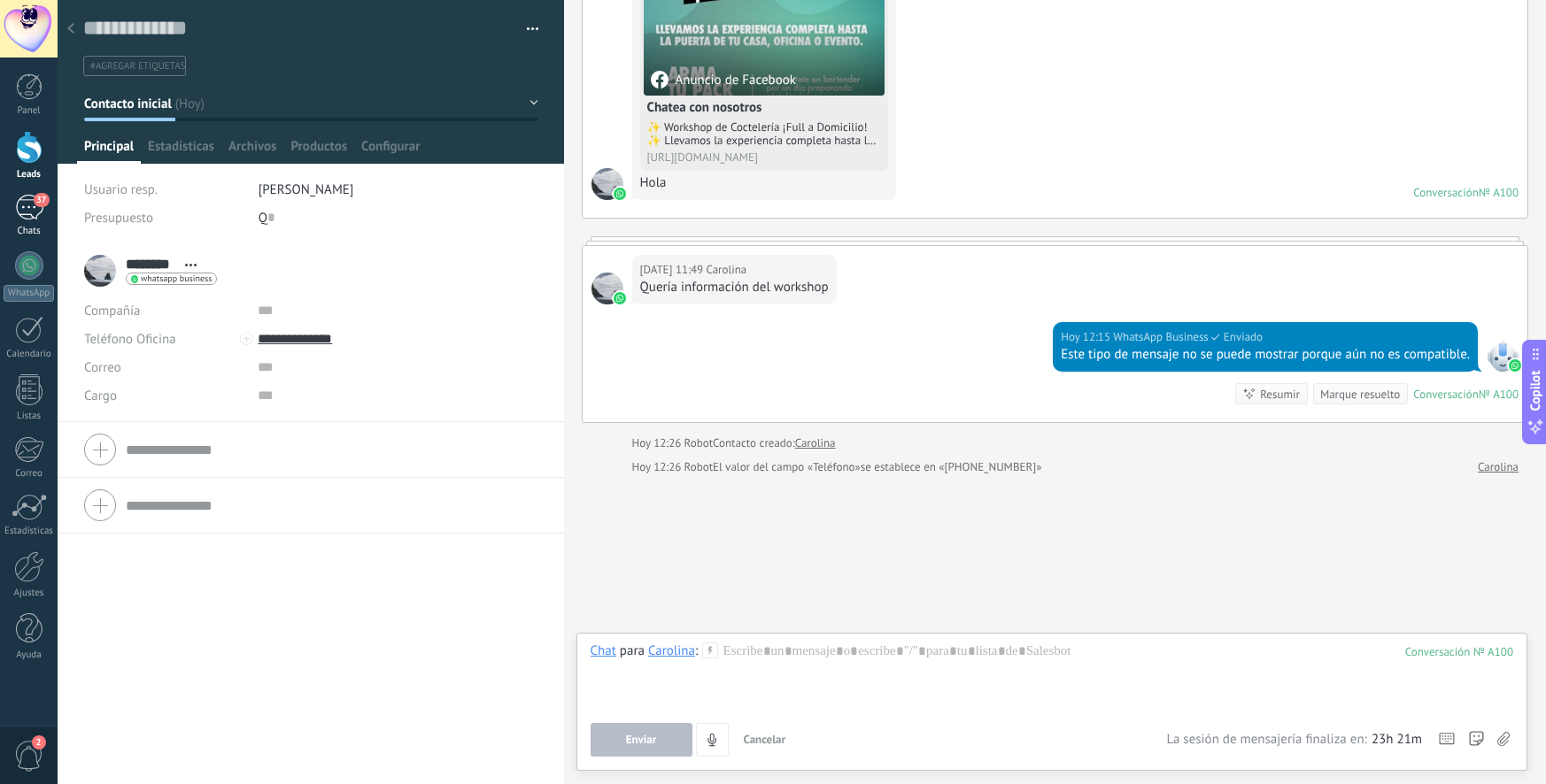
click at [24, 215] on div "37" at bounding box center [29, 207] width 28 height 25
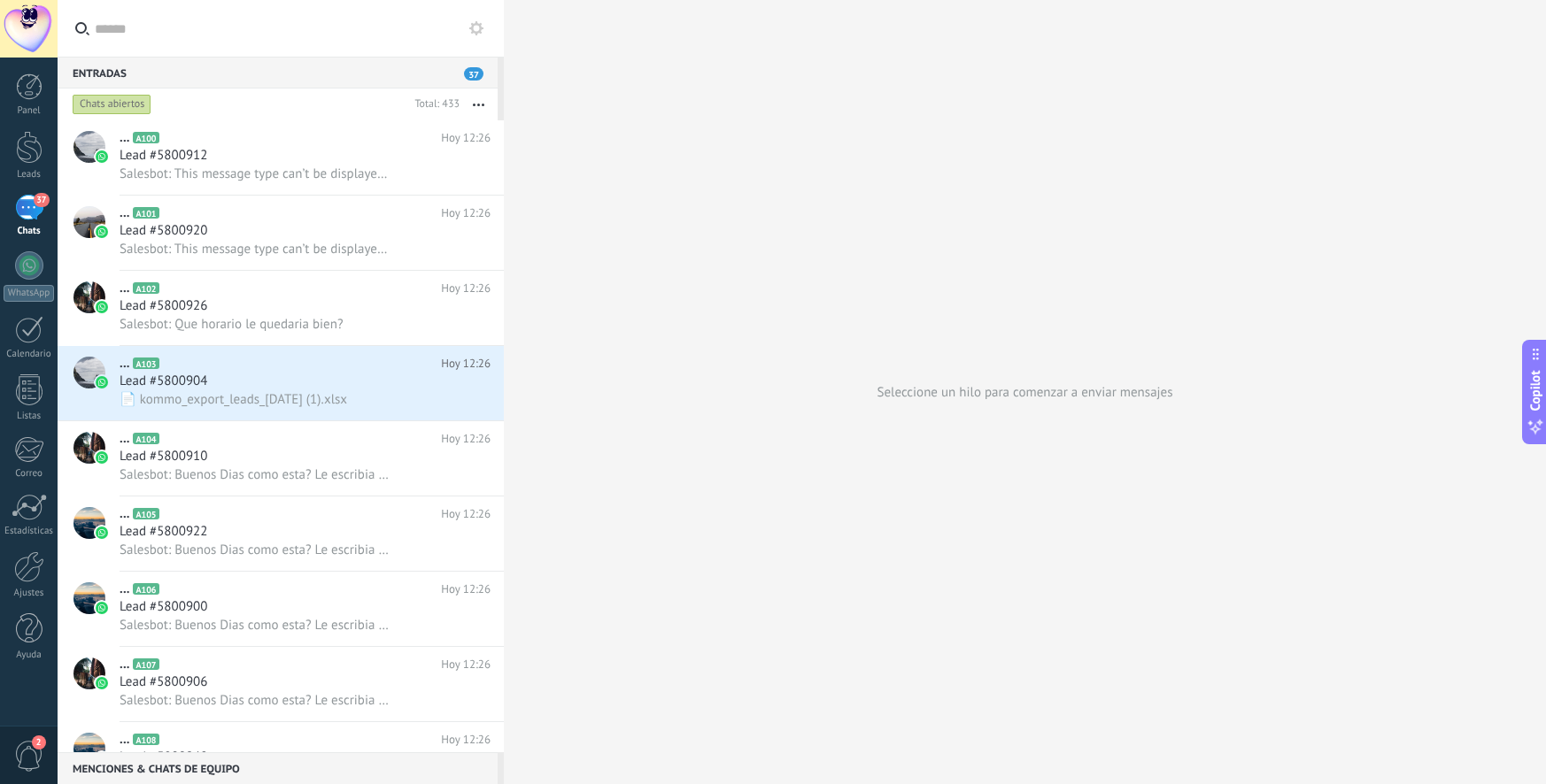
click at [484, 105] on button "button" at bounding box center [479, 104] width 38 height 32
click at [604, 303] on div "Seleccione un hilo para comenzar a enviar mensajes" at bounding box center [1025, 392] width 1042 height 784
click at [278, 389] on div "Lead #5800904" at bounding box center [306, 382] width 371 height 18
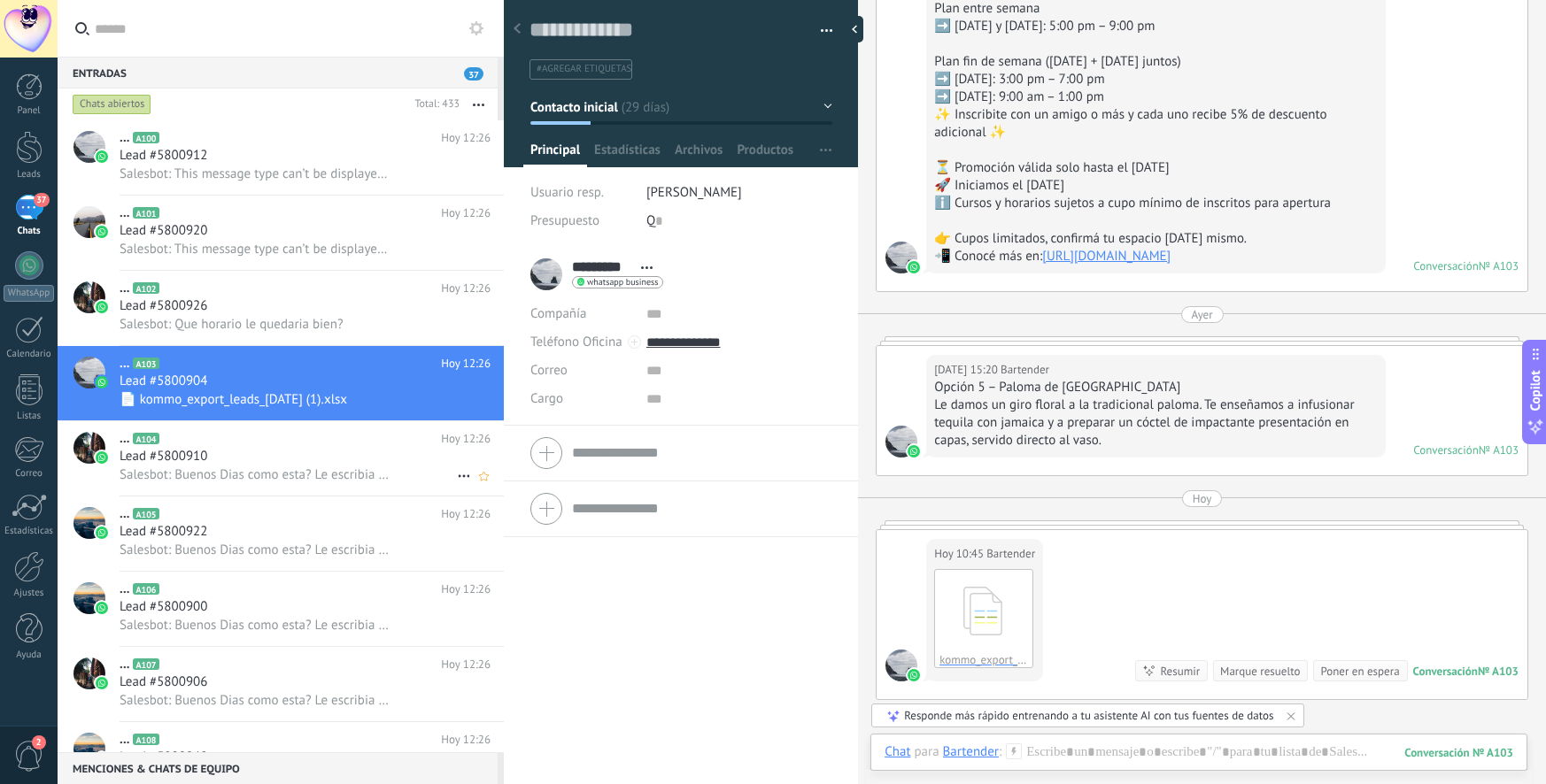
scroll to position [7997, 0]
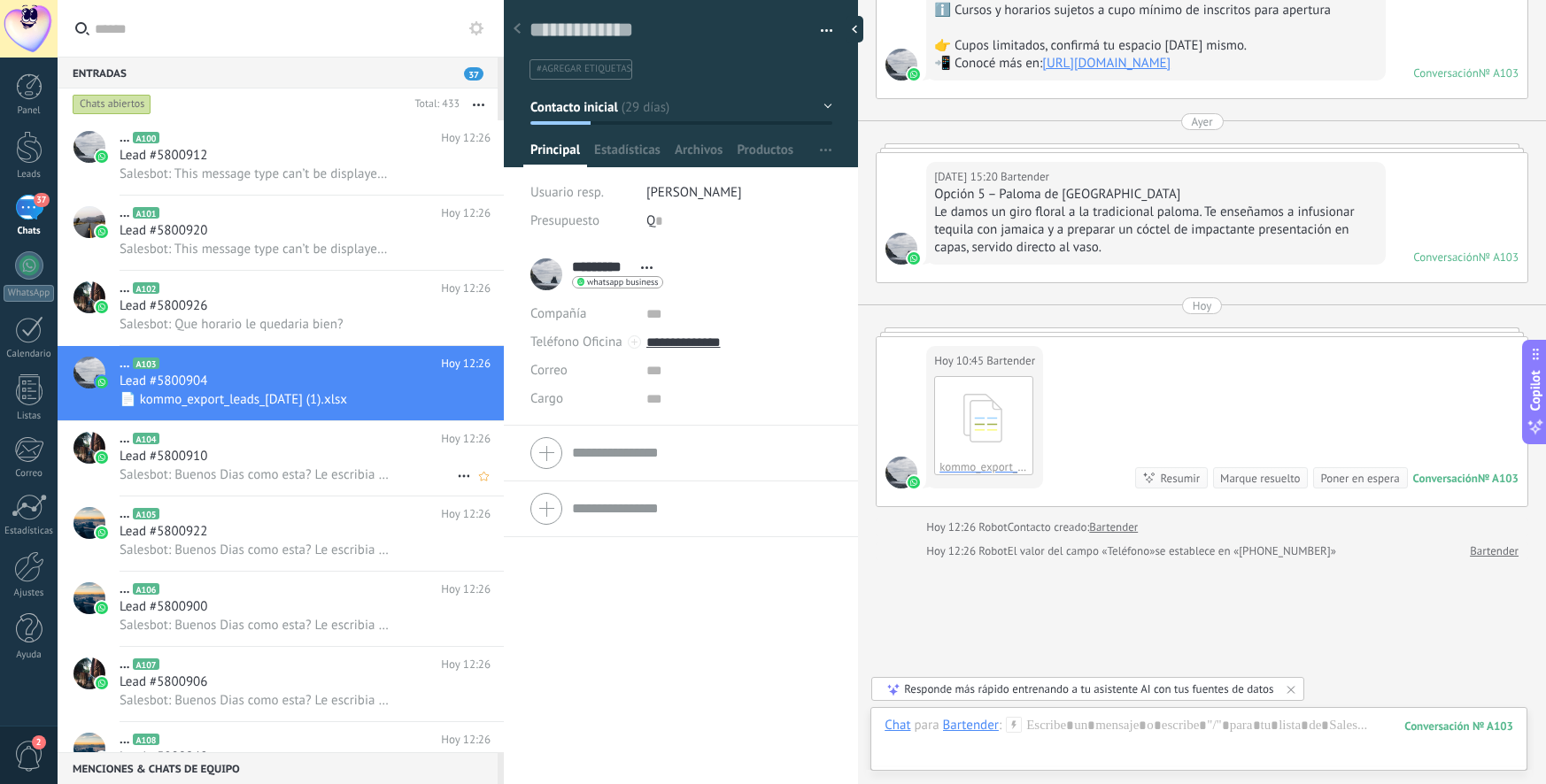
click at [280, 433] on h2 "... A104" at bounding box center [280, 439] width 322 height 18
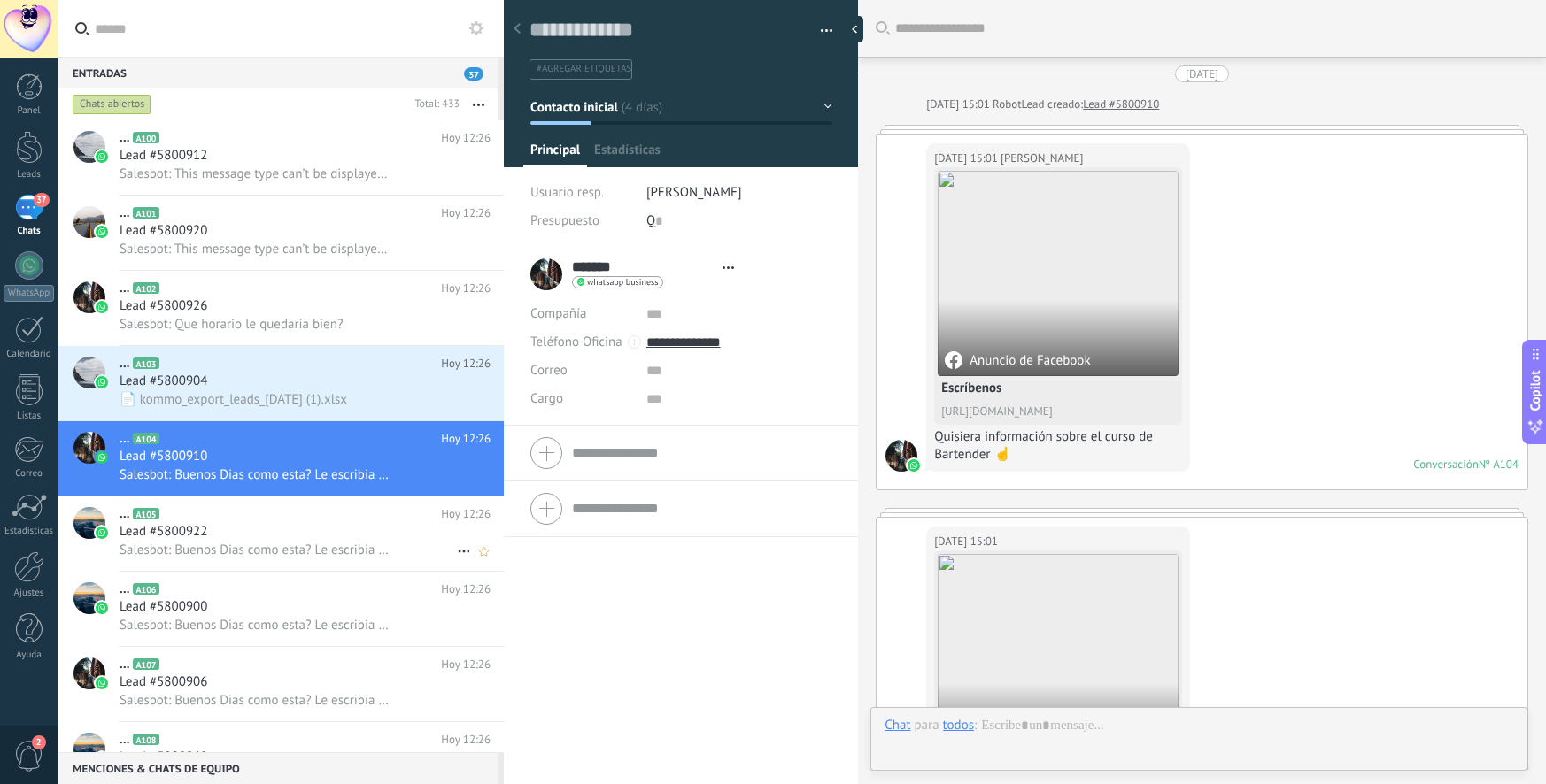
scroll to position [3556, 0]
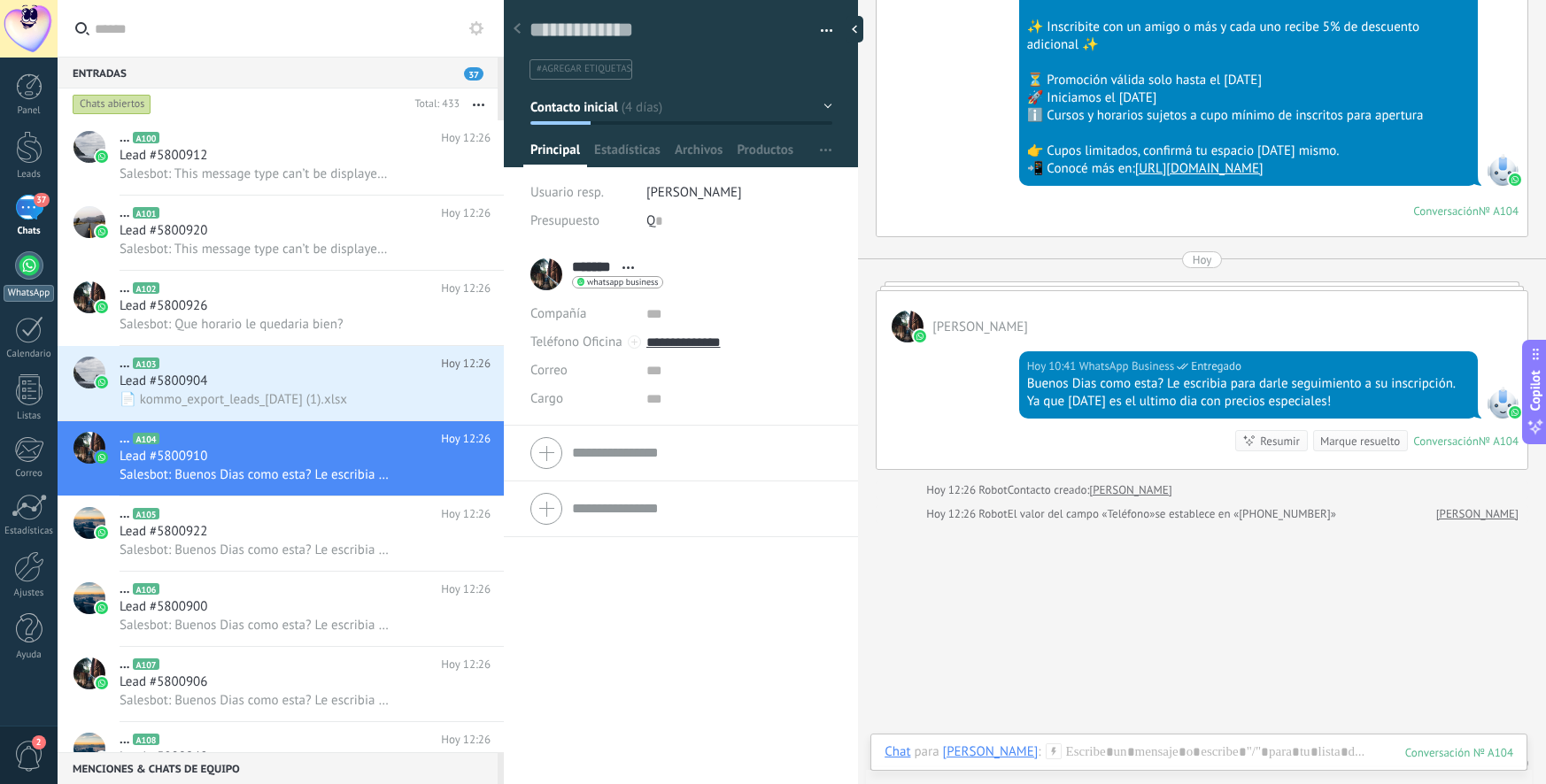
click at [18, 276] on div at bounding box center [29, 265] width 28 height 28
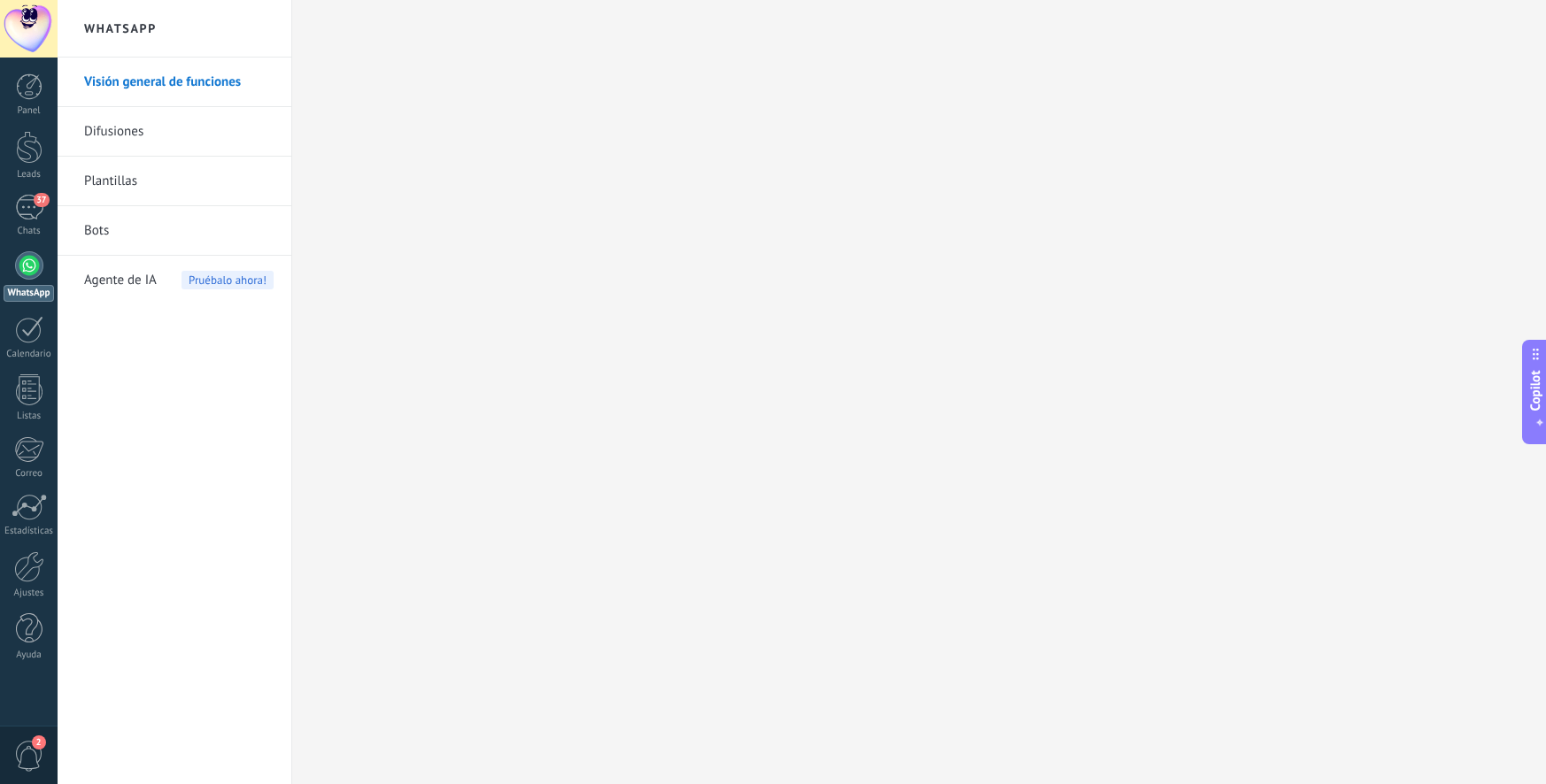
click at [120, 194] on link "Plantillas" at bounding box center [178, 181] width 189 height 50
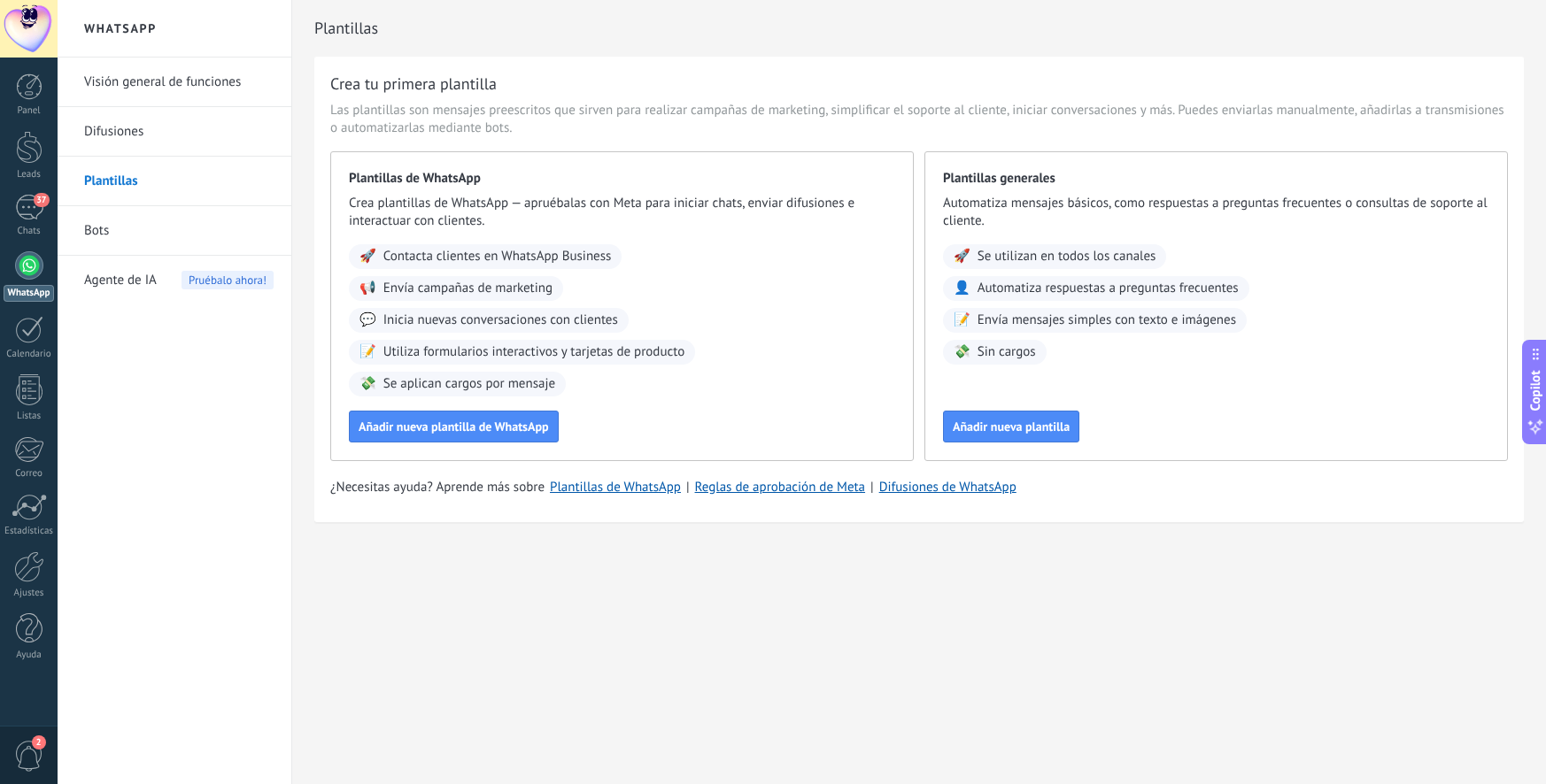
click at [116, 141] on link "Difusiones" at bounding box center [178, 132] width 189 height 50
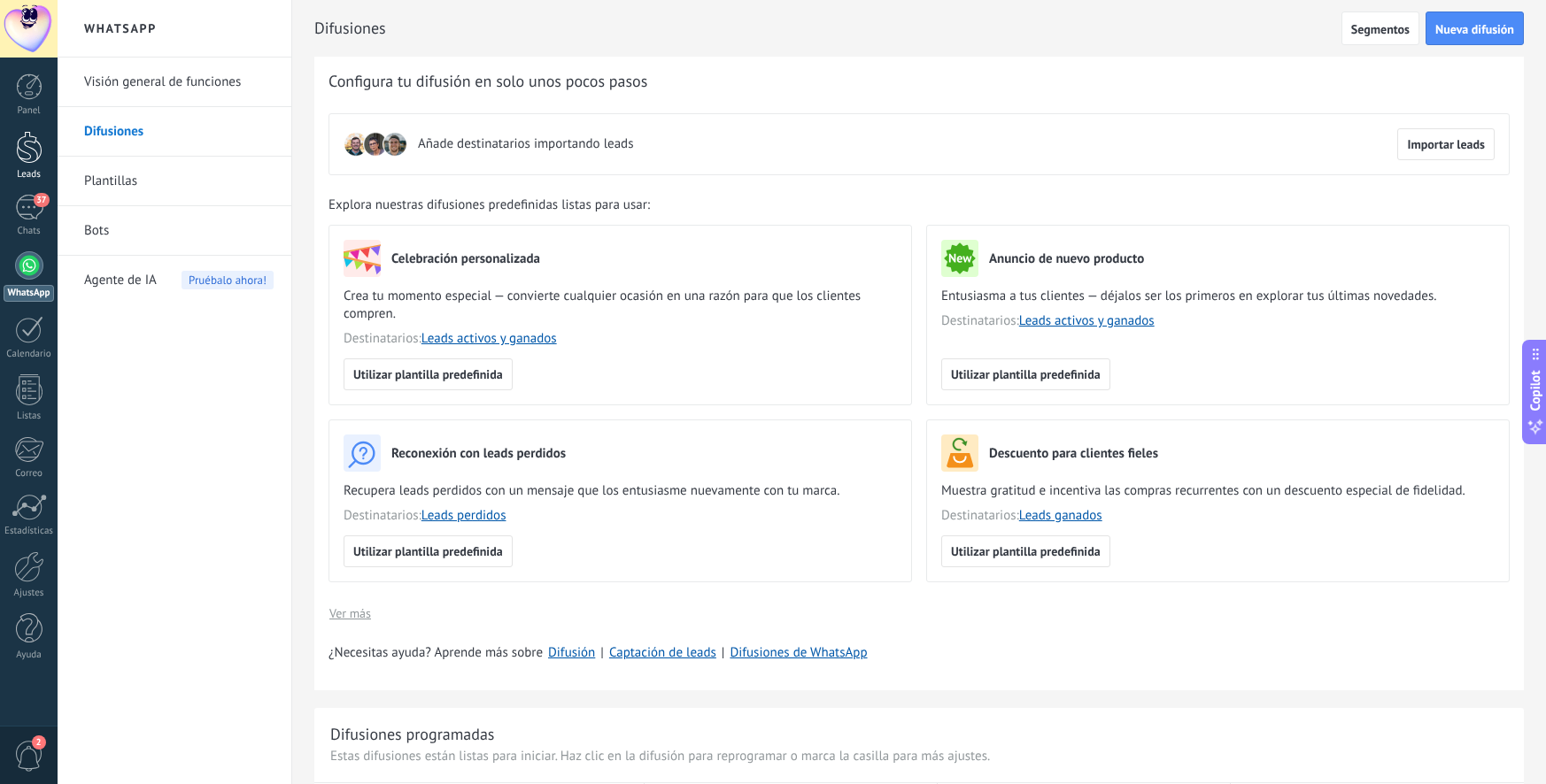
click at [31, 150] on div at bounding box center [29, 147] width 26 height 32
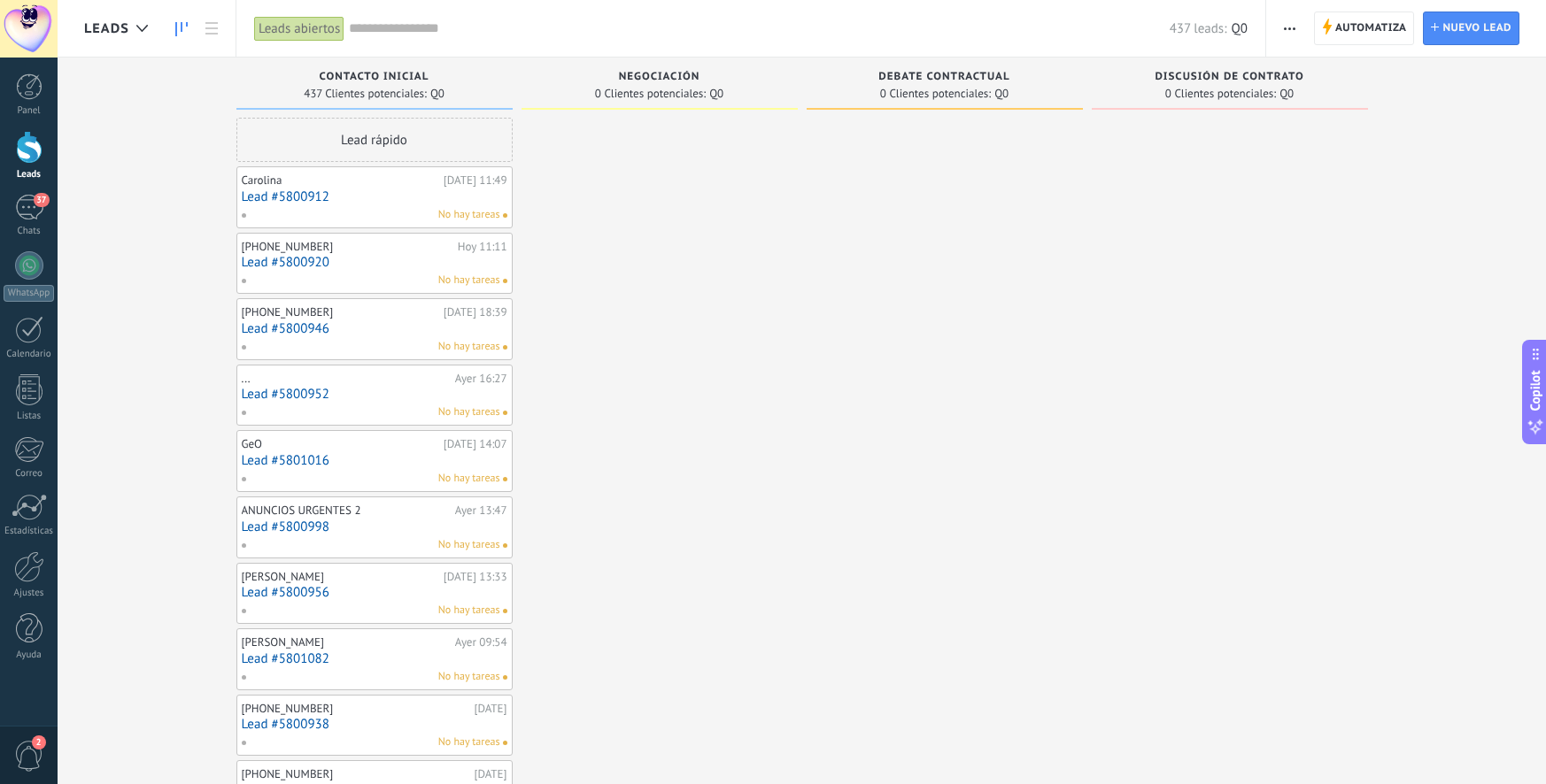
click at [436, 14] on div "437 leads: Q0" at bounding box center [798, 28] width 899 height 57
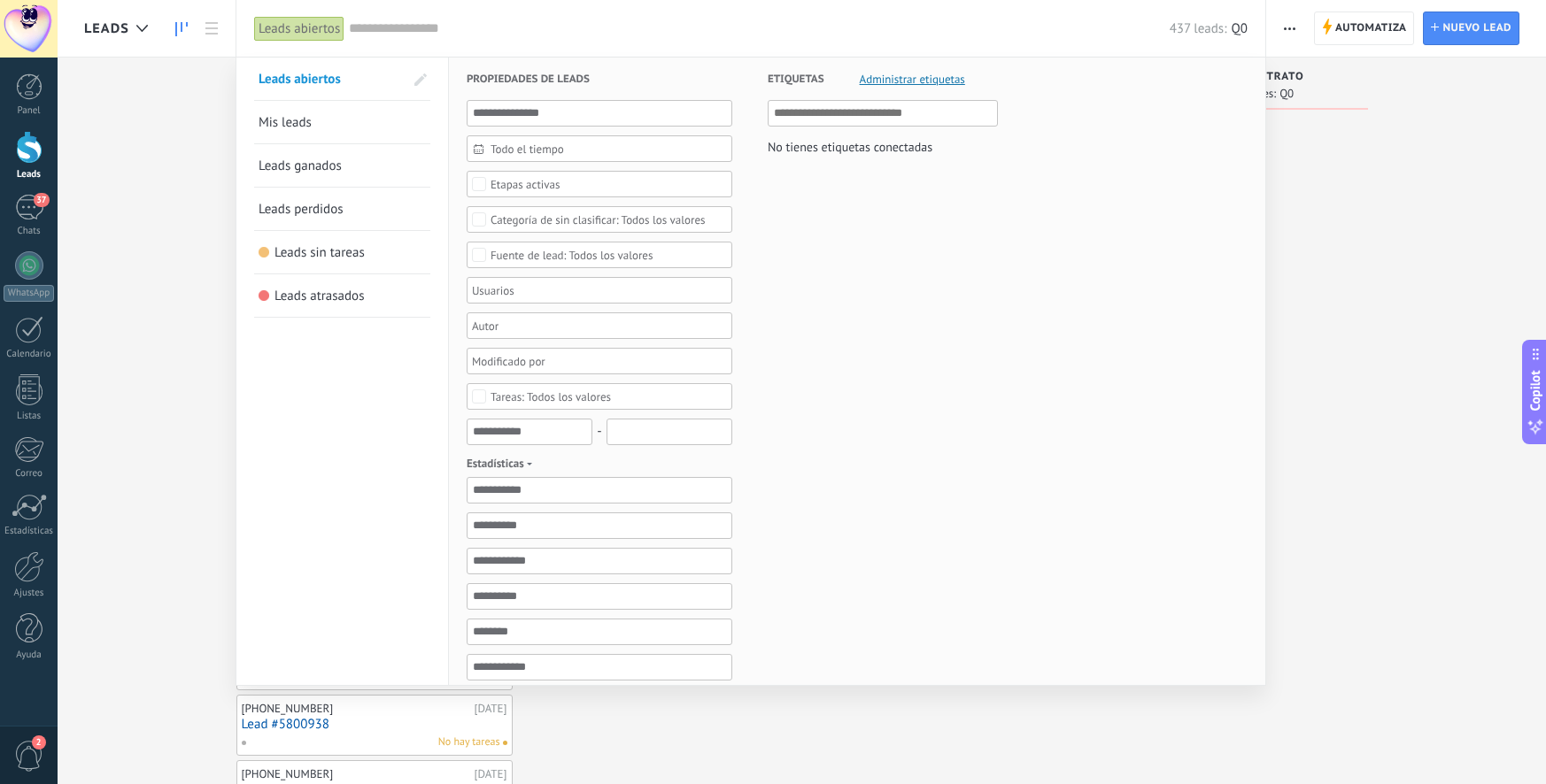
click at [311, 23] on div "Leads abiertos" at bounding box center [299, 29] width 90 height 25
click at [165, 138] on div at bounding box center [773, 392] width 1546 height 784
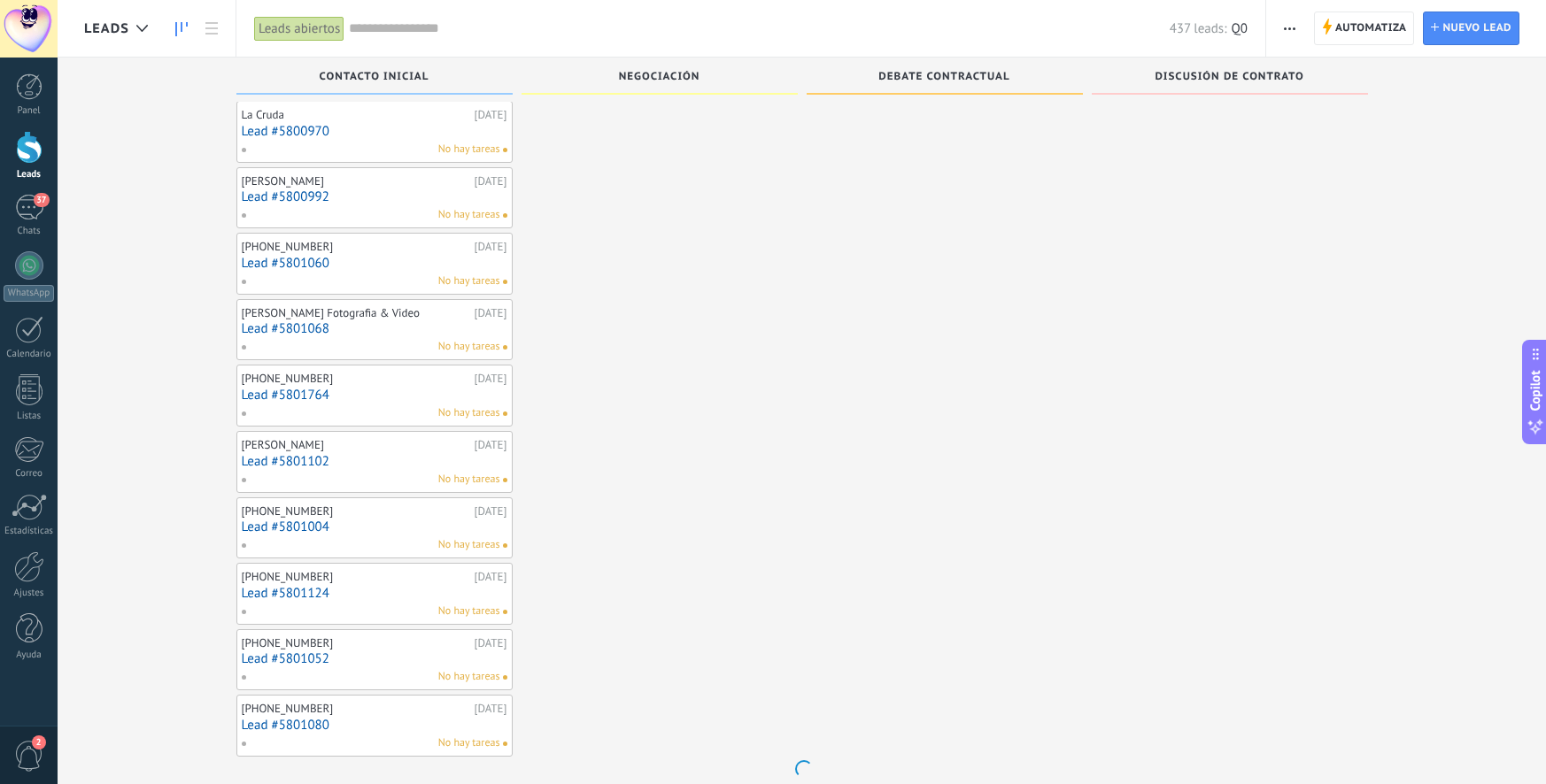
scroll to position [731, 0]
click at [334, 439] on div "[PERSON_NAME]" at bounding box center [355, 440] width 228 height 14
click at [385, 467] on div "No hay tareas" at bounding box center [370, 475] width 260 height 16
click at [458, 451] on link "Lead #5801102" at bounding box center [374, 456] width 266 height 15
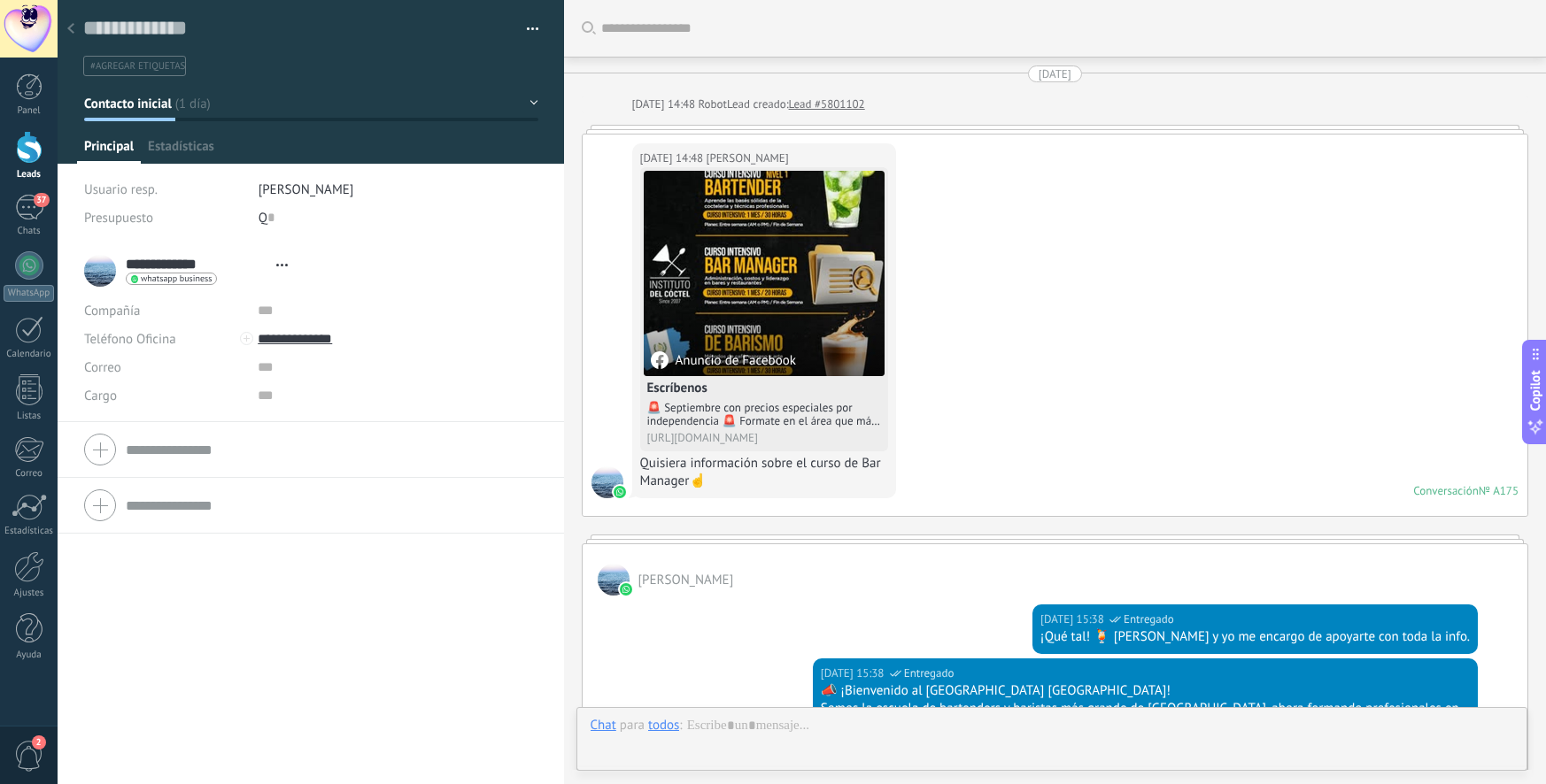
type textarea "**********"
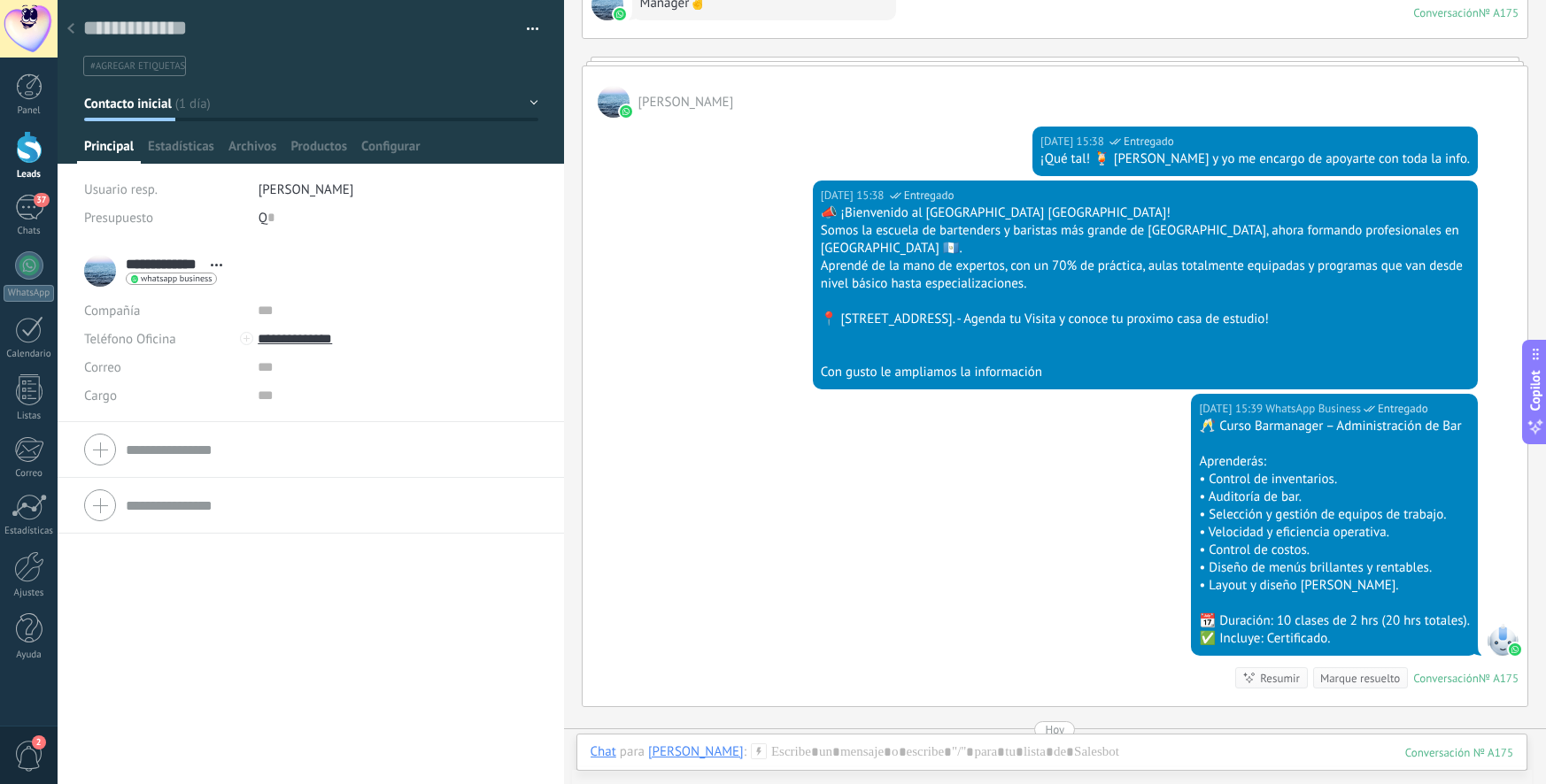
scroll to position [795, 0]
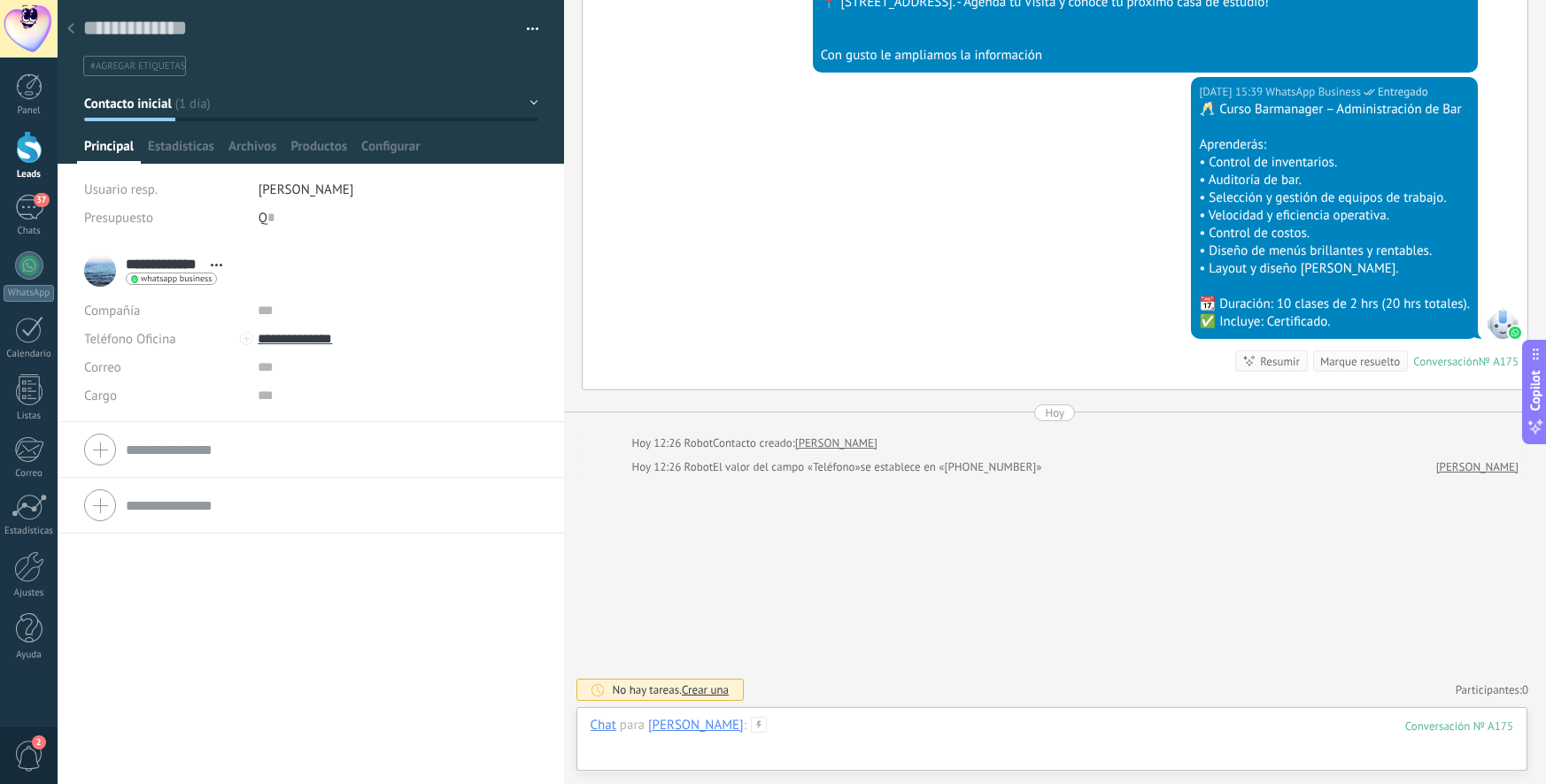
click at [772, 727] on div at bounding box center [1052, 743] width 923 height 53
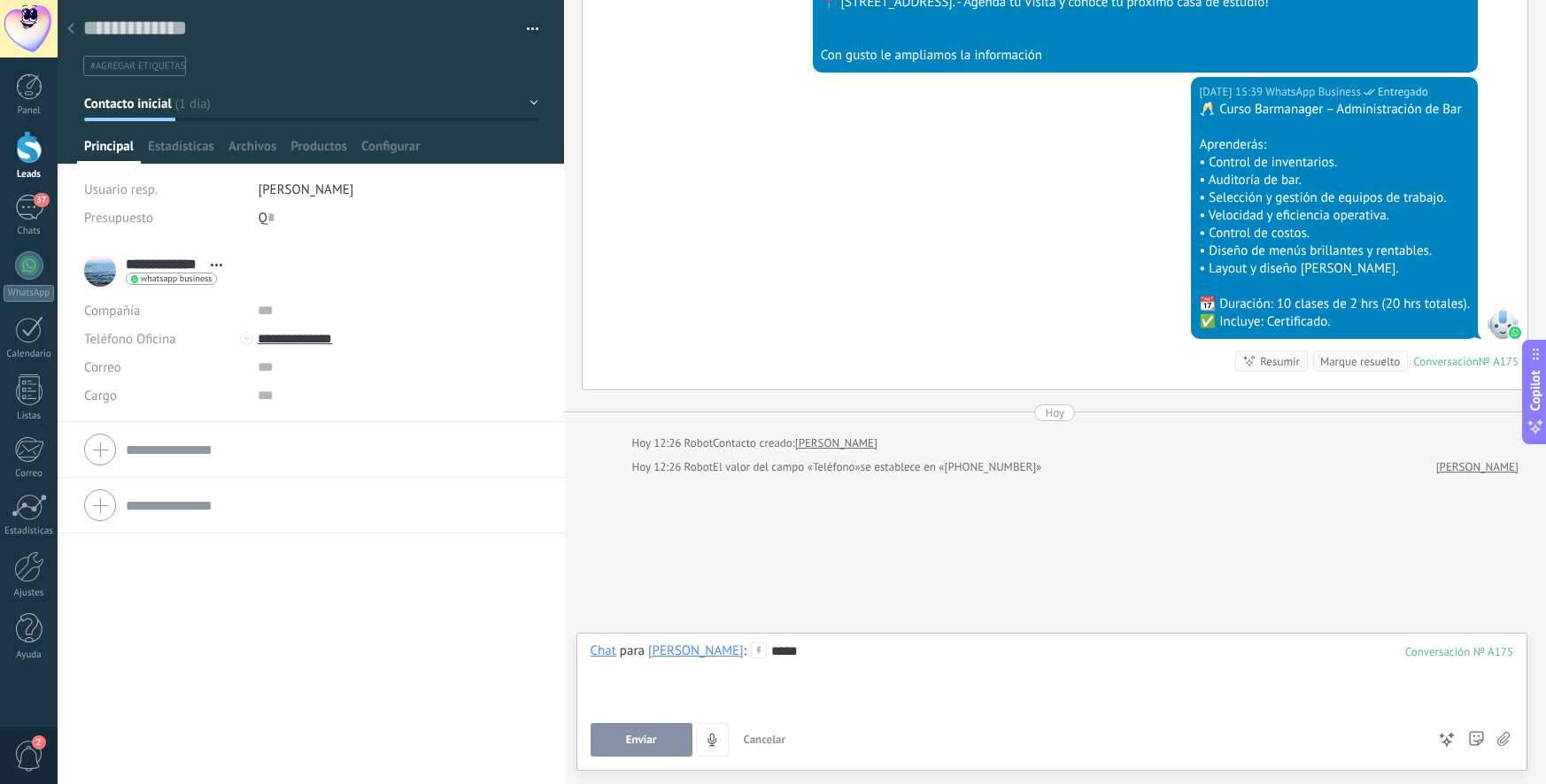
click at [20, 168] on link "Leads" at bounding box center [29, 155] width 58 height 50
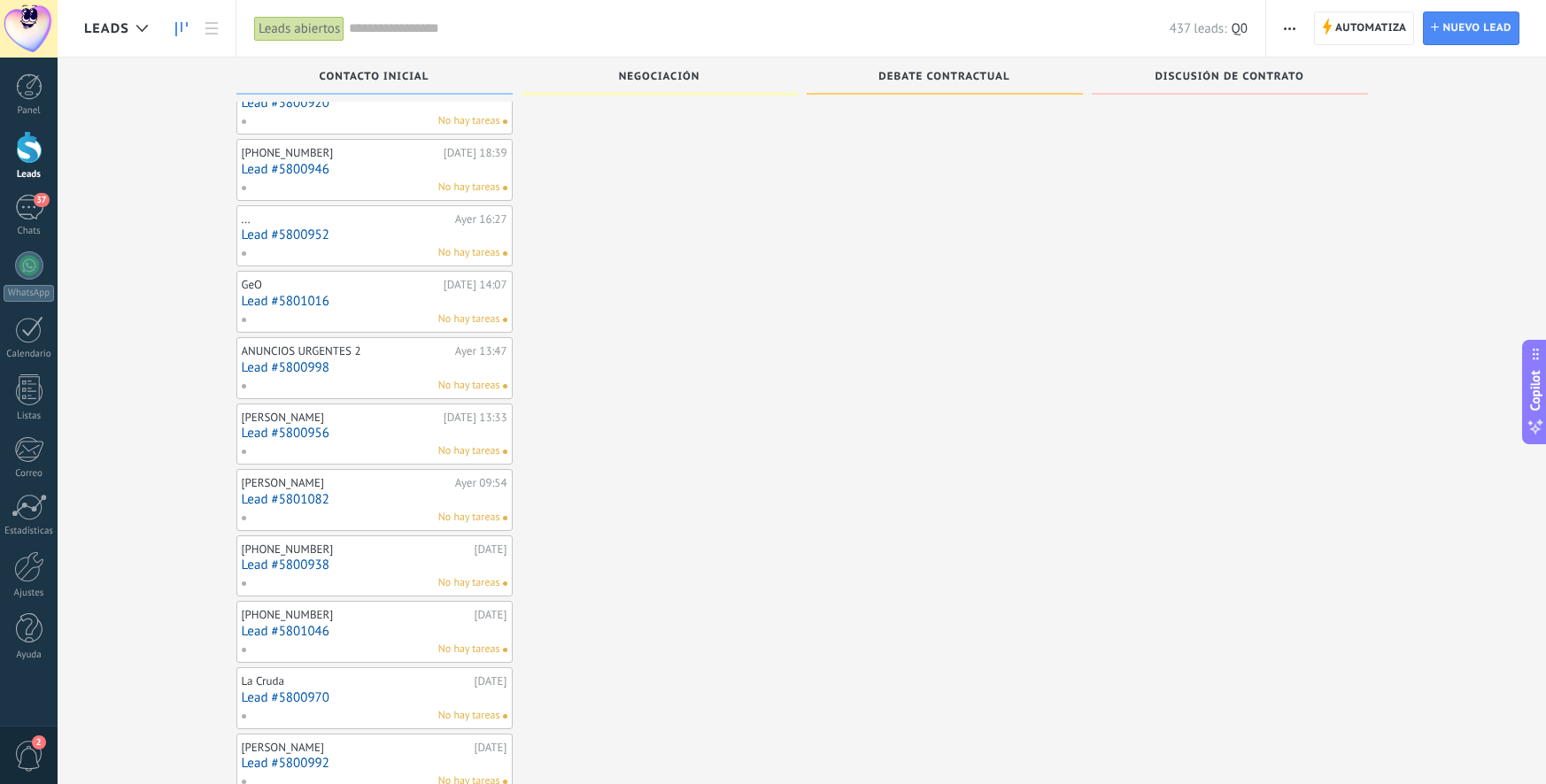
scroll to position [160, 0]
click at [288, 240] on link "Lead #5800952" at bounding box center [374, 234] width 266 height 15
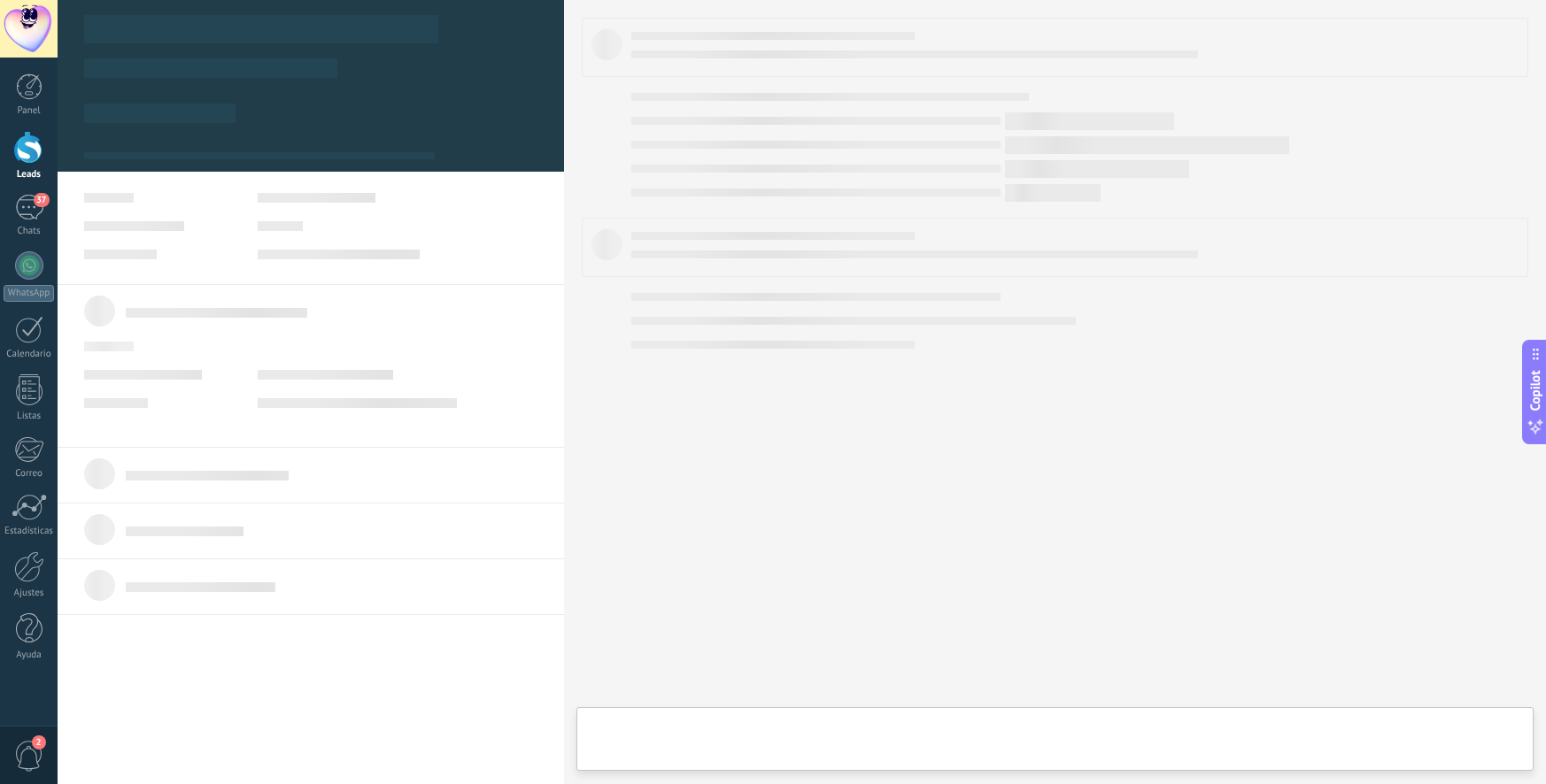
type textarea "**********"
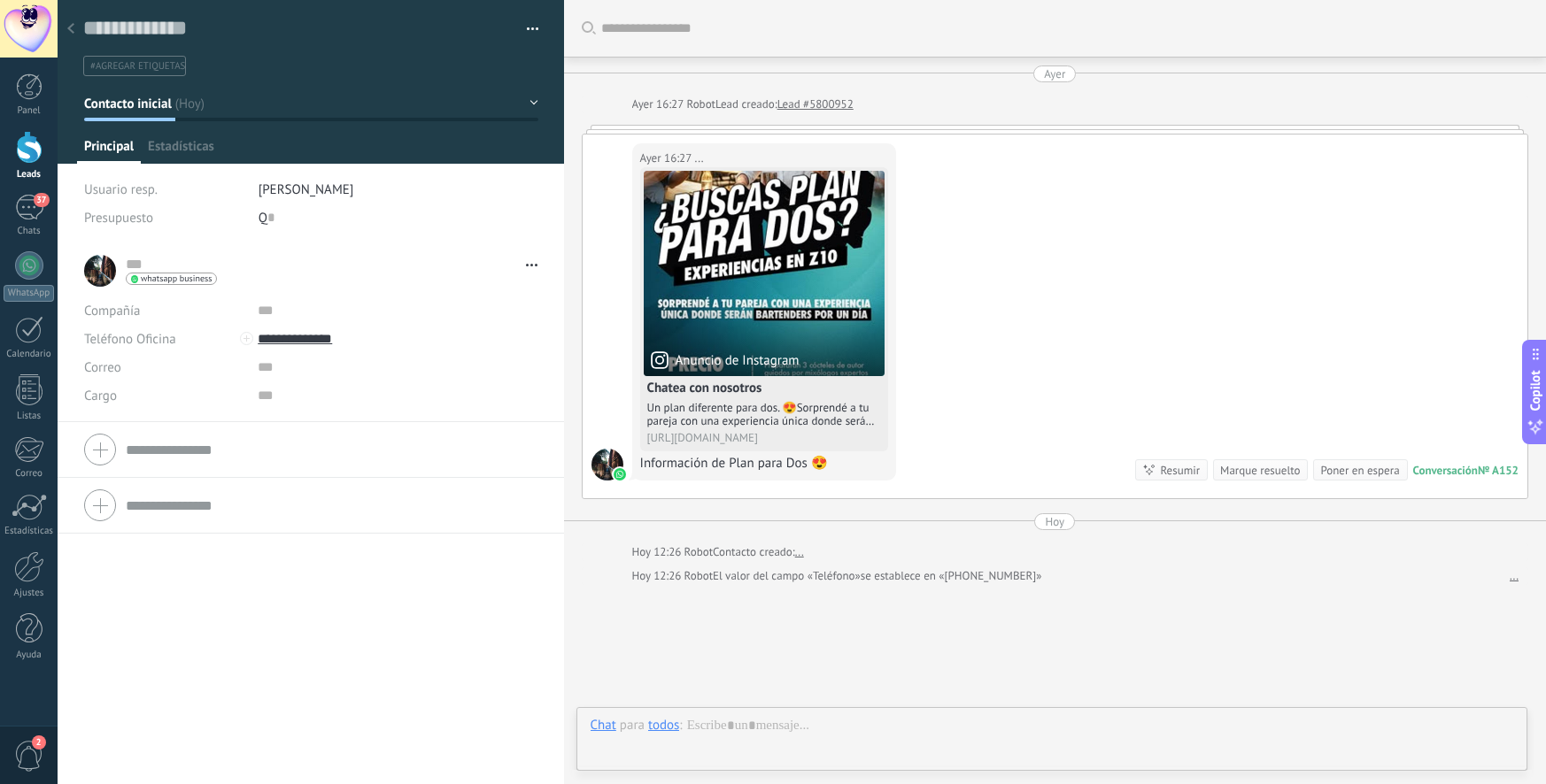
scroll to position [109, 0]
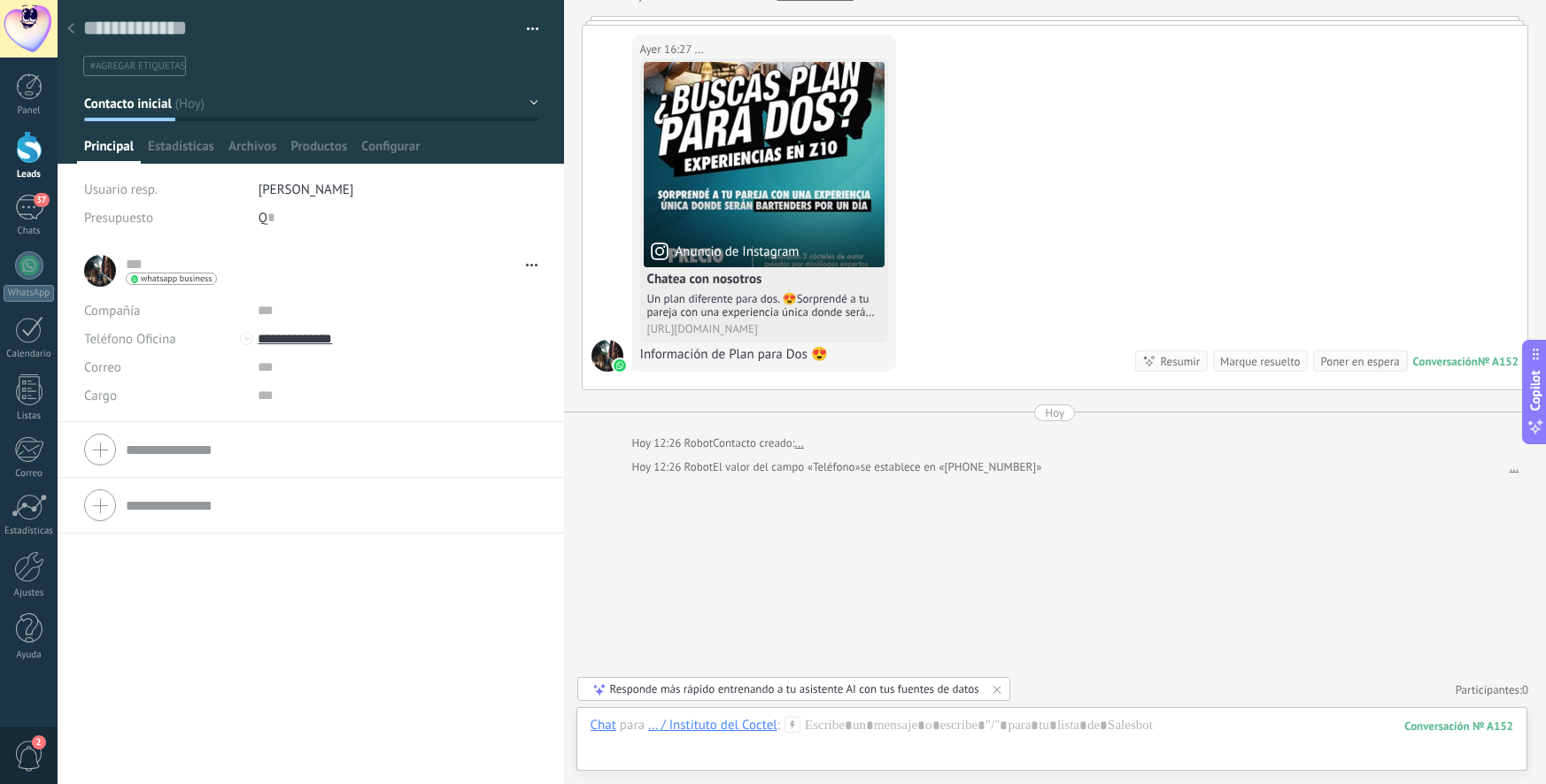
click at [97, 148] on span "Principal" at bounding box center [108, 150] width 50 height 25
click at [35, 154] on div at bounding box center [29, 147] width 26 height 32
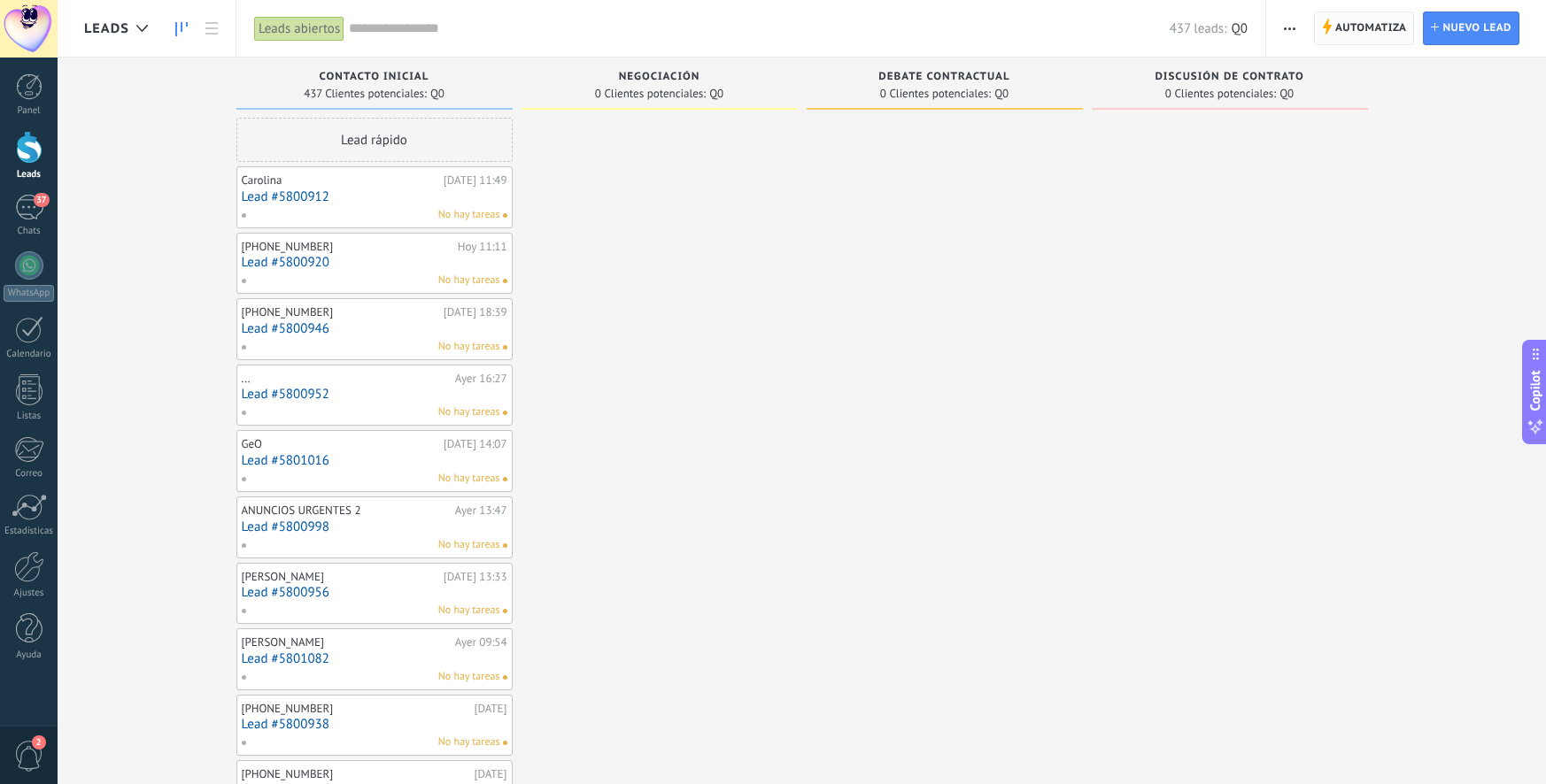
click at [1377, 22] on span "Automatiza" at bounding box center [1371, 28] width 72 height 32
